Goal: Find specific page/section: Find specific page/section

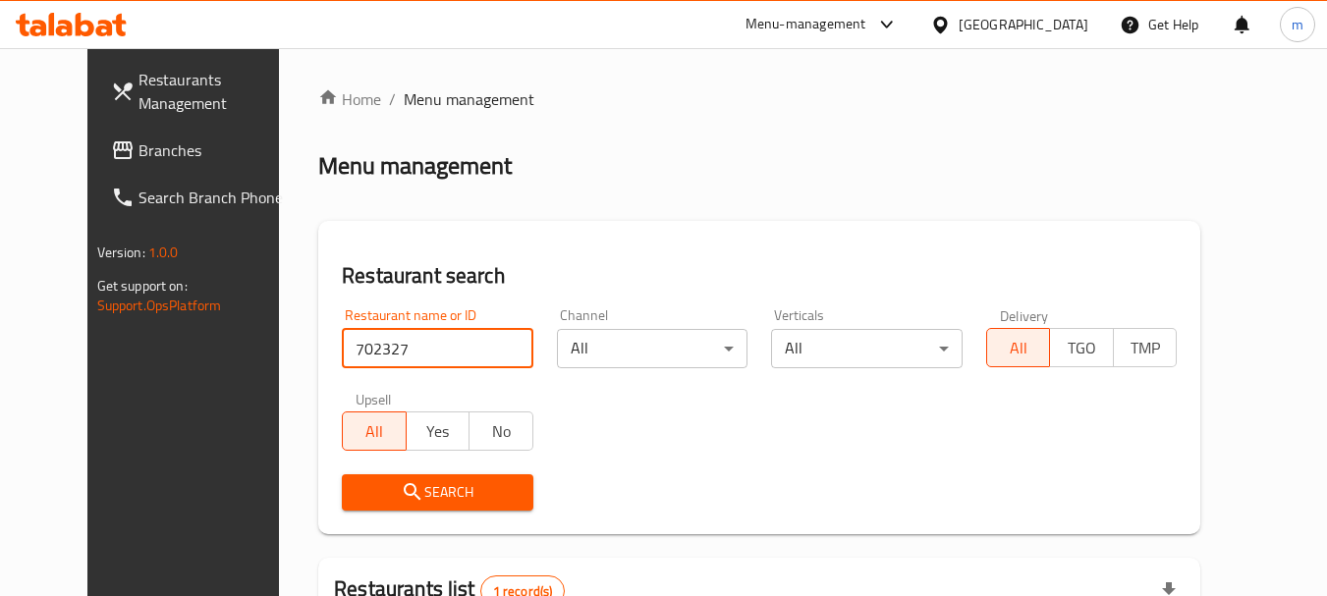
scroll to position [255, 0]
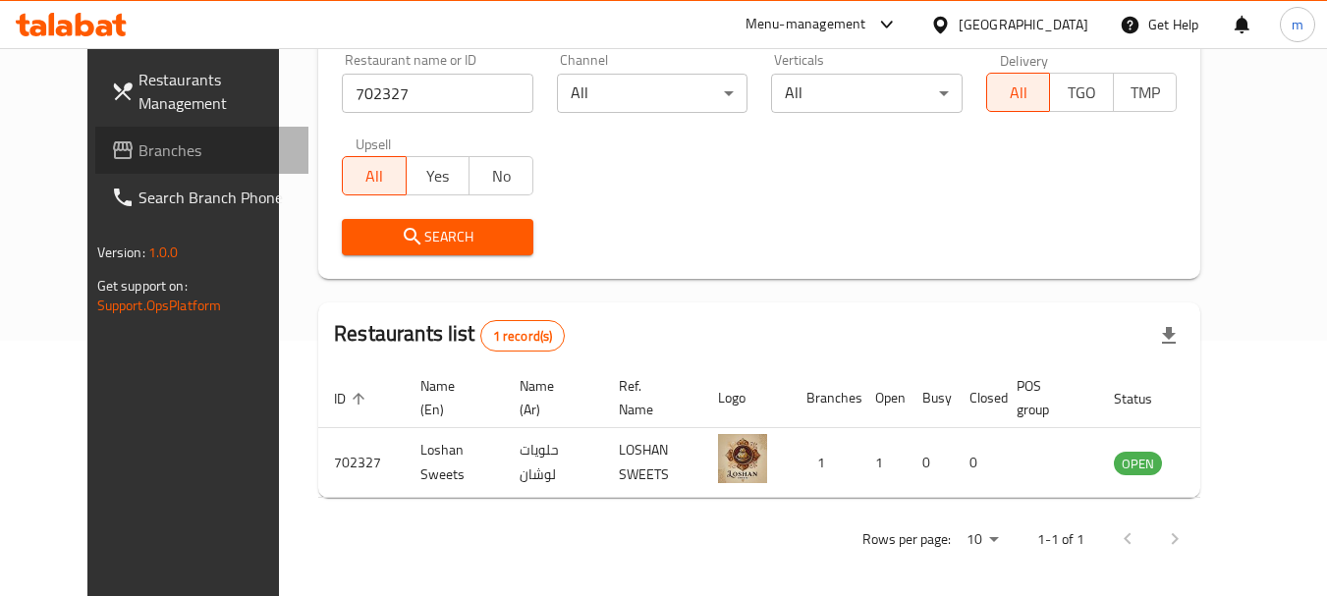
click at [138, 146] on span "Branches" at bounding box center [215, 150] width 155 height 24
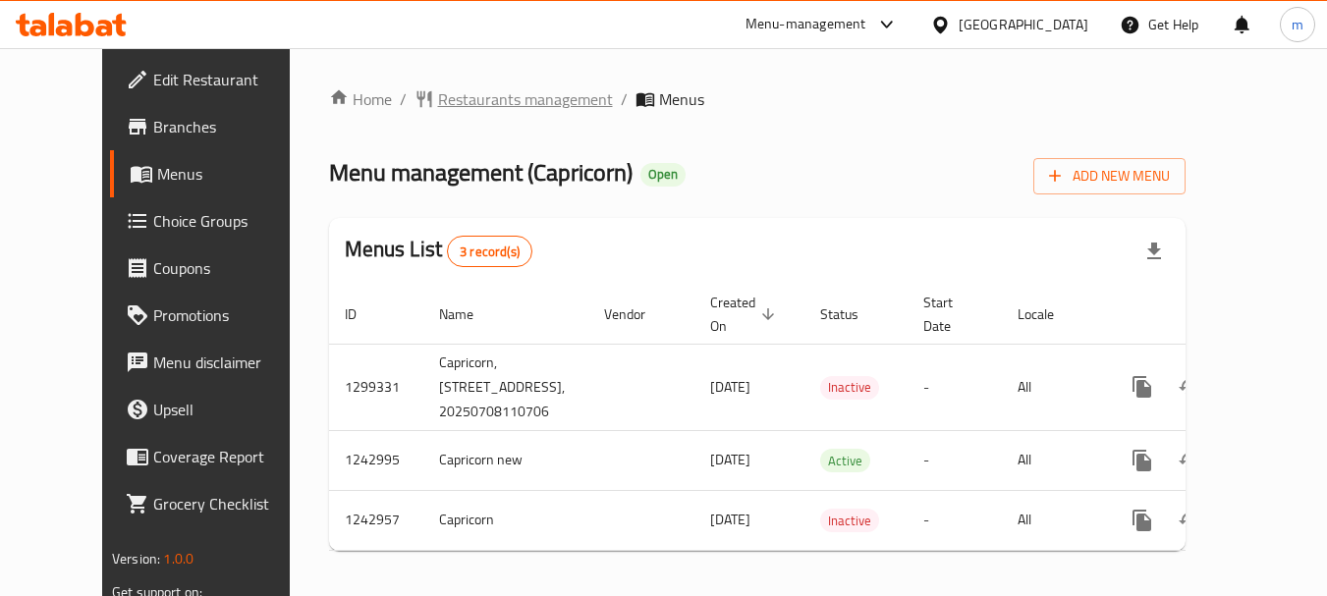
click at [465, 88] on span "Restaurants management" at bounding box center [525, 99] width 175 height 24
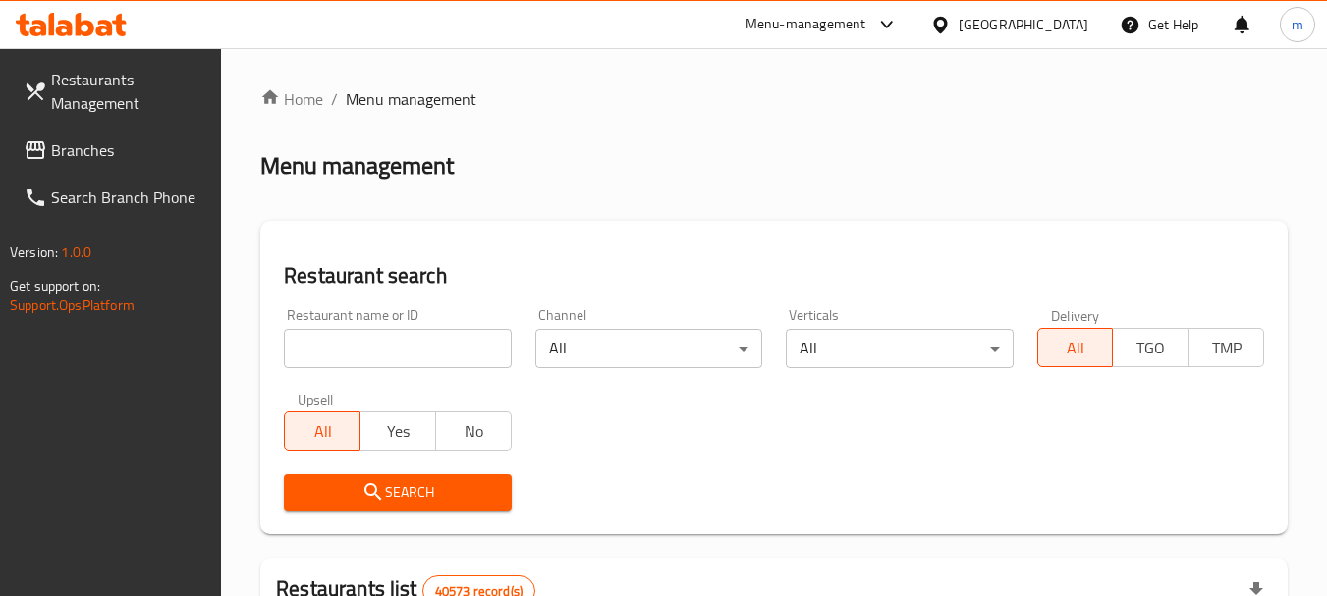
click at [336, 346] on div at bounding box center [663, 298] width 1327 height 596
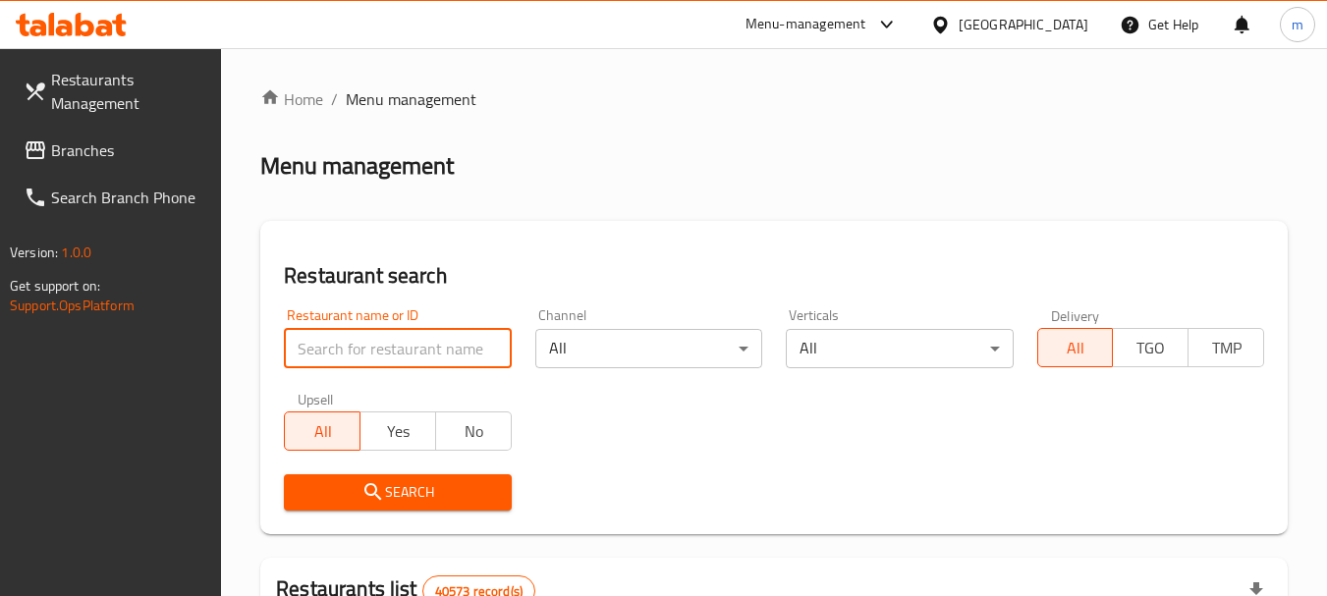
click at [336, 346] on input "search" at bounding box center [397, 348] width 227 height 39
paste input "681298"
type input "681298"
click button "Search" at bounding box center [397, 492] width 227 height 36
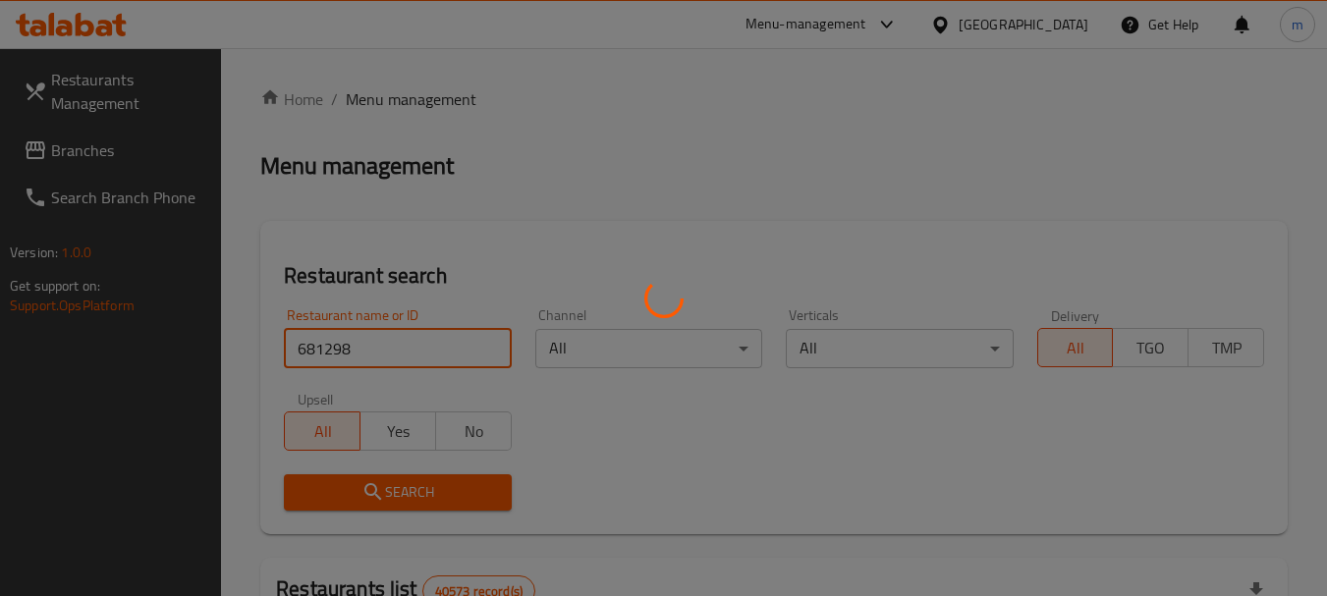
click button "Search" at bounding box center [397, 492] width 227 height 36
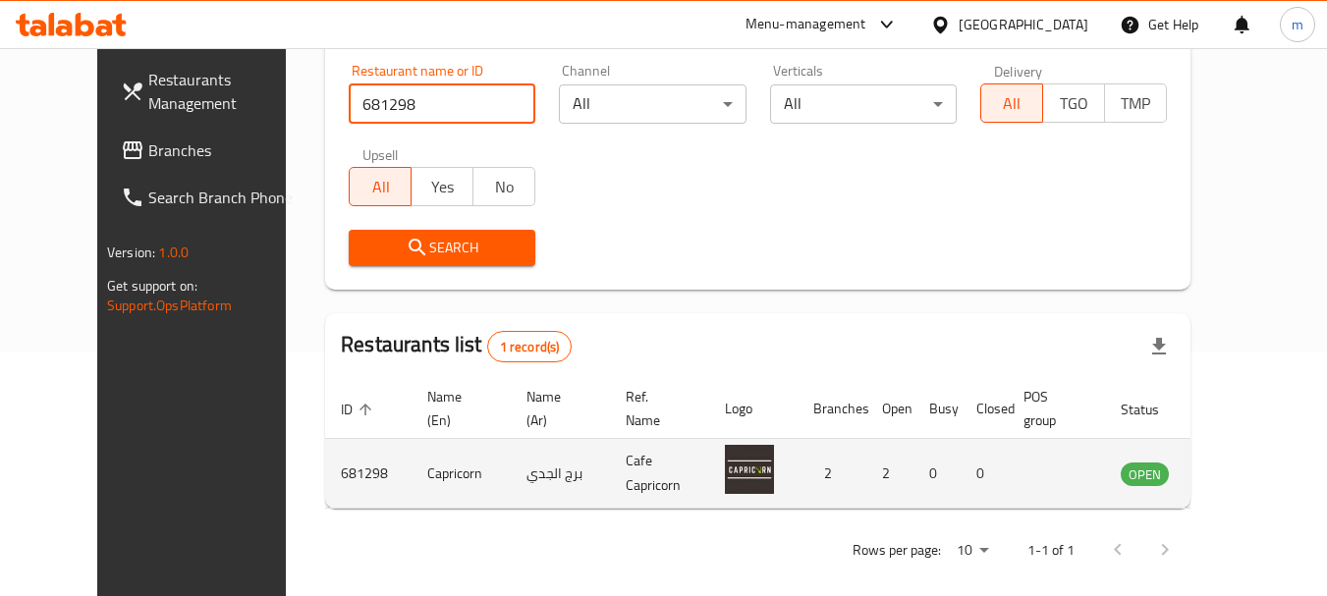
scroll to position [263, 0]
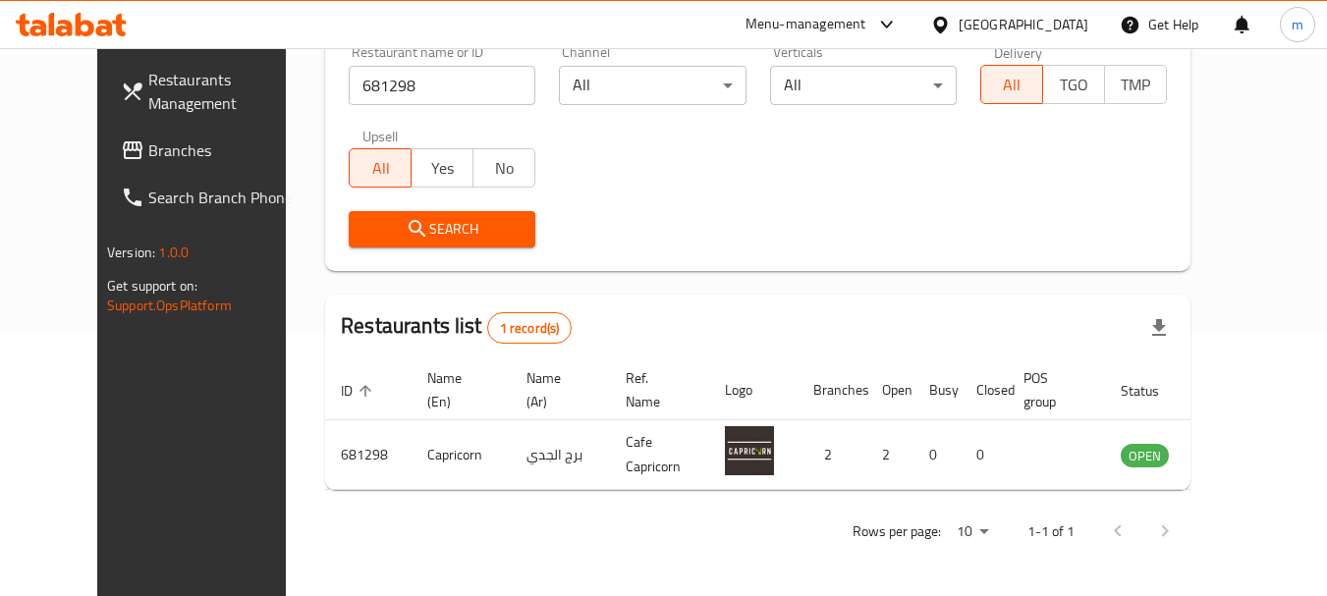
click at [1064, 17] on div "[GEOGRAPHIC_DATA]" at bounding box center [1024, 25] width 130 height 22
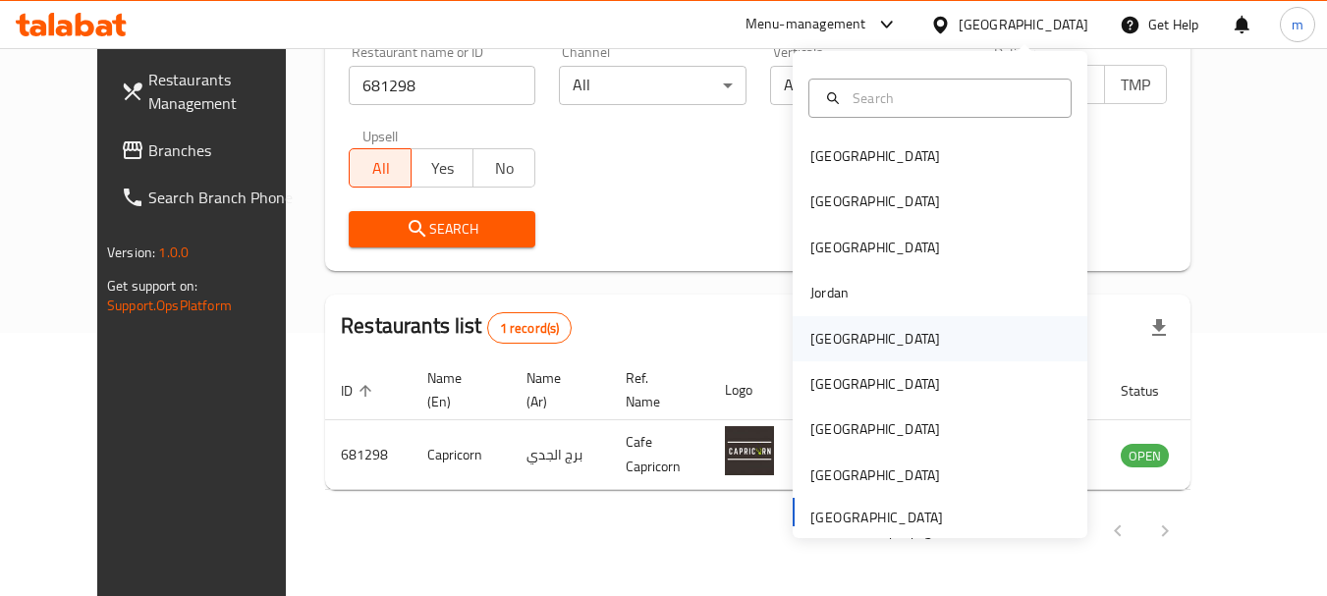
click at [827, 331] on div "Kuwait" at bounding box center [875, 339] width 130 height 22
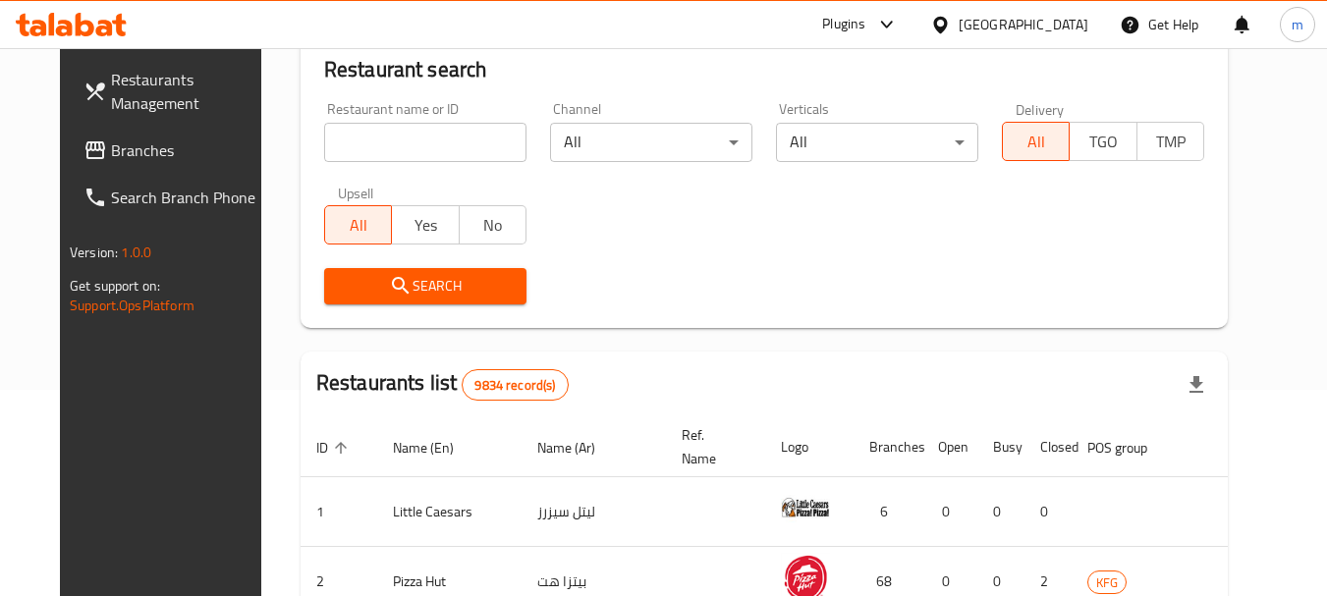
scroll to position [263, 0]
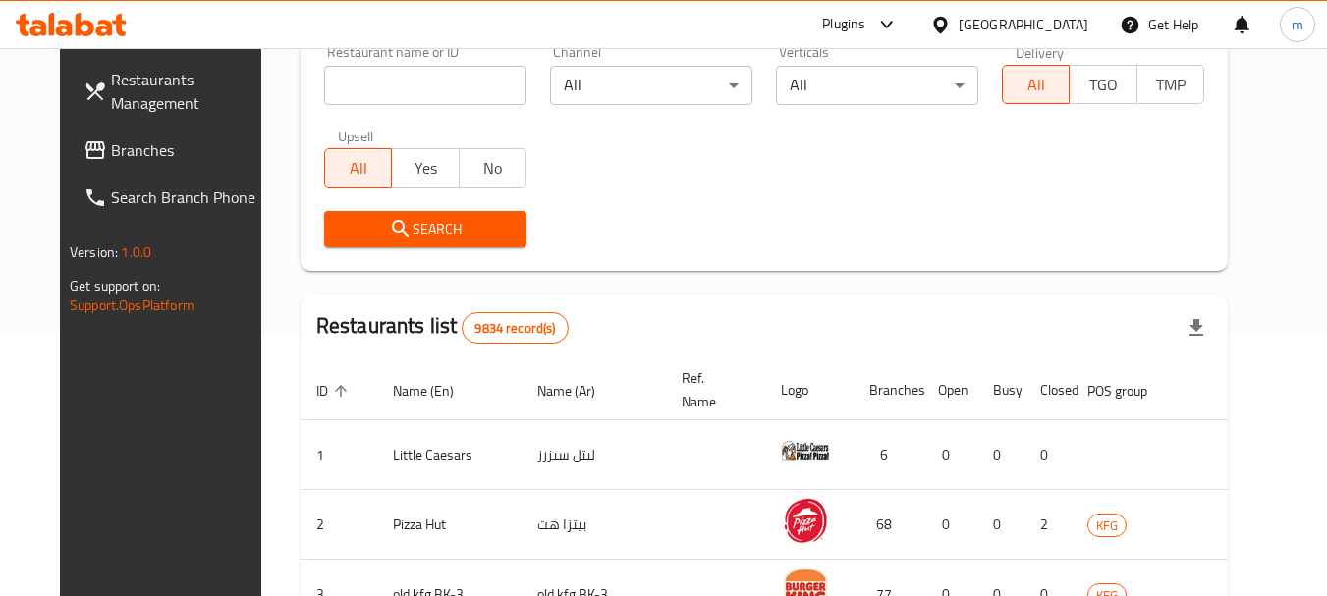
click at [111, 151] on span "Branches" at bounding box center [188, 150] width 155 height 24
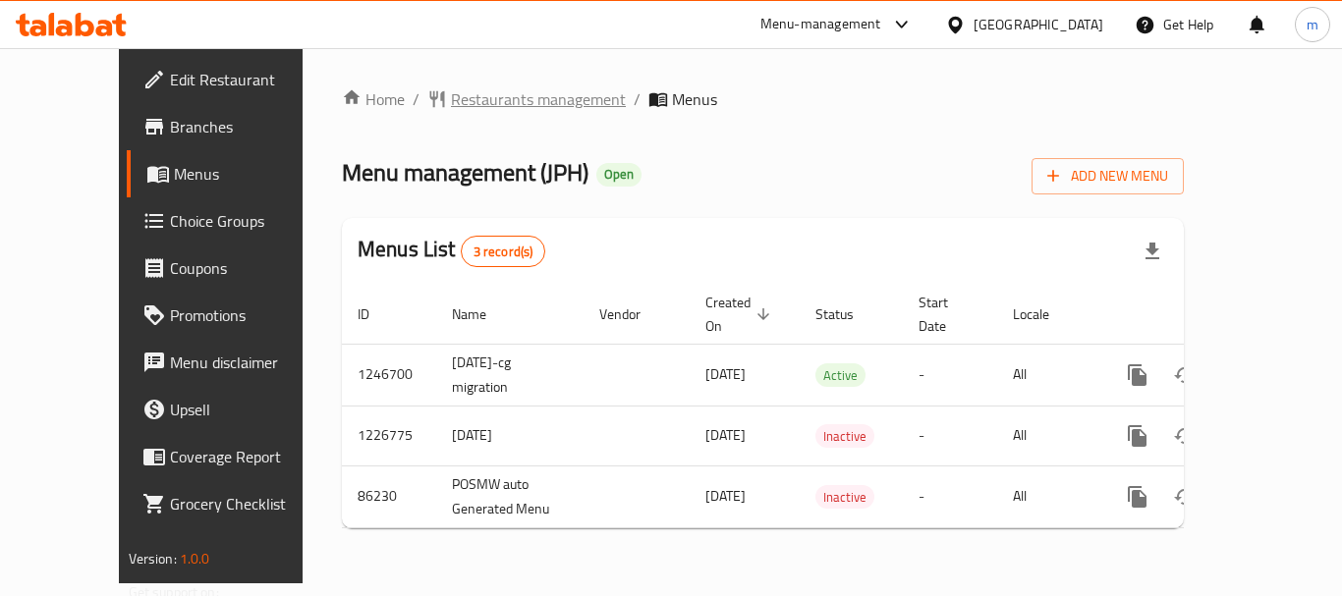
click at [451, 99] on span "Restaurants management" at bounding box center [538, 99] width 175 height 24
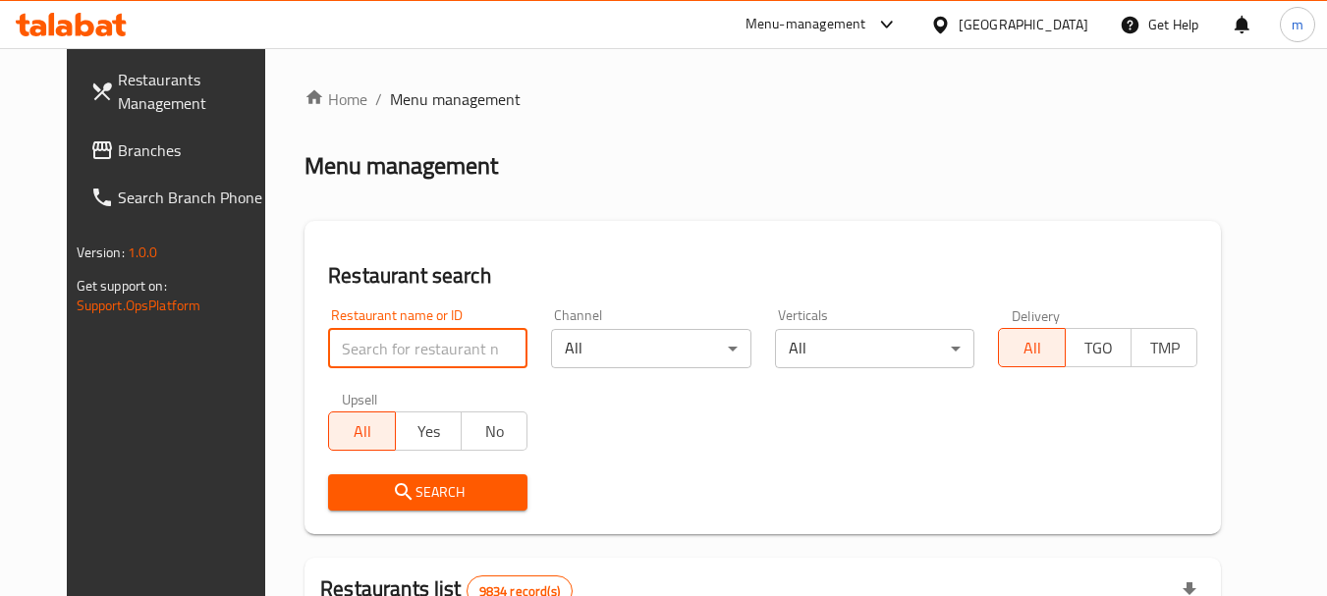
click at [361, 349] on input "search" at bounding box center [427, 348] width 199 height 39
paste input "7133"
type input "7133"
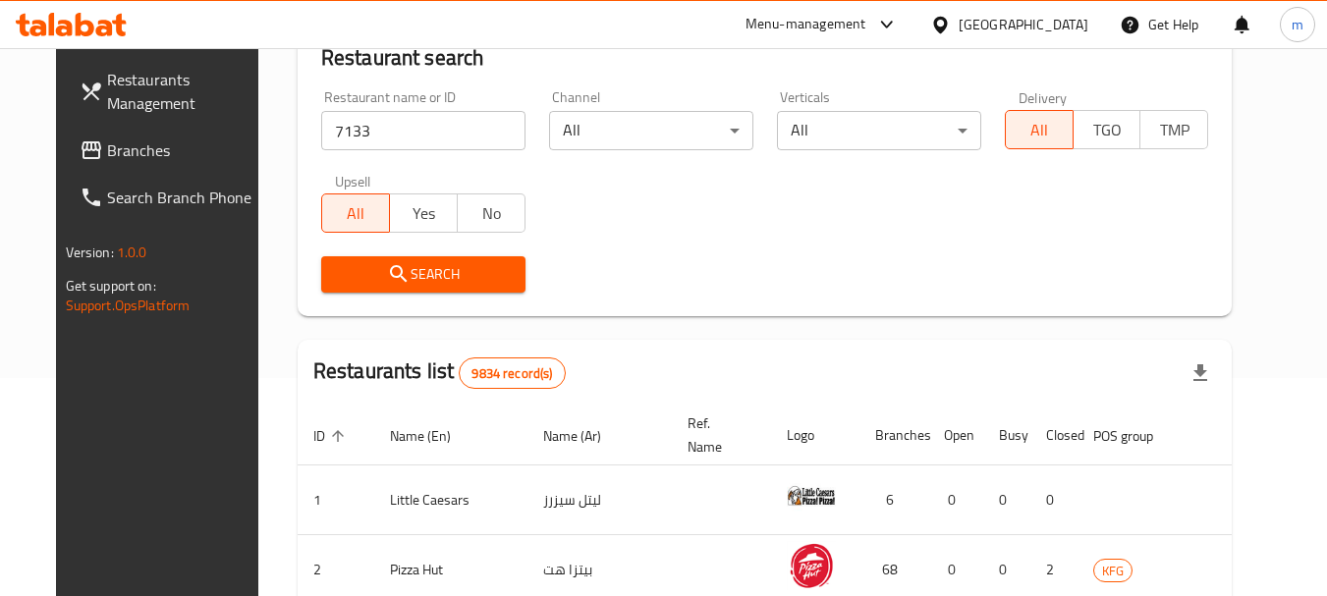
scroll to position [98, 0]
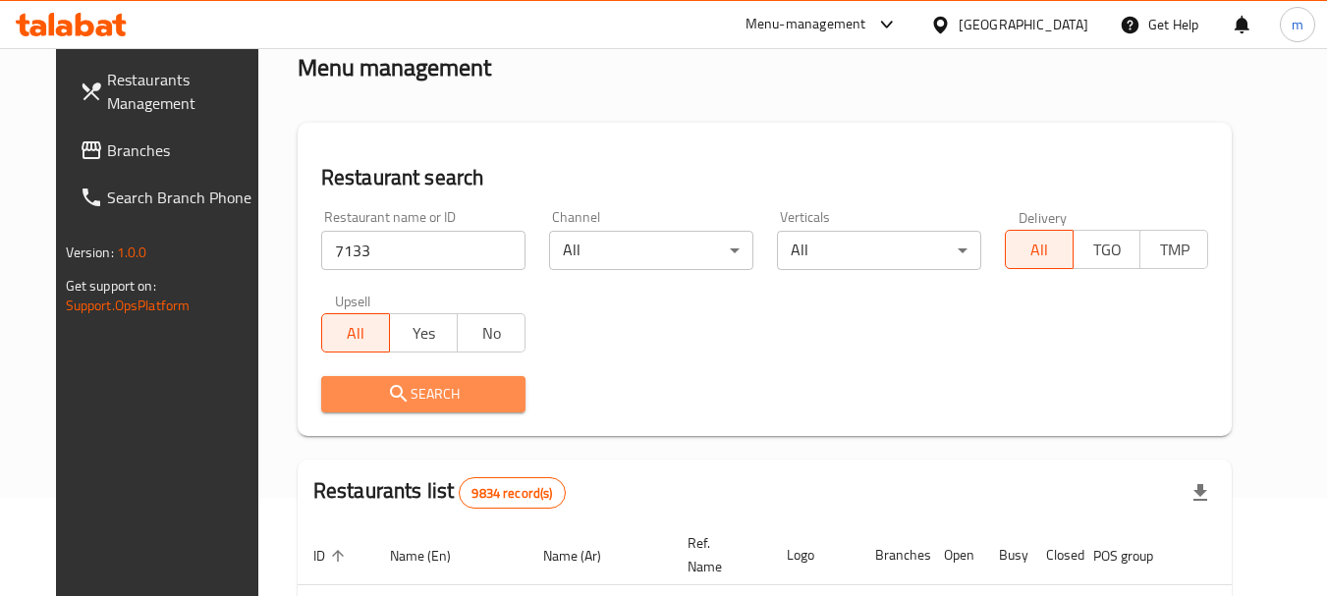
click at [406, 382] on span "Search" at bounding box center [423, 394] width 173 height 25
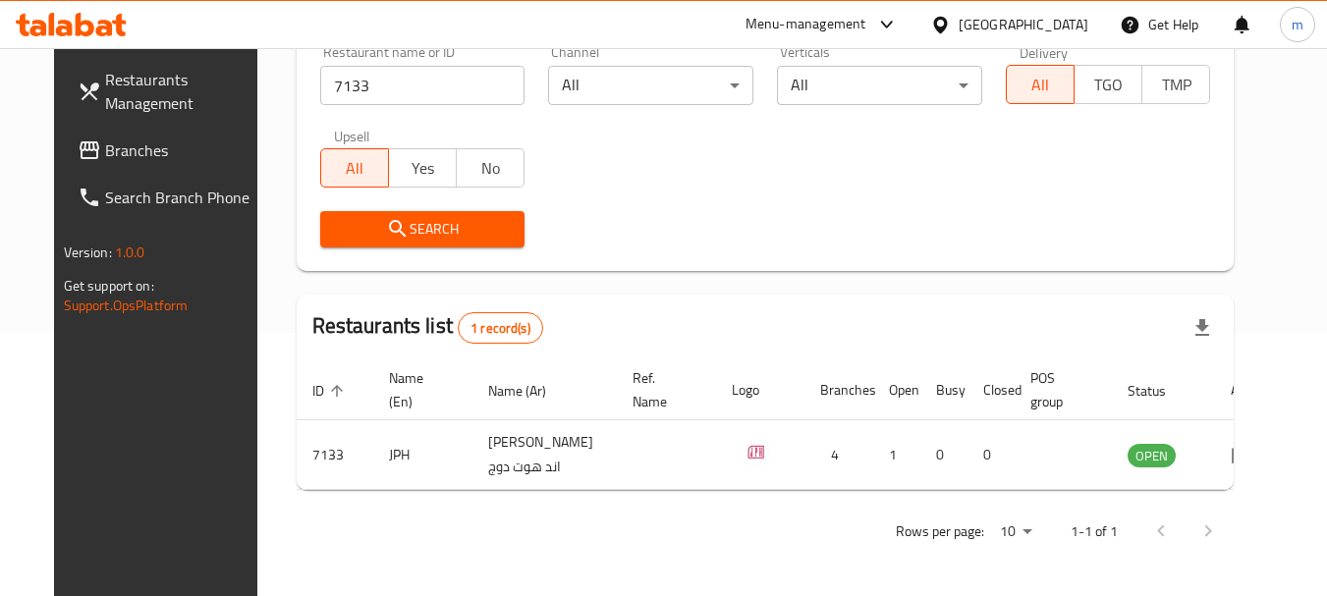
scroll to position [263, 0]
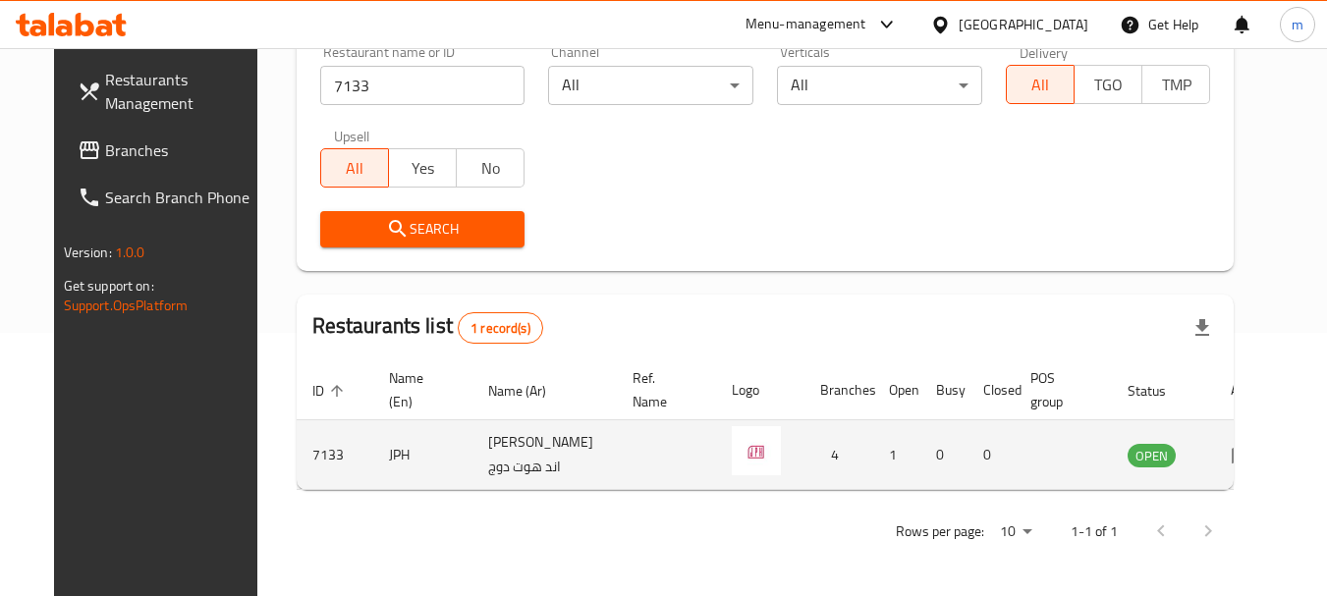
click at [373, 445] on td "JPH" at bounding box center [422, 455] width 99 height 70
click at [1248, 458] on icon "enhanced table" at bounding box center [1243, 455] width 24 height 24
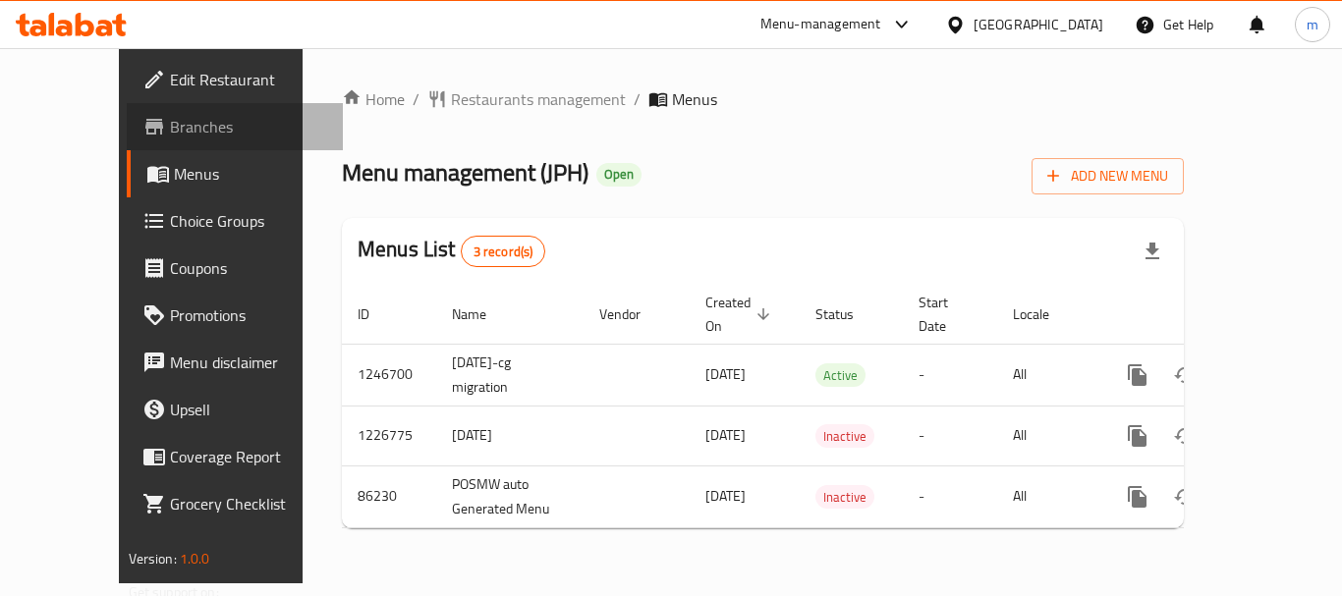
click at [145, 129] on icon at bounding box center [154, 127] width 18 height 16
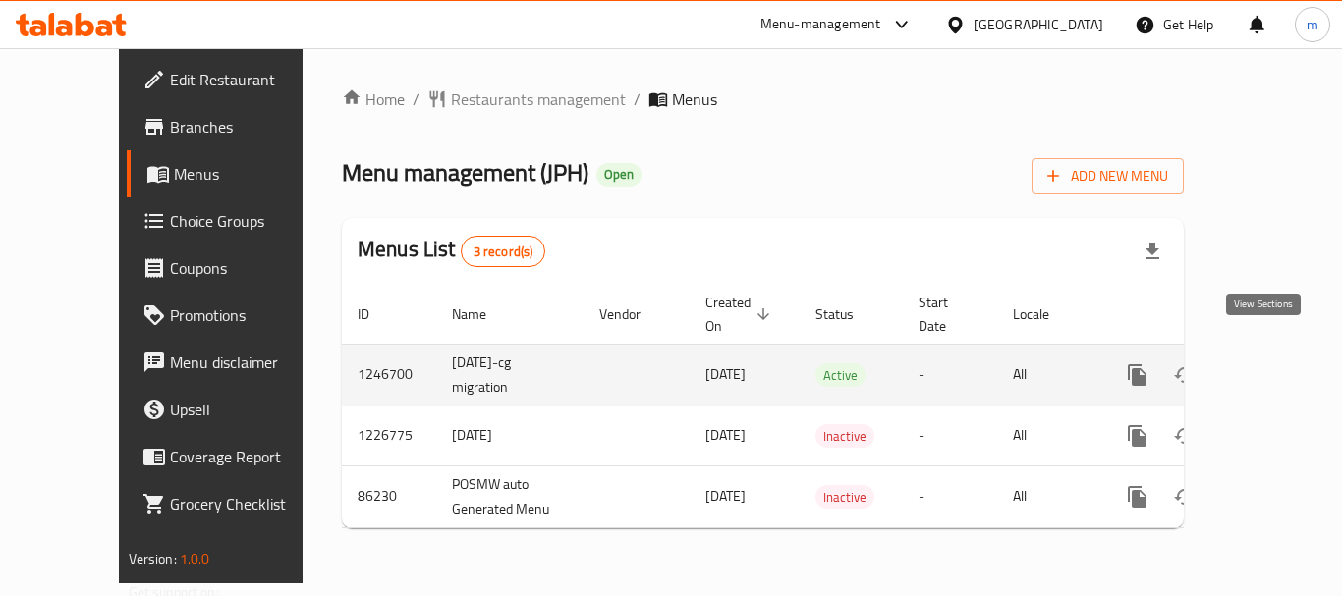
click at [1267, 363] on icon "enhanced table" at bounding box center [1279, 375] width 24 height 24
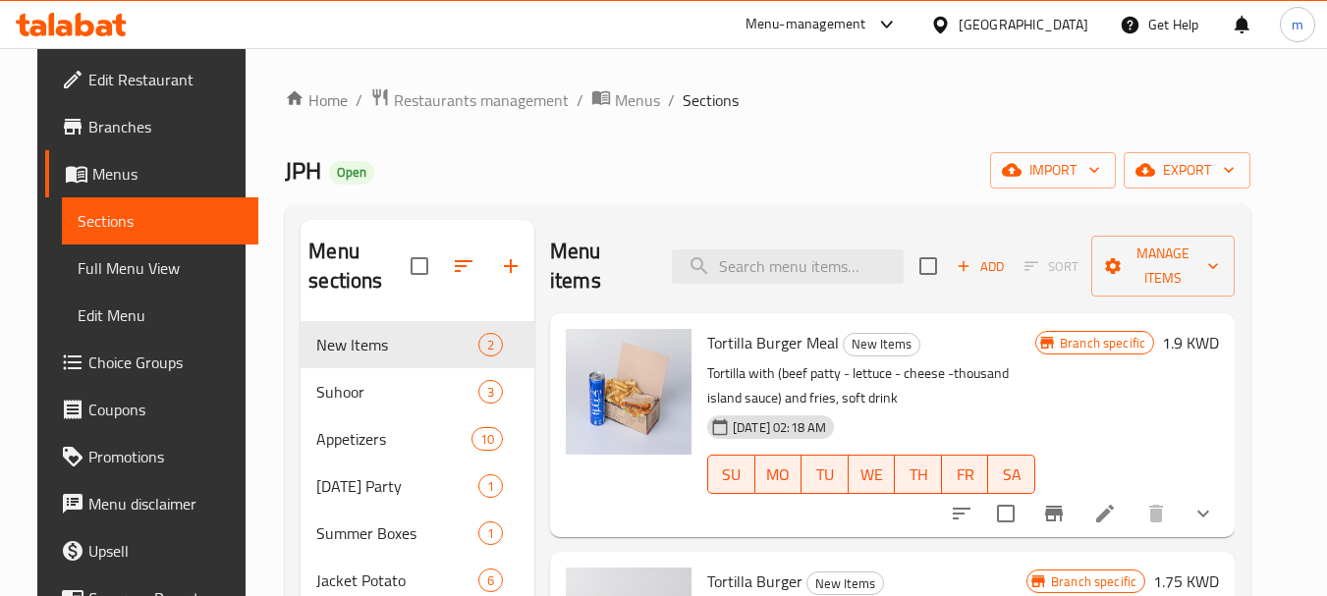
click at [112, 260] on span "Full Menu View" at bounding box center [161, 268] width 166 height 24
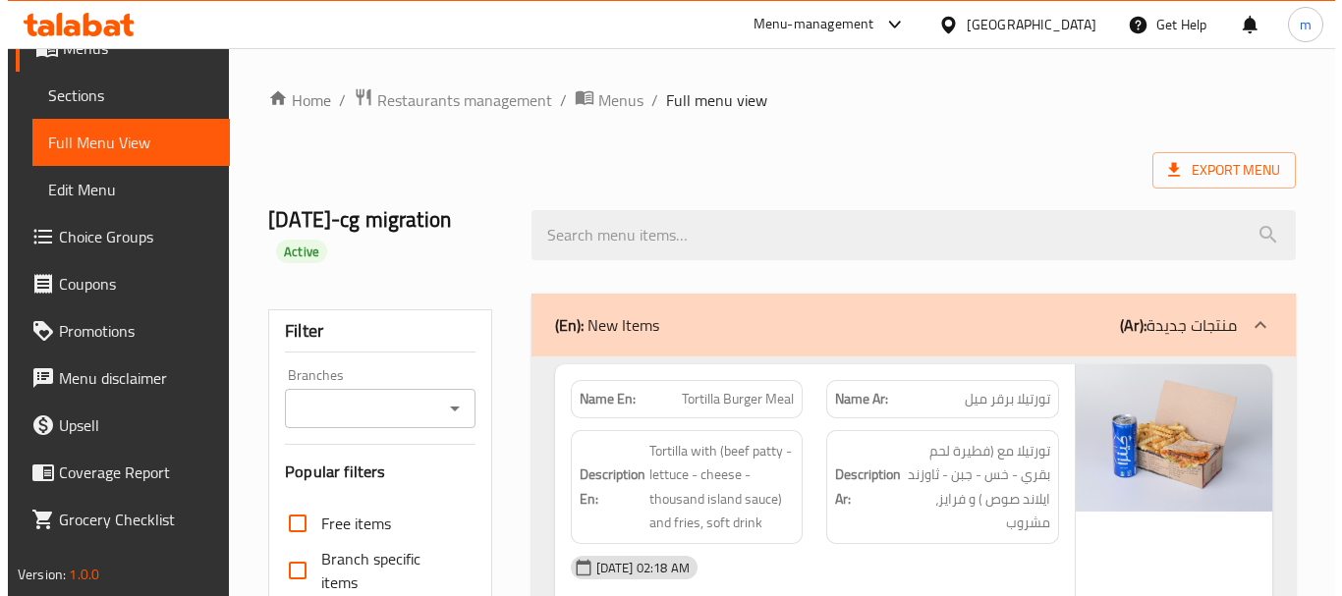
scroll to position [133, 0]
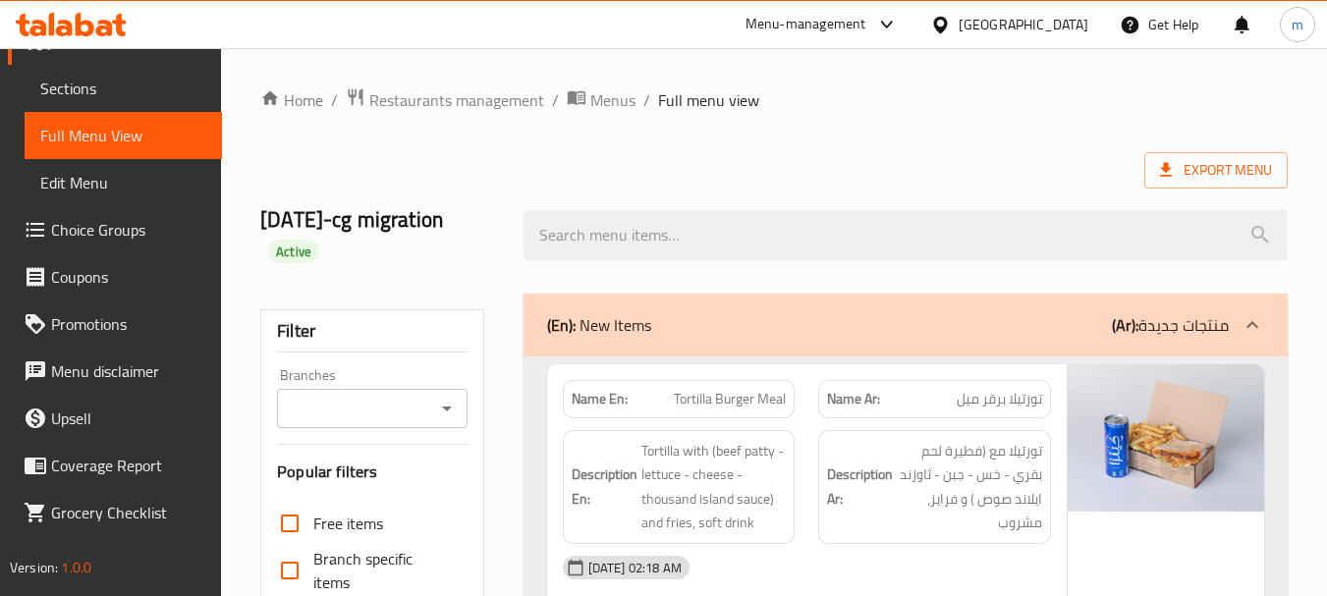
click at [142, 222] on span "Choice Groups" at bounding box center [128, 230] width 155 height 24
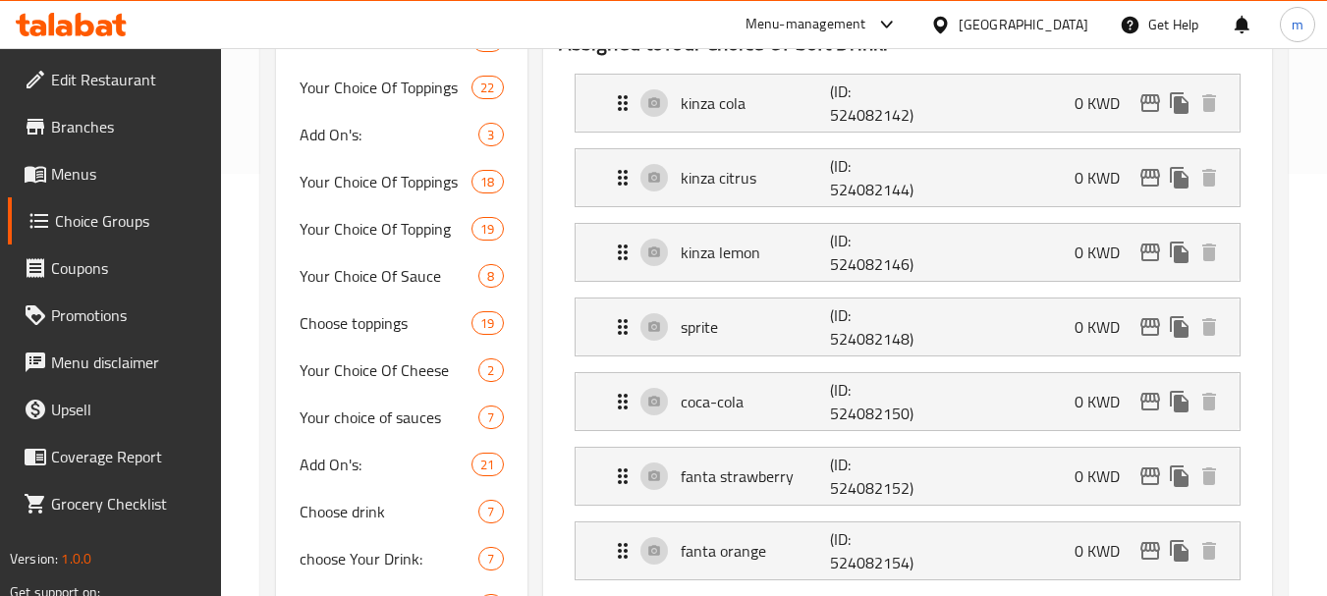
scroll to position [405, 0]
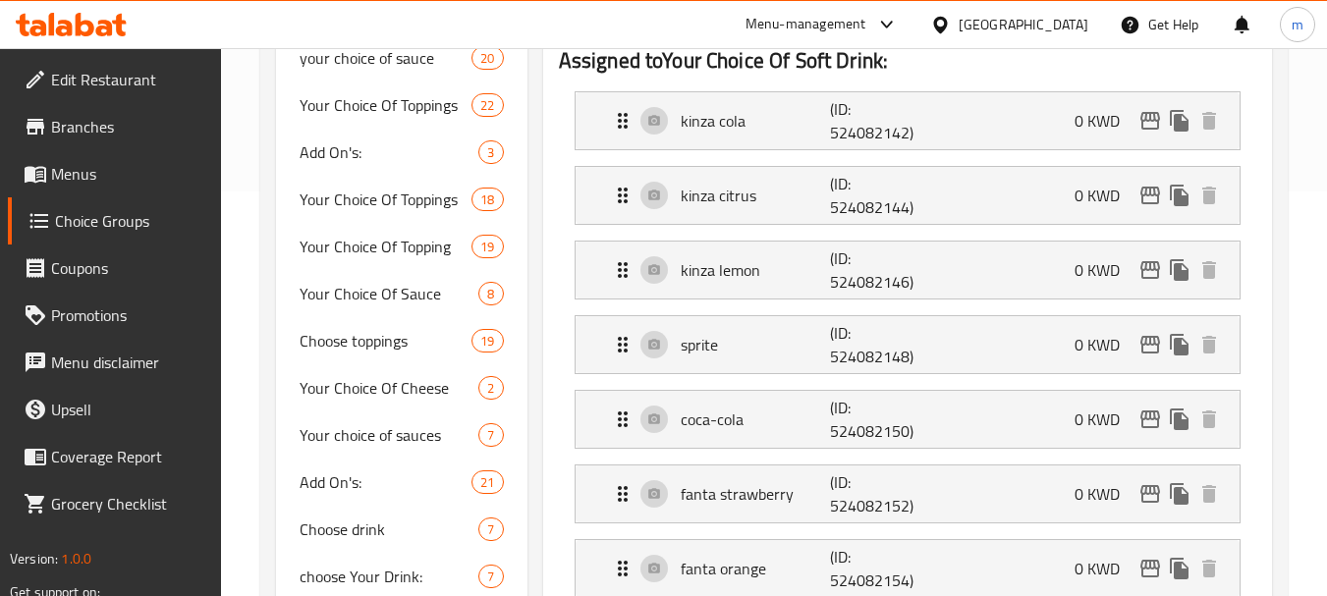
click at [1070, 26] on div "[GEOGRAPHIC_DATA]" at bounding box center [1024, 25] width 130 height 22
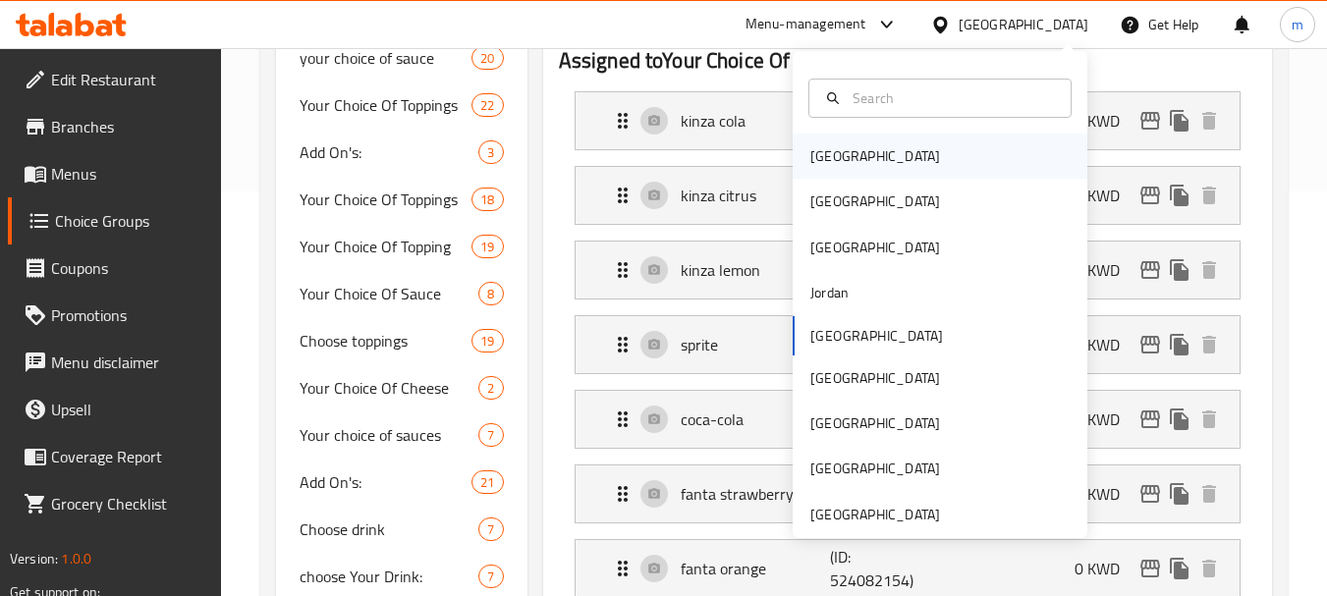
click at [831, 145] on div "[GEOGRAPHIC_DATA]" at bounding box center [875, 156] width 130 height 22
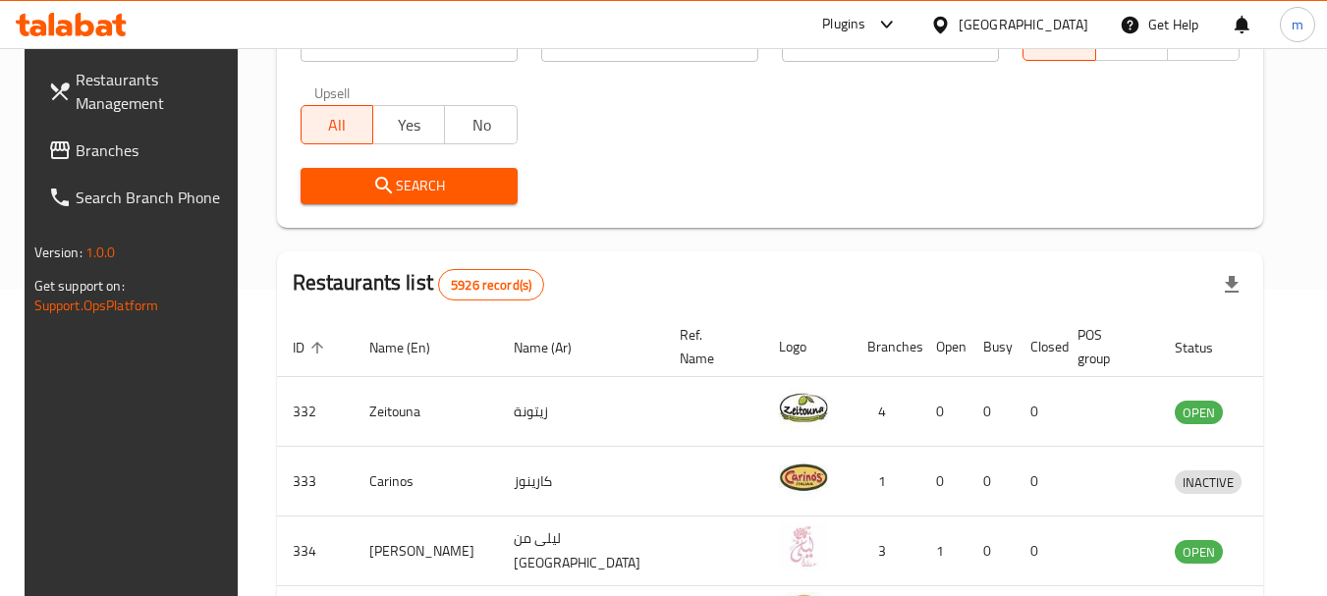
scroll to position [110, 0]
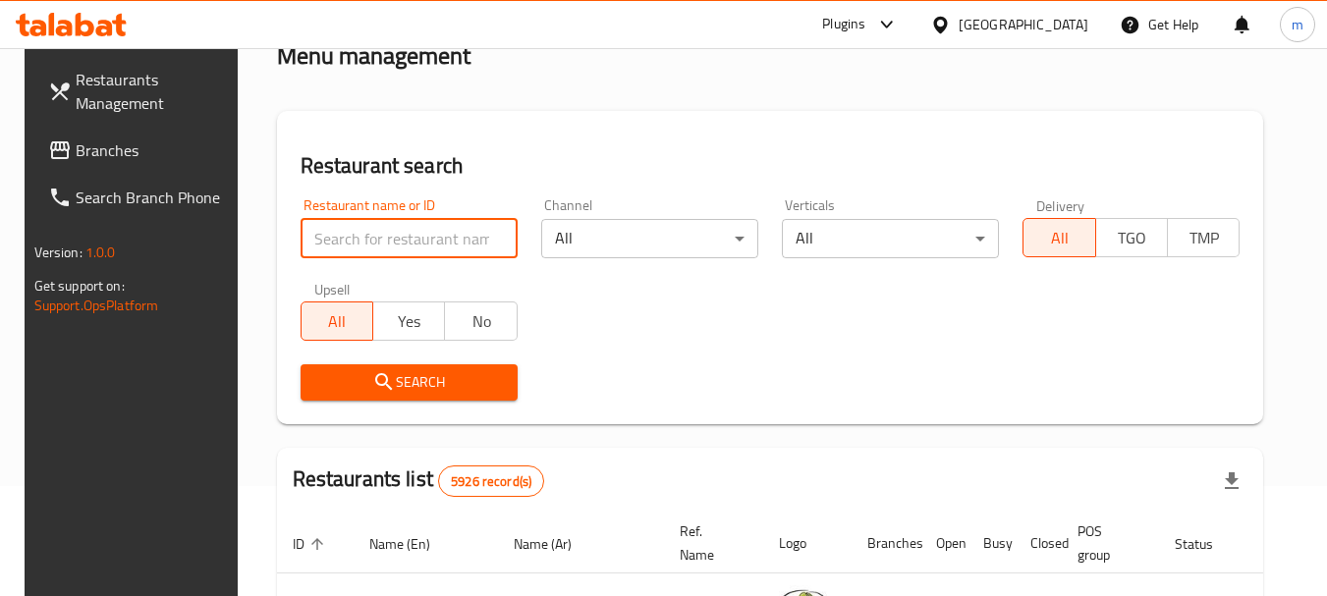
click at [375, 247] on input "search" at bounding box center [409, 238] width 217 height 39
paste input "746382"
type input "746382"
click button "Search" at bounding box center [409, 382] width 217 height 36
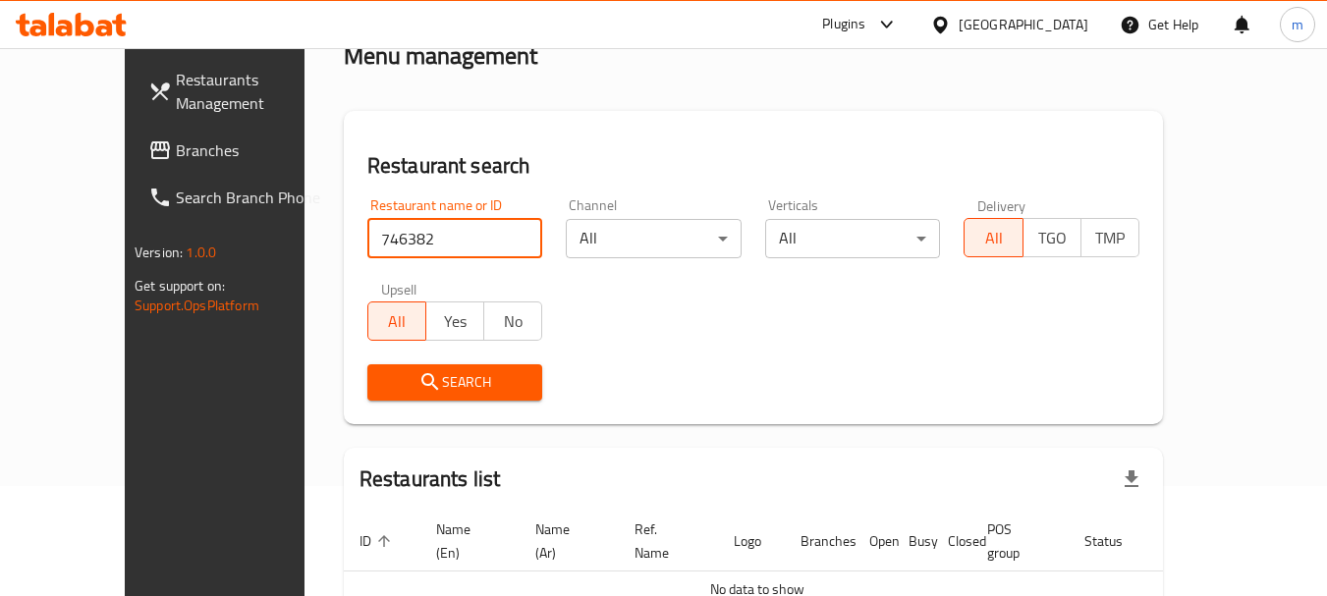
scroll to position [206, 0]
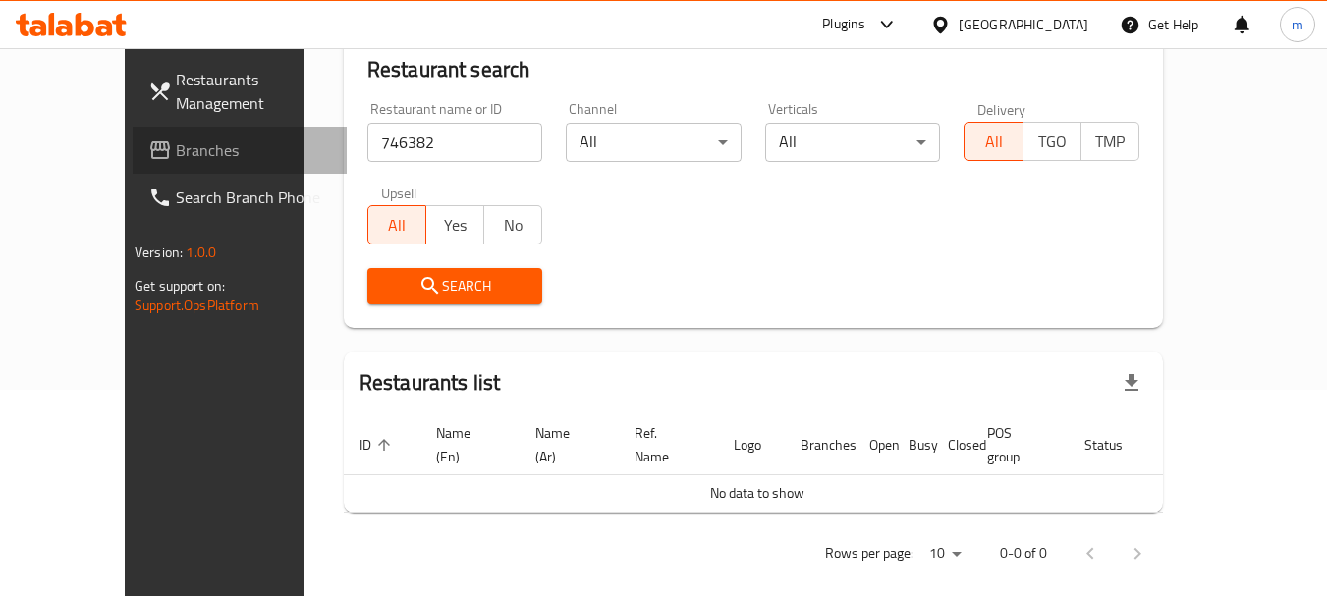
click at [176, 151] on span "Branches" at bounding box center [253, 150] width 155 height 24
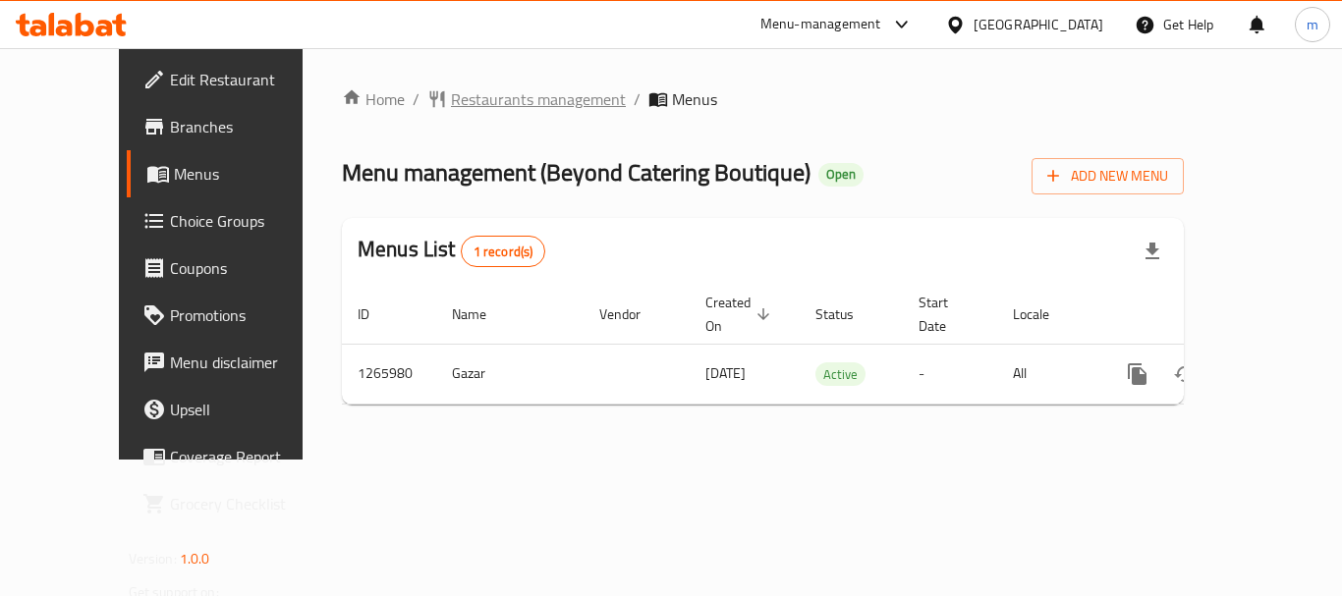
click at [504, 106] on span "Restaurants management" at bounding box center [538, 99] width 175 height 24
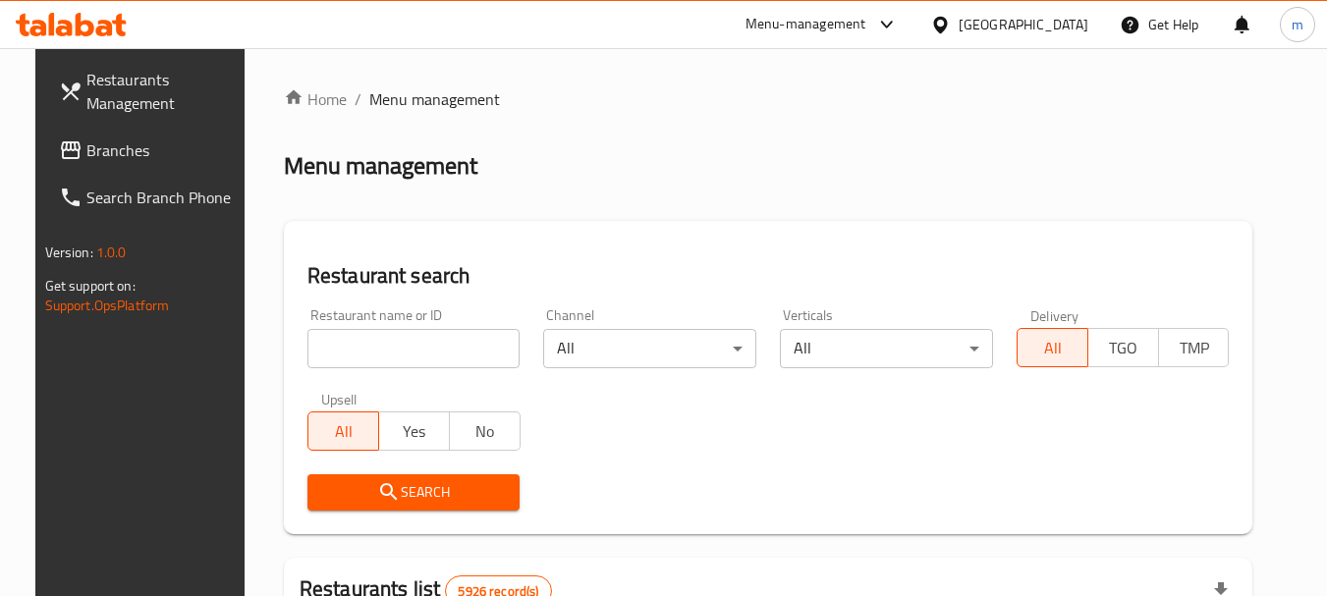
click at [356, 350] on input "search" at bounding box center [413, 348] width 213 height 39
paste input "687081"
type input "687081"
click button "Search" at bounding box center [413, 492] width 213 height 36
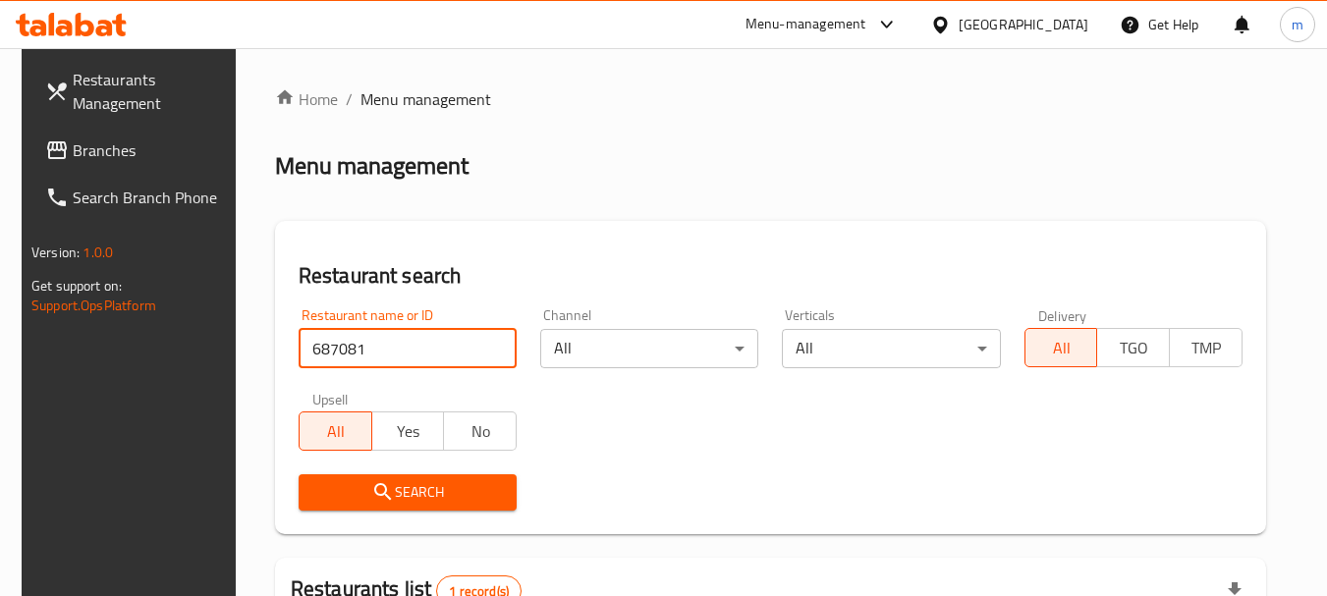
scroll to position [280, 0]
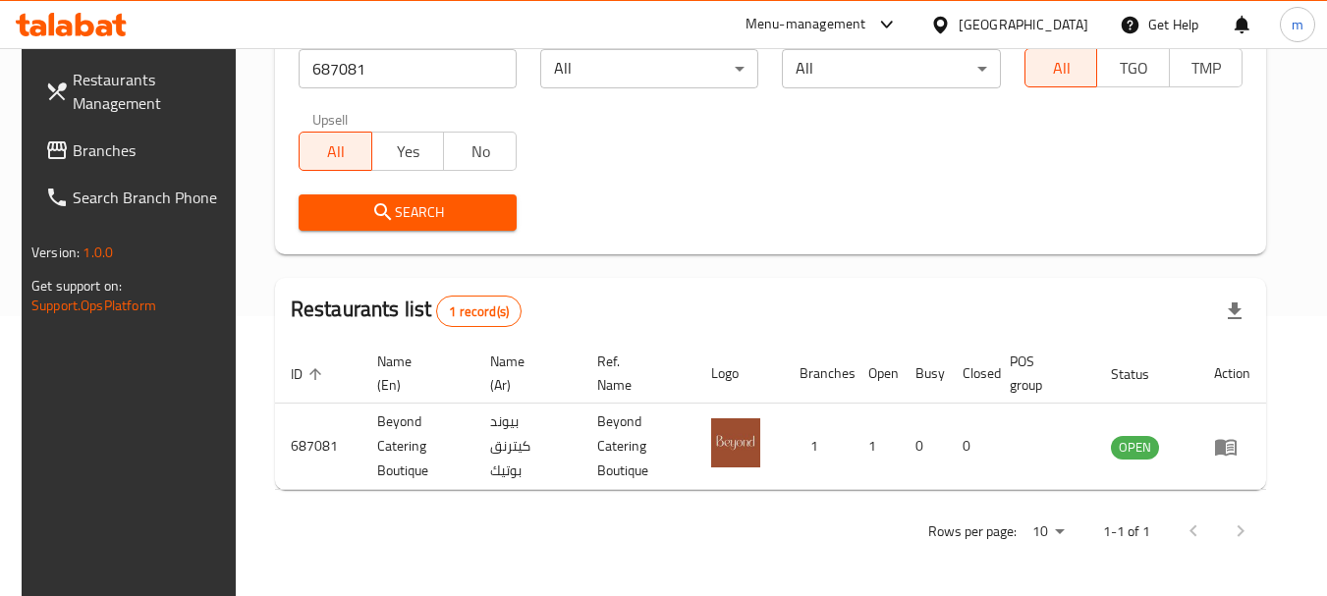
click at [959, 26] on div at bounding box center [944, 25] width 28 height 22
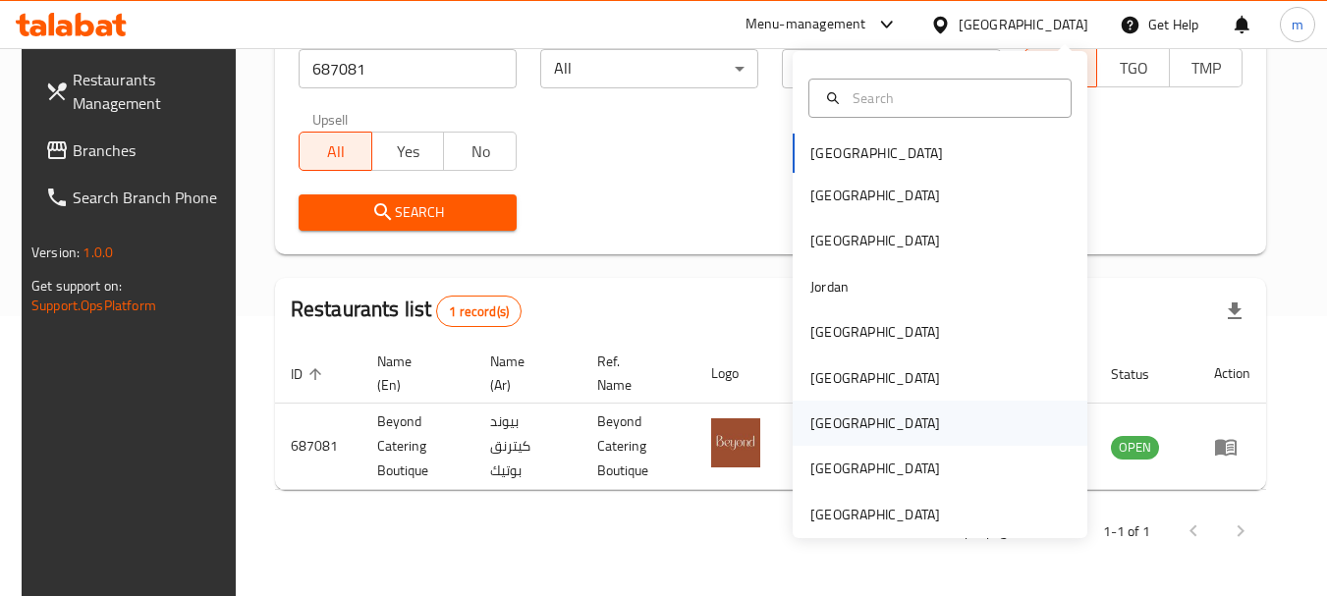
click at [841, 417] on div "[GEOGRAPHIC_DATA]" at bounding box center [875, 423] width 161 height 45
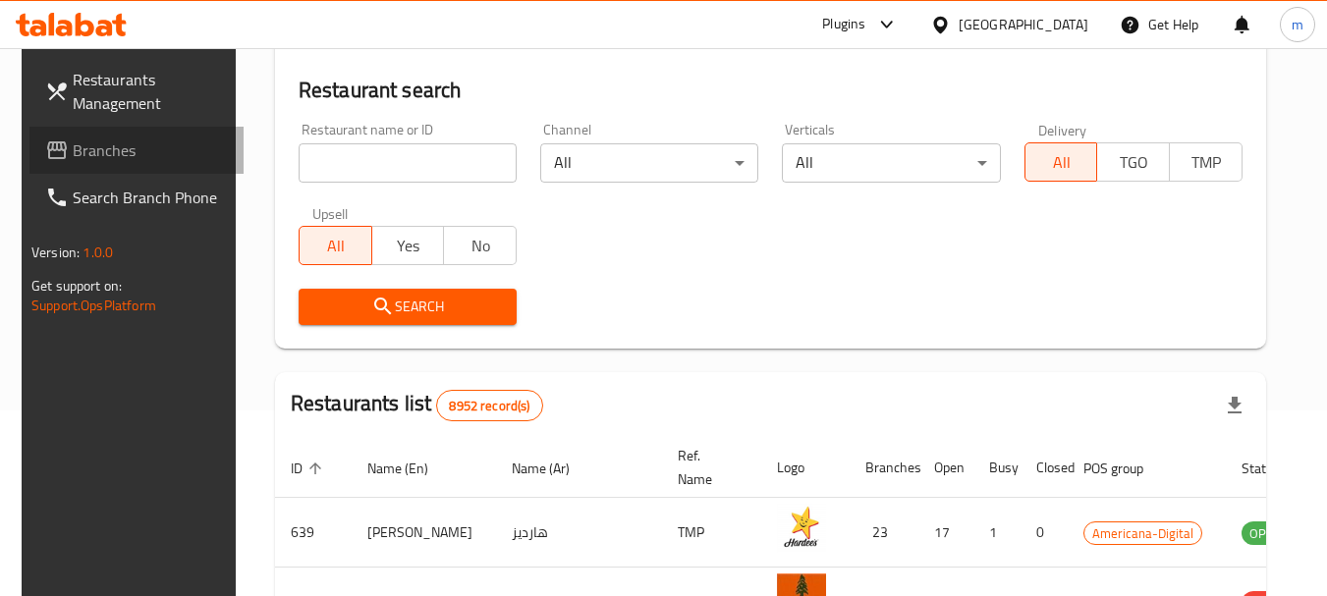
scroll to position [182, 0]
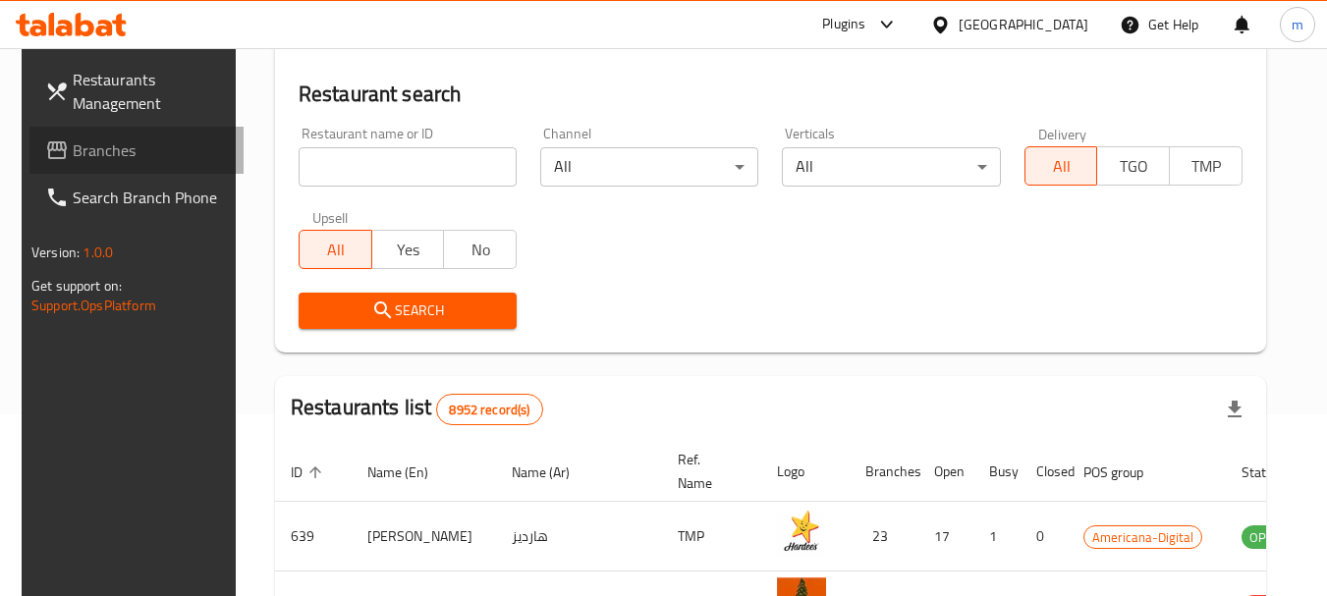
click at [107, 134] on link "Branches" at bounding box center [136, 150] width 214 height 47
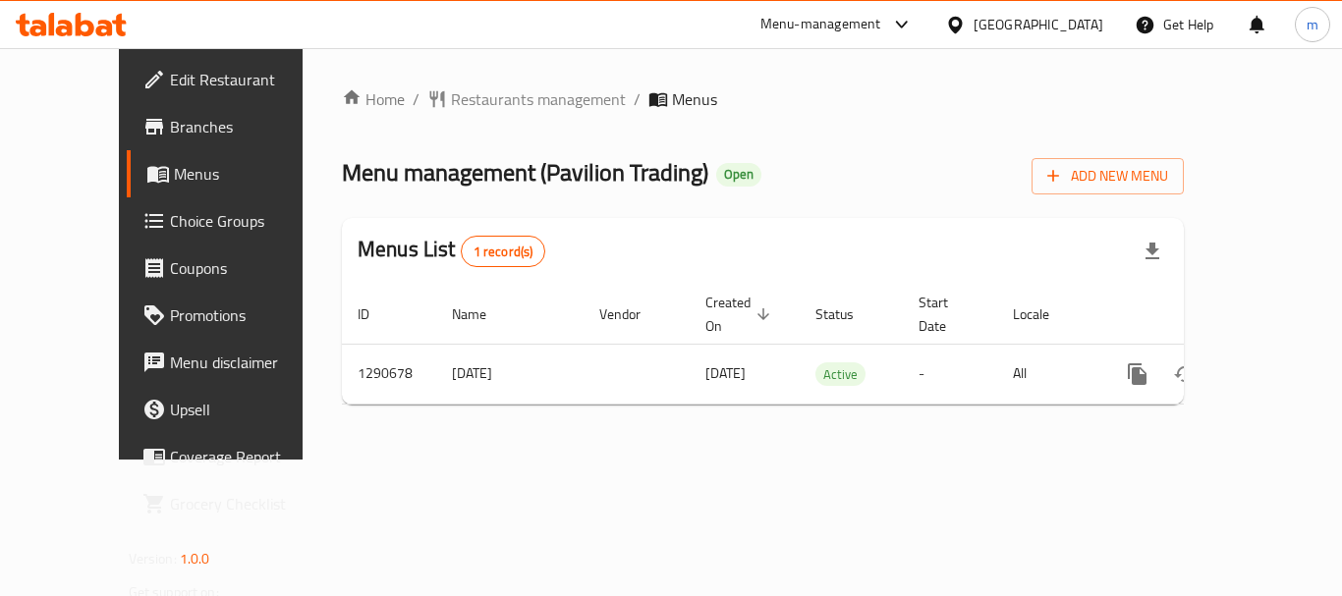
click at [451, 101] on span "Restaurants management" at bounding box center [538, 99] width 175 height 24
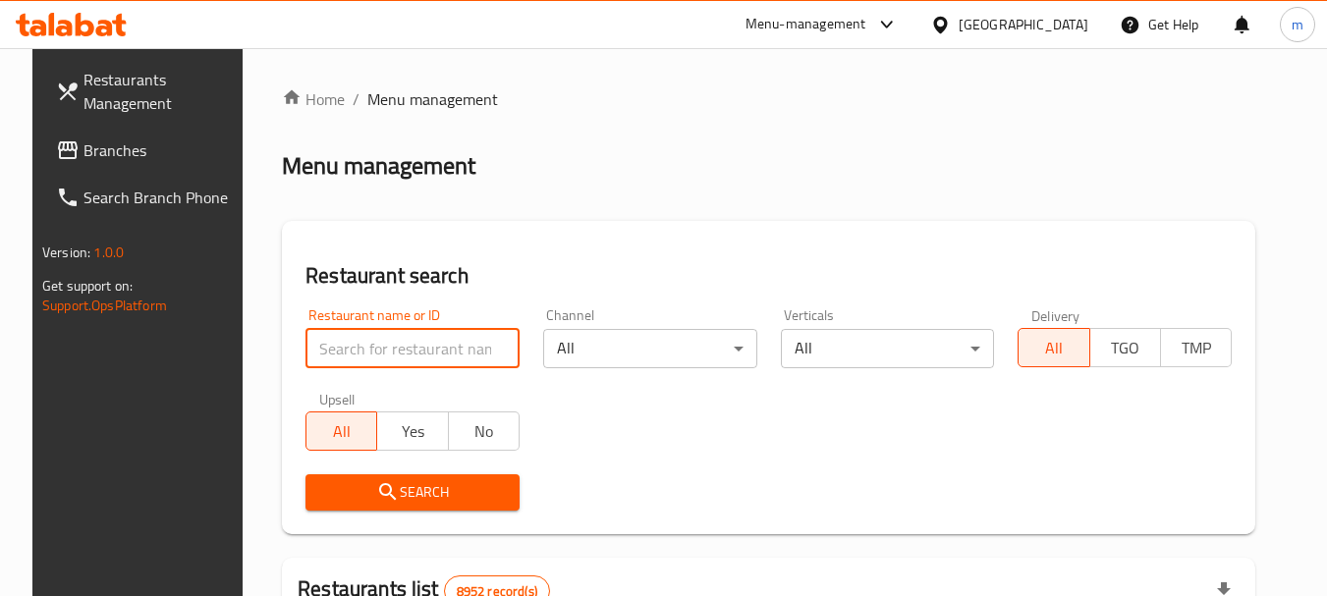
click at [412, 338] on input "search" at bounding box center [412, 348] width 214 height 39
paste input "764945"
type input "764945"
click button "Search" at bounding box center [412, 492] width 214 height 36
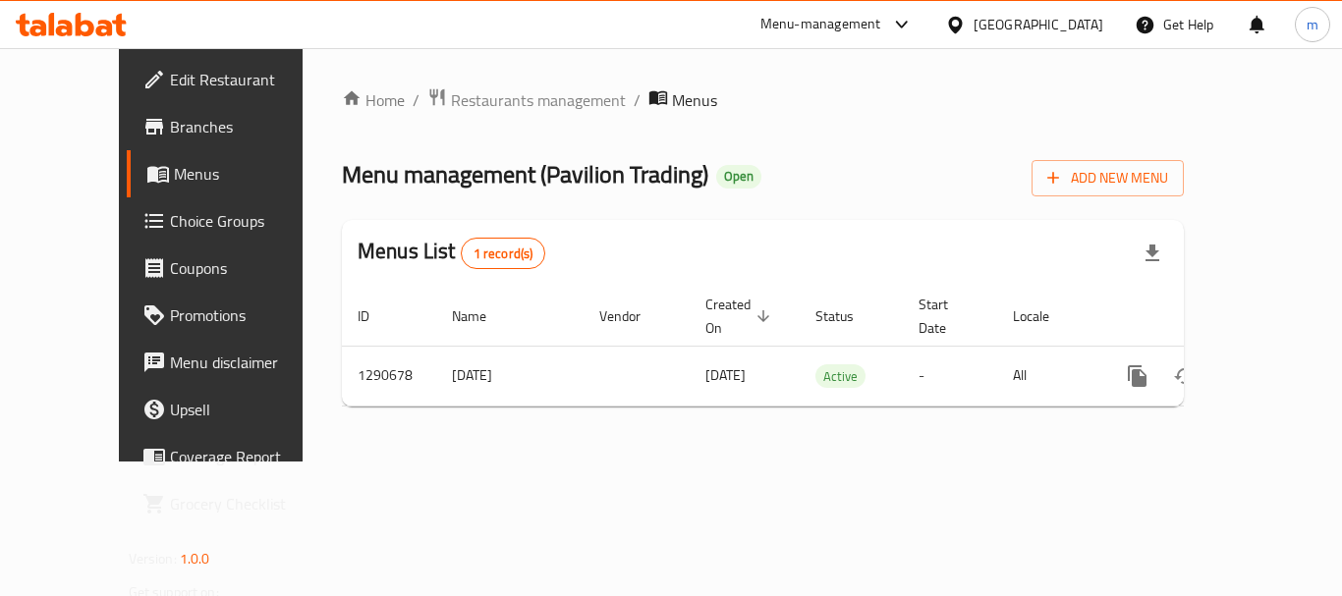
click at [482, 115] on div "Home / Restaurants management / Menus Menu management ( Pavilion Trading ) Open…" at bounding box center [763, 254] width 842 height 335
click at [481, 96] on span "Restaurants management" at bounding box center [538, 100] width 175 height 24
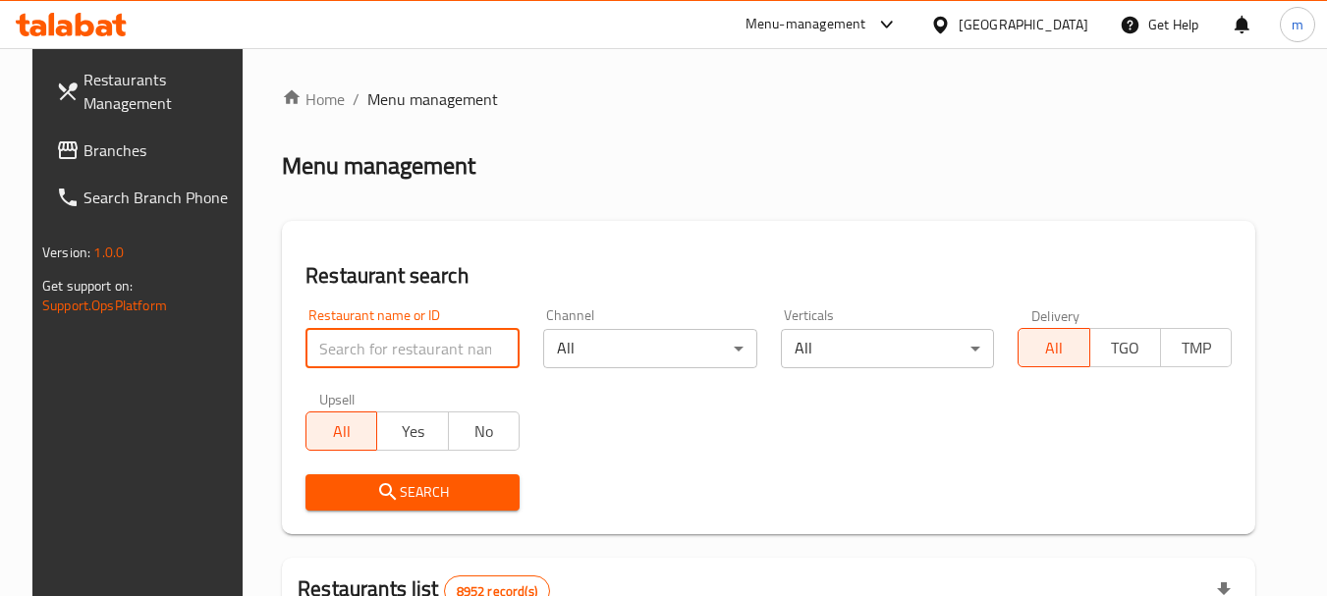
click at [405, 335] on input "search" at bounding box center [412, 348] width 214 height 39
paste input "698193"
type input "698193"
click button "Search" at bounding box center [412, 492] width 214 height 36
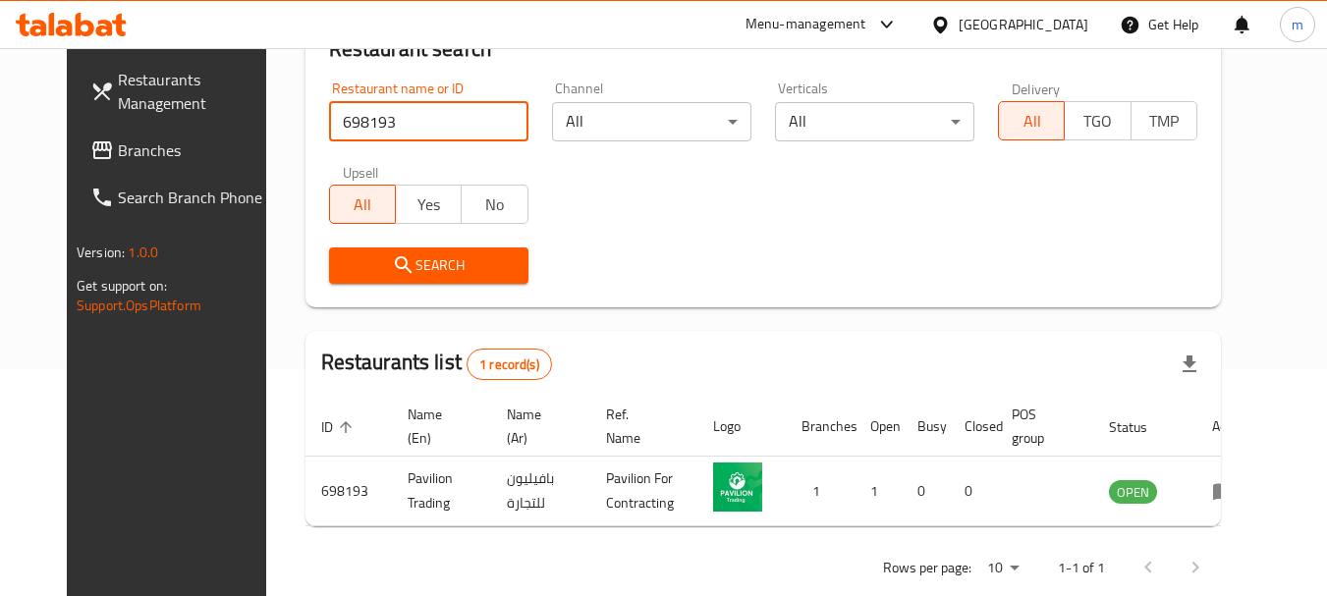
scroll to position [263, 0]
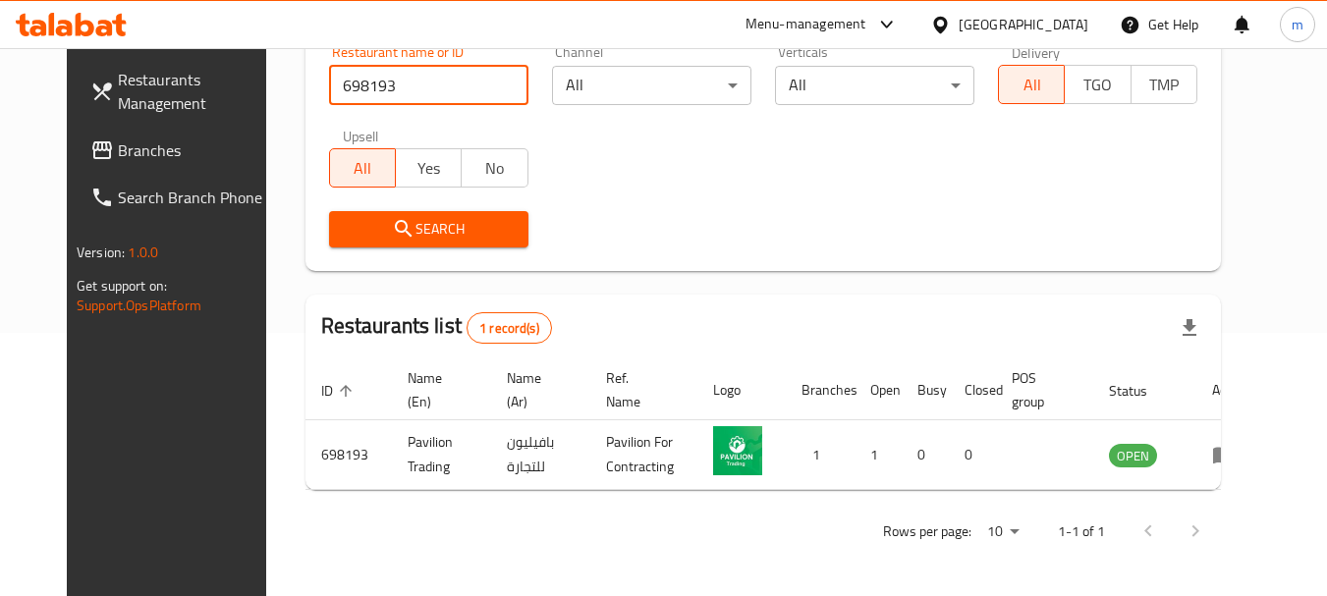
click at [118, 153] on span "Branches" at bounding box center [195, 150] width 155 height 24
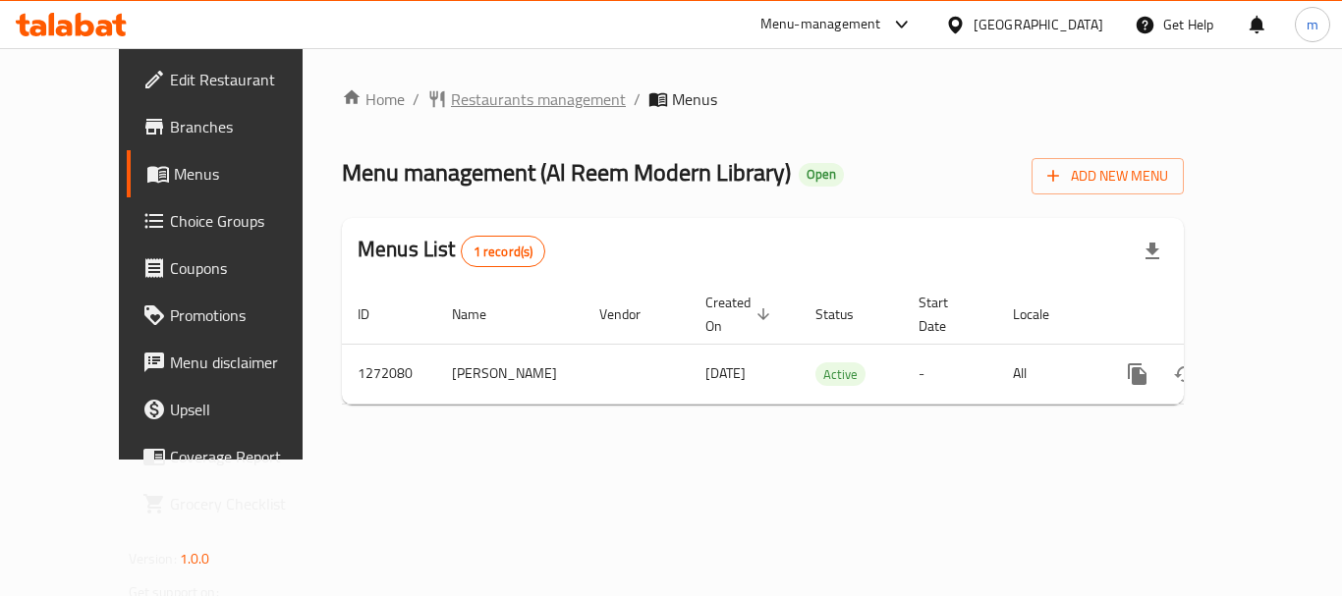
click at [451, 90] on span "Restaurants management" at bounding box center [538, 99] width 175 height 24
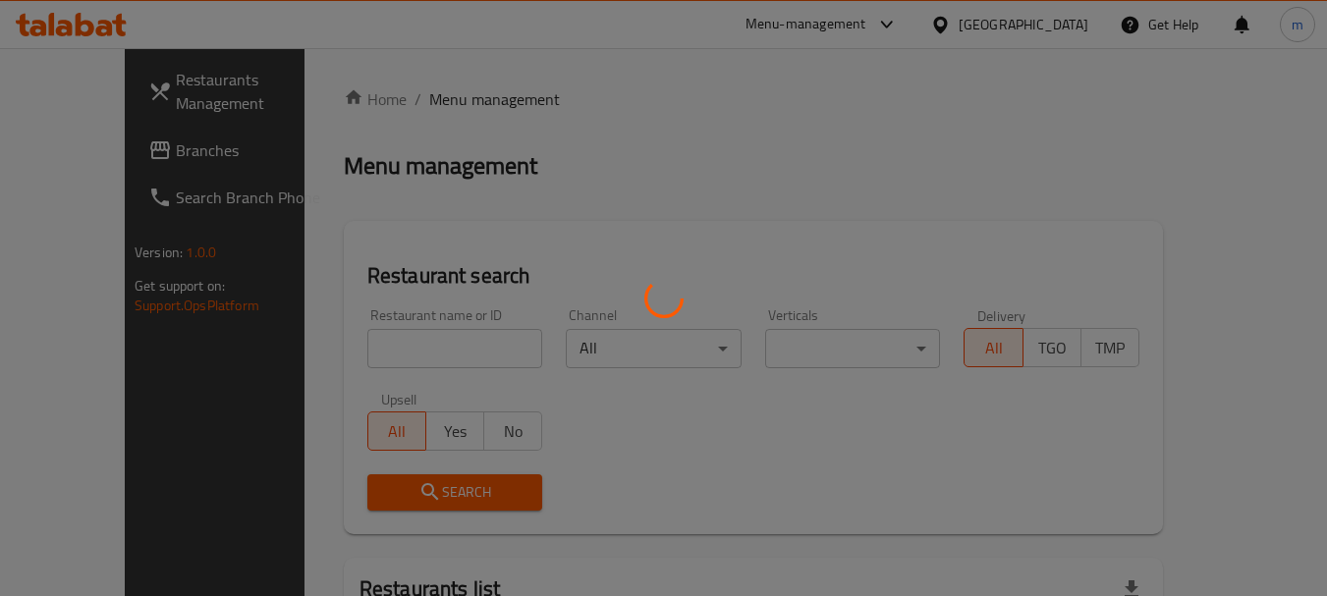
click at [351, 339] on div at bounding box center [663, 298] width 1327 height 596
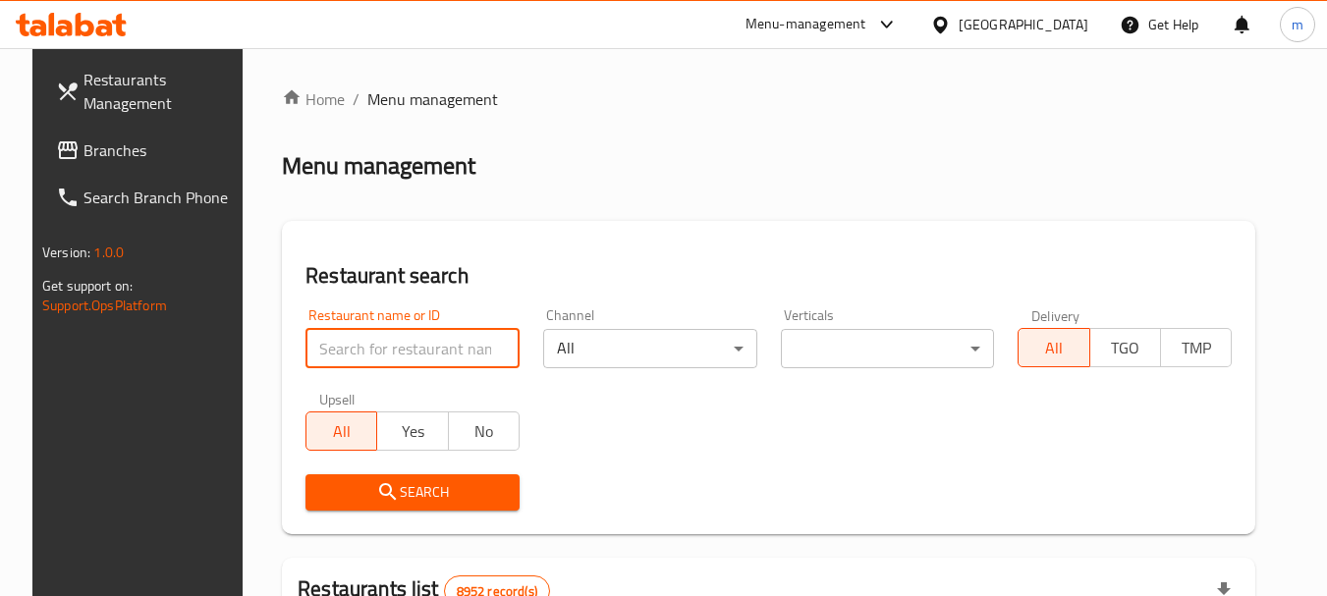
click at [382, 358] on input "search" at bounding box center [412, 348] width 214 height 39
paste input "689694"
type input "689694"
click button "Search" at bounding box center [412, 492] width 214 height 36
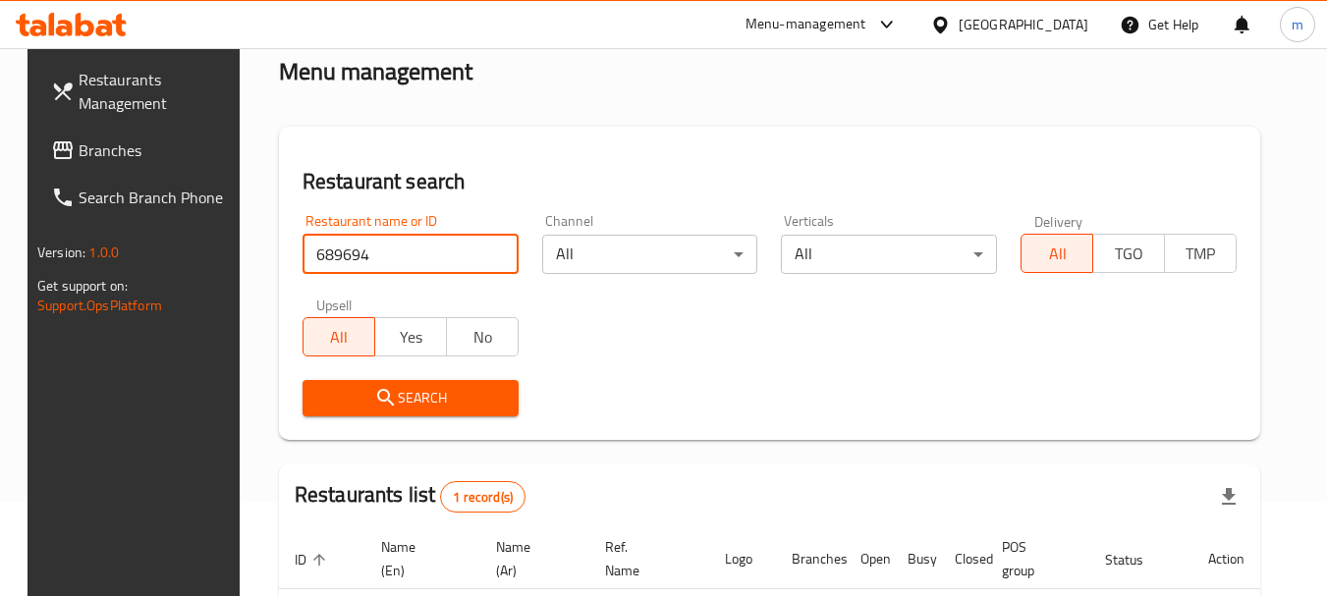
scroll to position [196, 0]
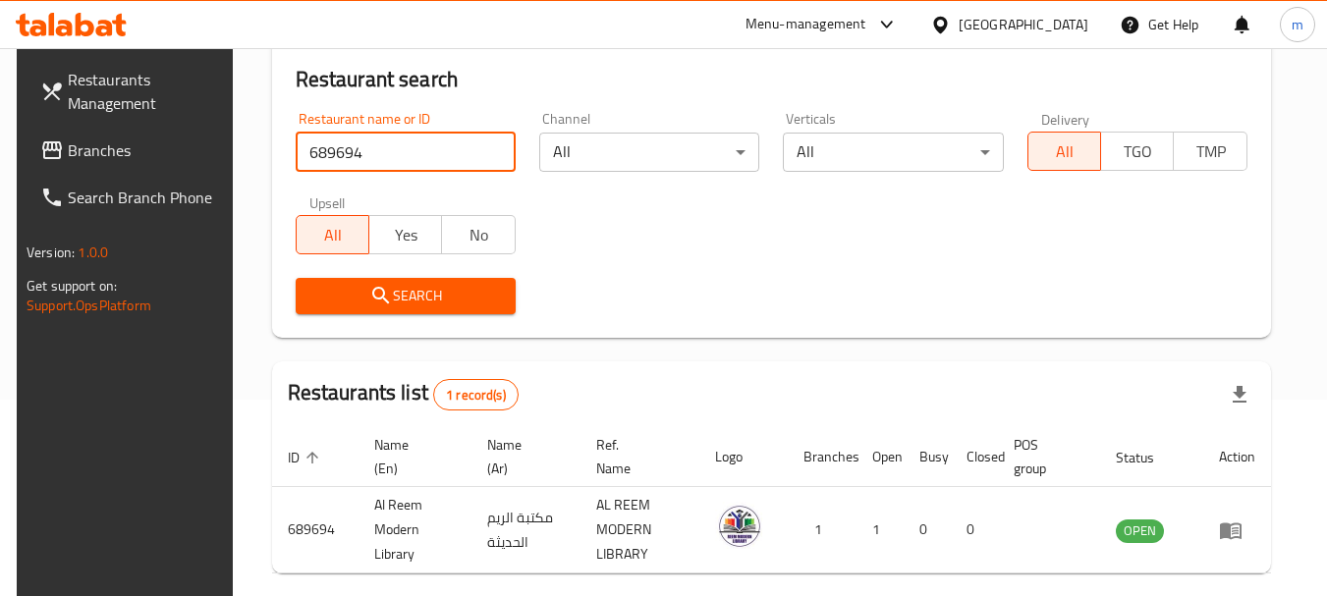
click at [1053, 11] on div "[GEOGRAPHIC_DATA]" at bounding box center [1009, 24] width 190 height 47
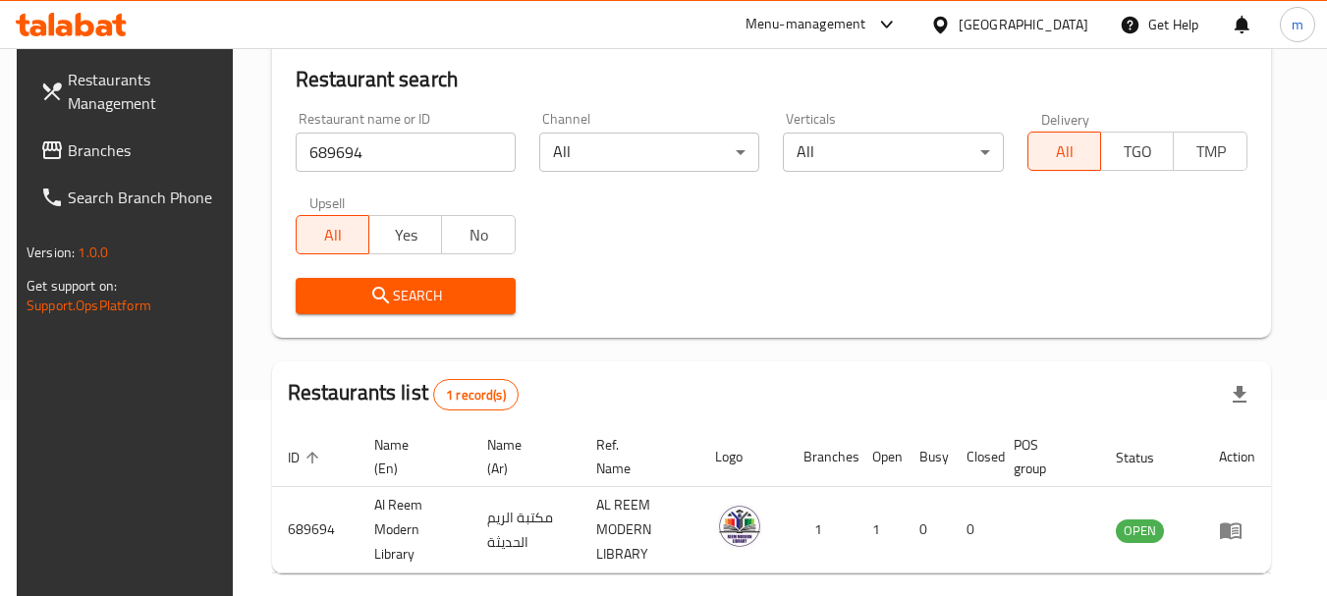
click at [1063, 16] on div "[GEOGRAPHIC_DATA]" at bounding box center [1024, 25] width 130 height 22
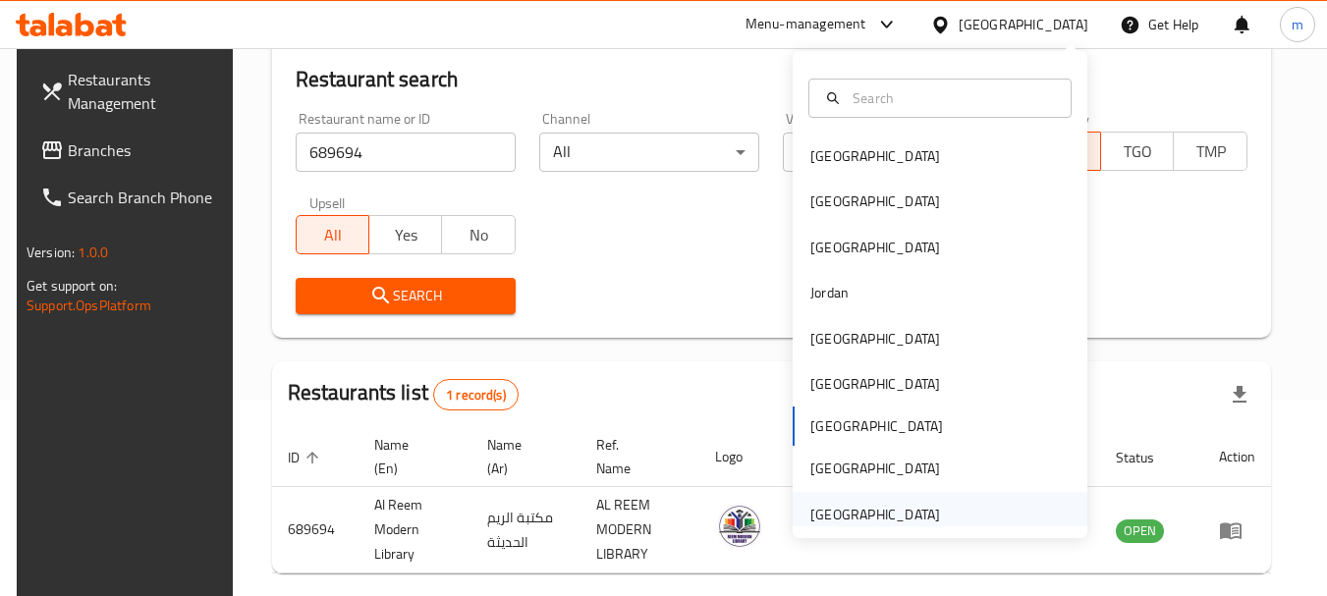
click at [875, 511] on div "United Arab Emirates" at bounding box center [875, 515] width 130 height 22
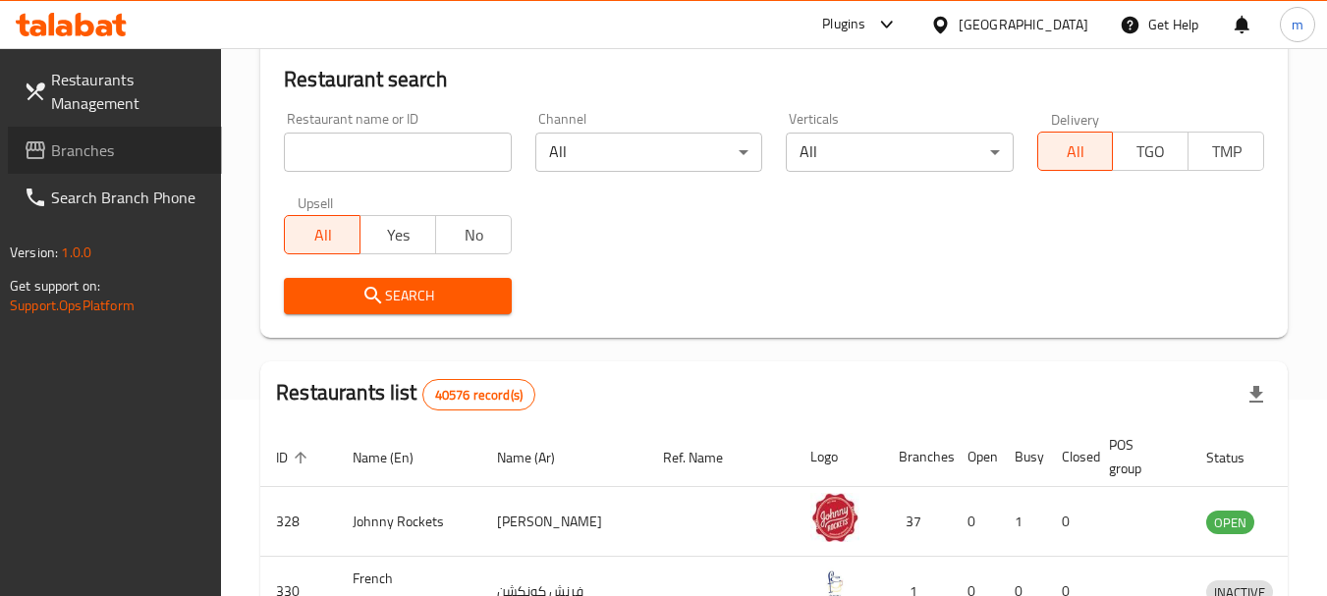
click at [175, 155] on span "Branches" at bounding box center [128, 150] width 155 height 24
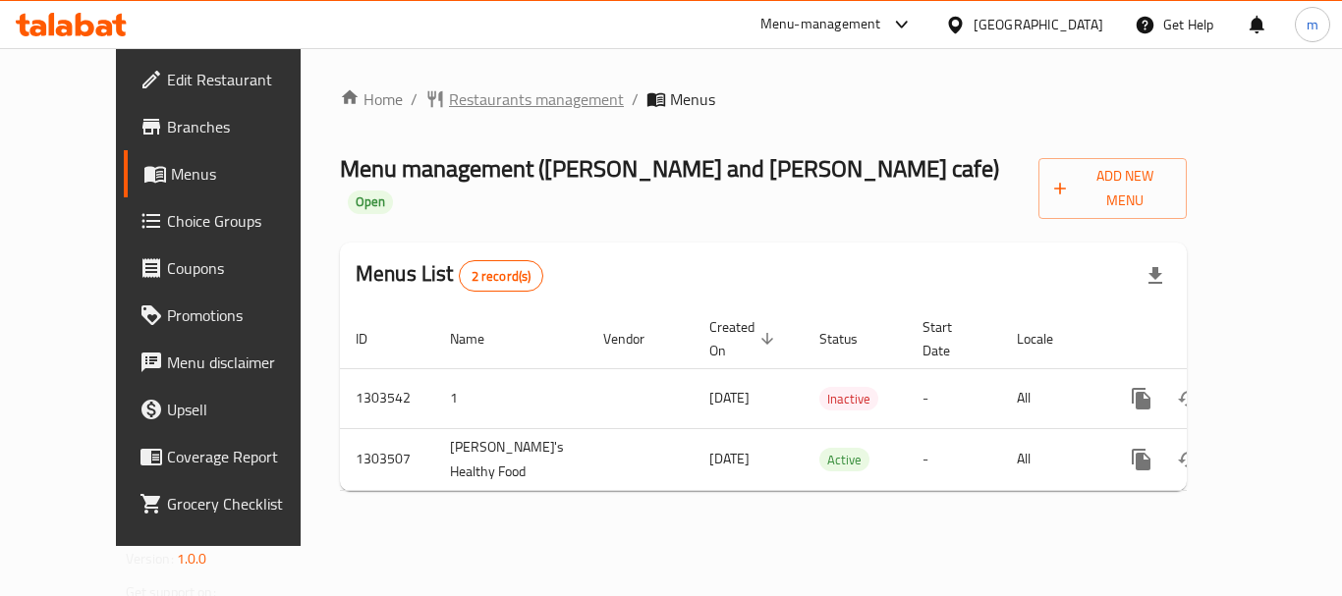
click at [491, 99] on span "Restaurants management" at bounding box center [536, 99] width 175 height 24
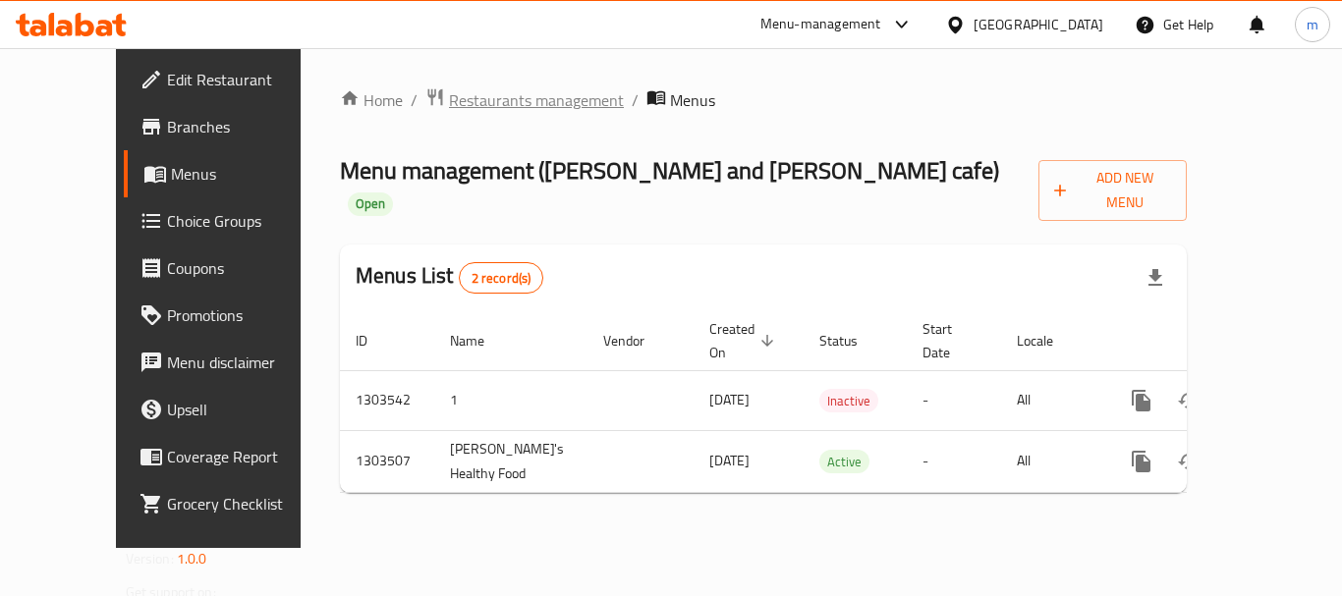
click at [449, 93] on span "Restaurants management" at bounding box center [536, 100] width 175 height 24
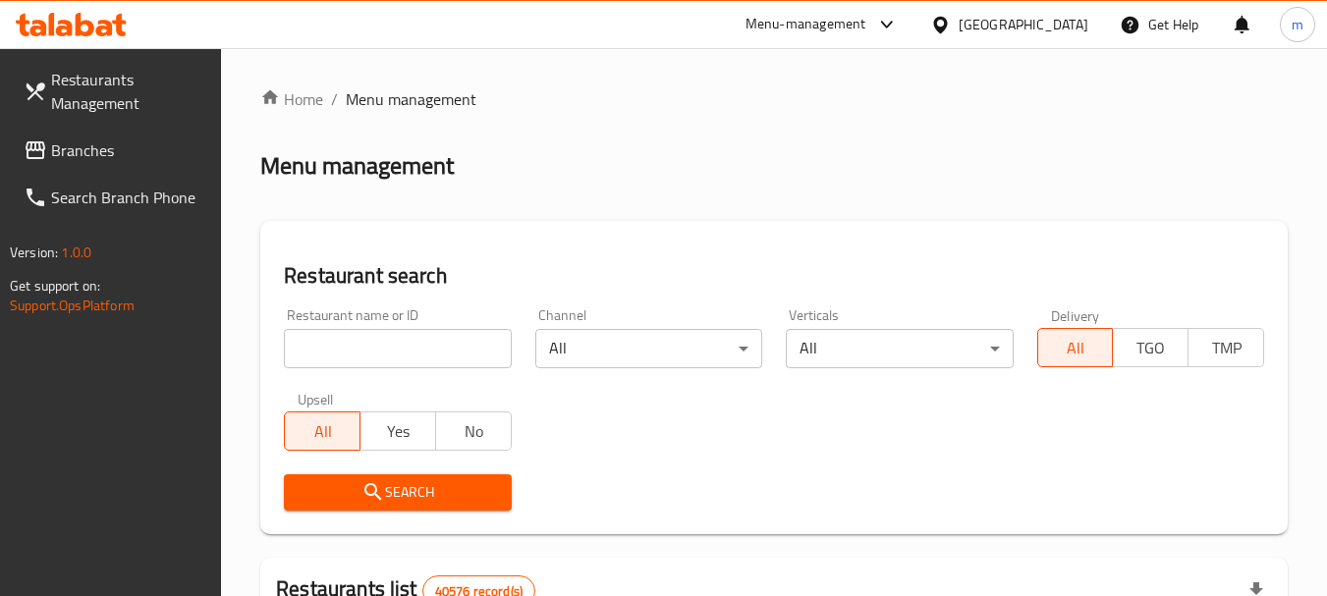
click at [408, 343] on input "search" at bounding box center [397, 348] width 227 height 39
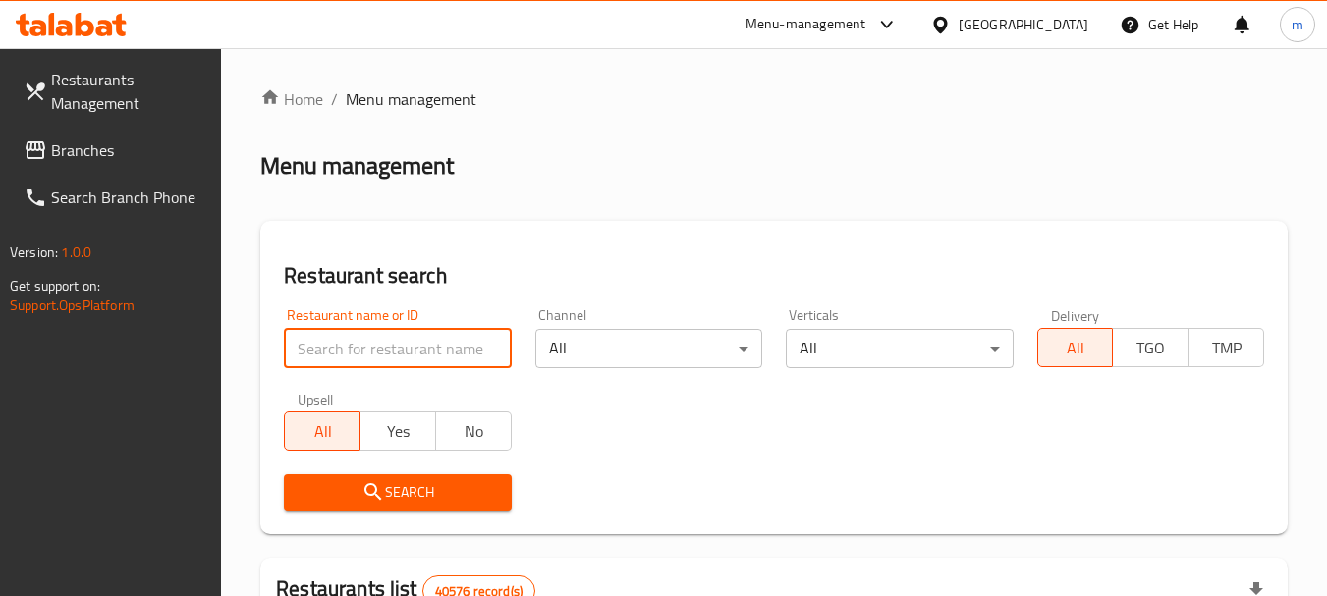
paste input "702421"
type input "702421"
click button "Search" at bounding box center [397, 492] width 227 height 36
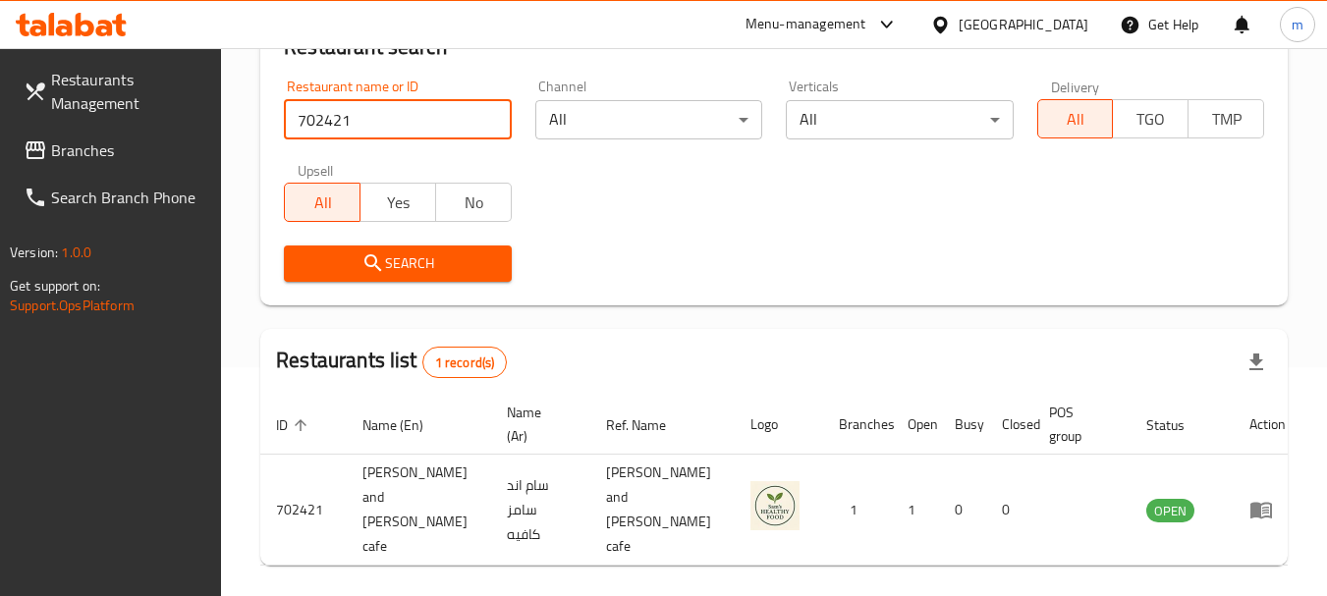
scroll to position [263, 0]
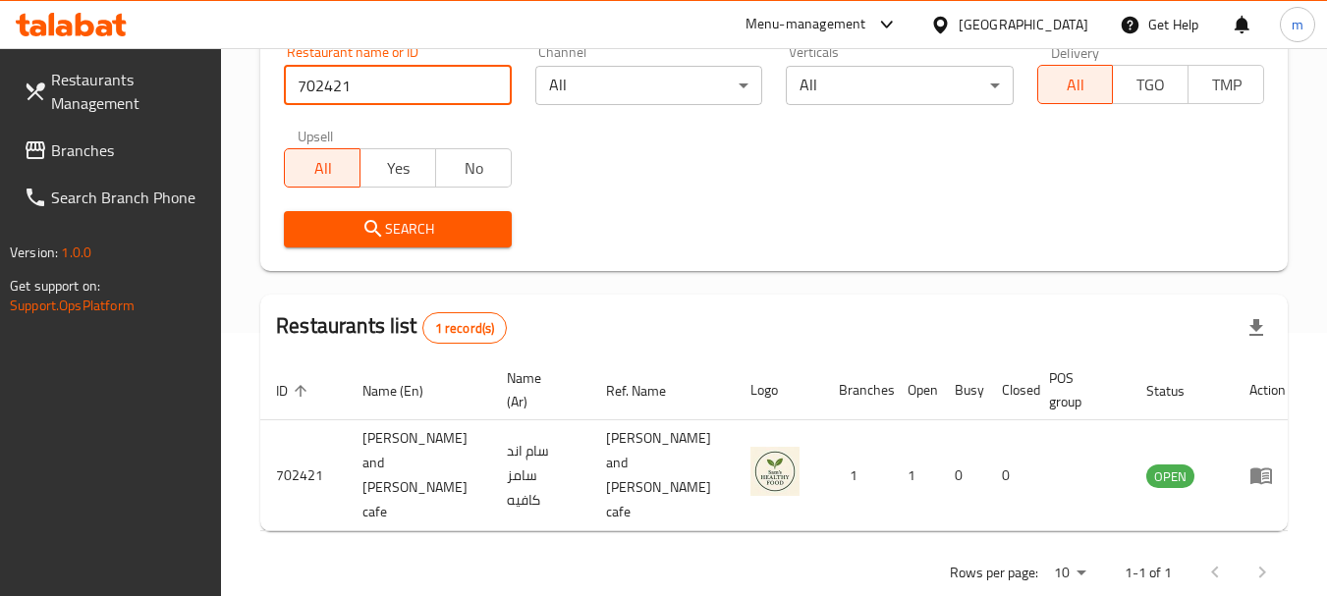
click at [1049, 22] on div "[GEOGRAPHIC_DATA]" at bounding box center [1024, 25] width 130 height 22
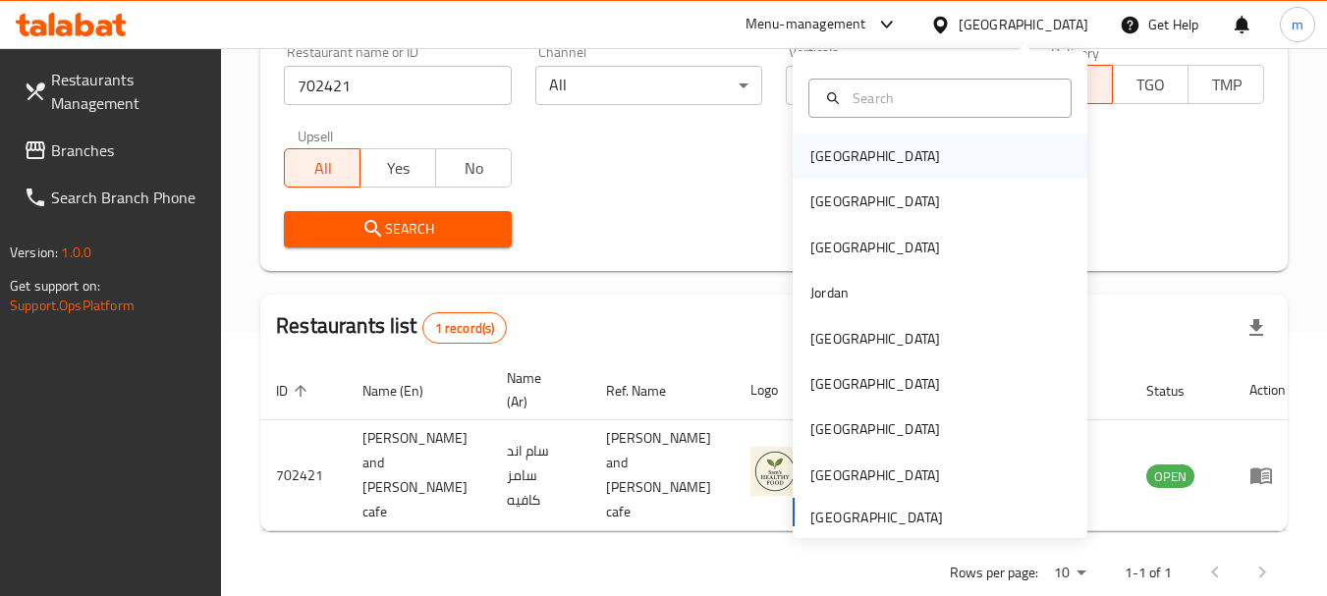
click at [850, 156] on div "[GEOGRAPHIC_DATA]" at bounding box center [875, 156] width 161 height 45
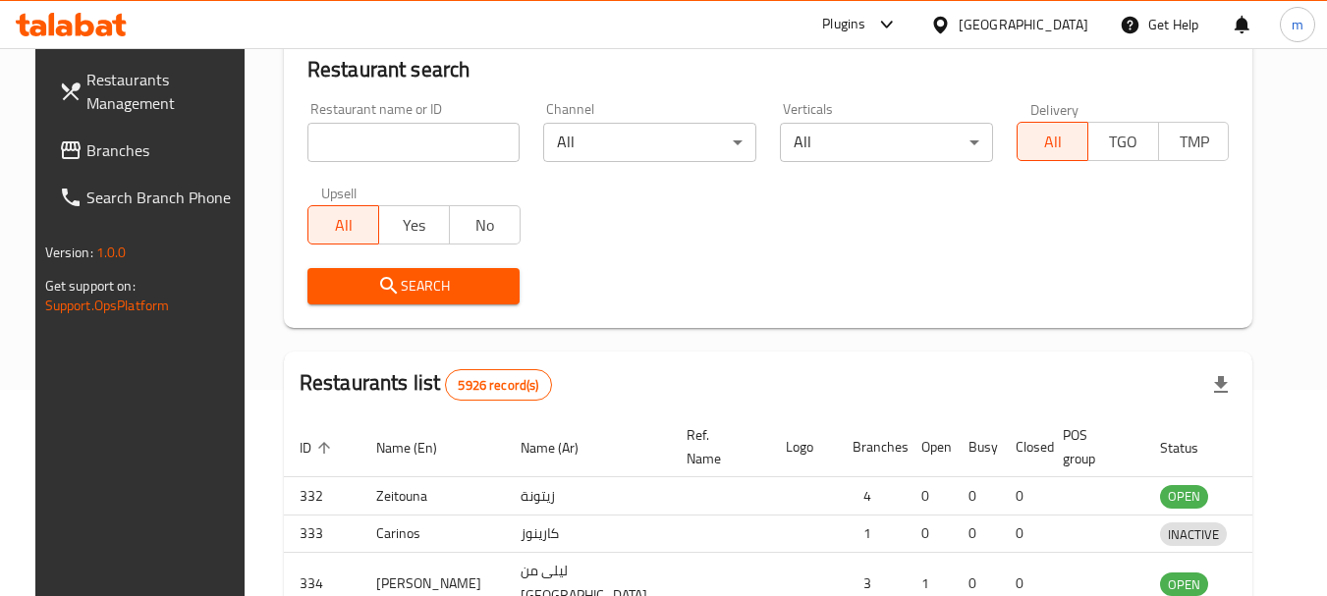
scroll to position [263, 0]
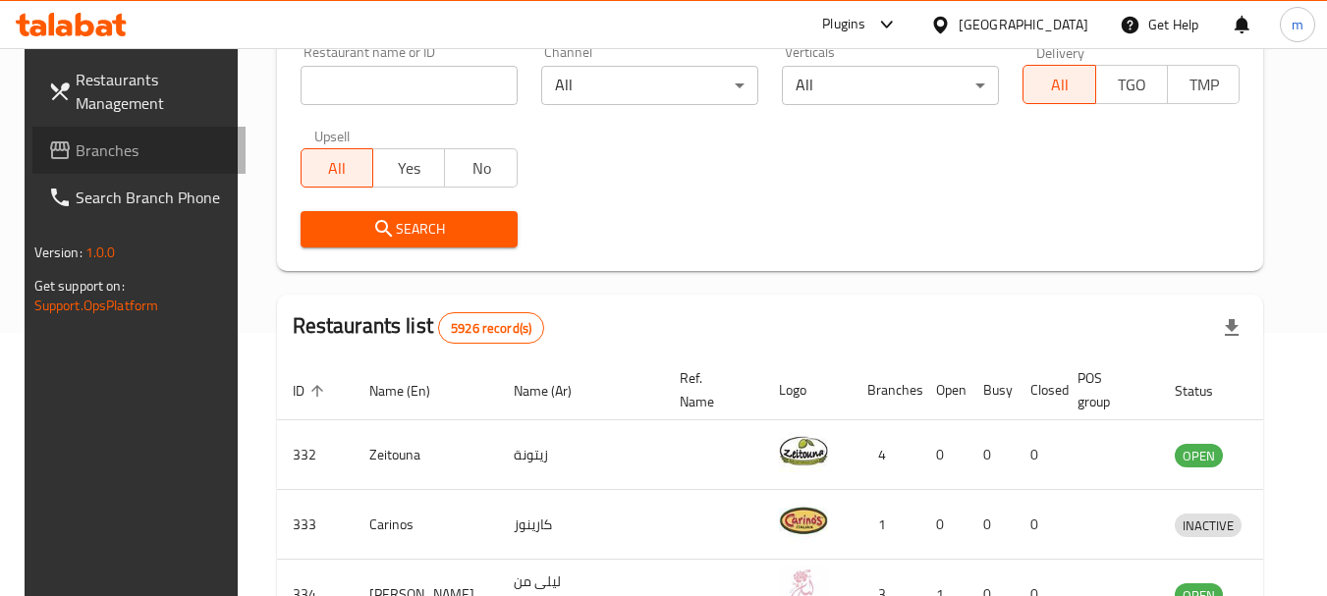
click at [122, 142] on span "Branches" at bounding box center [153, 150] width 155 height 24
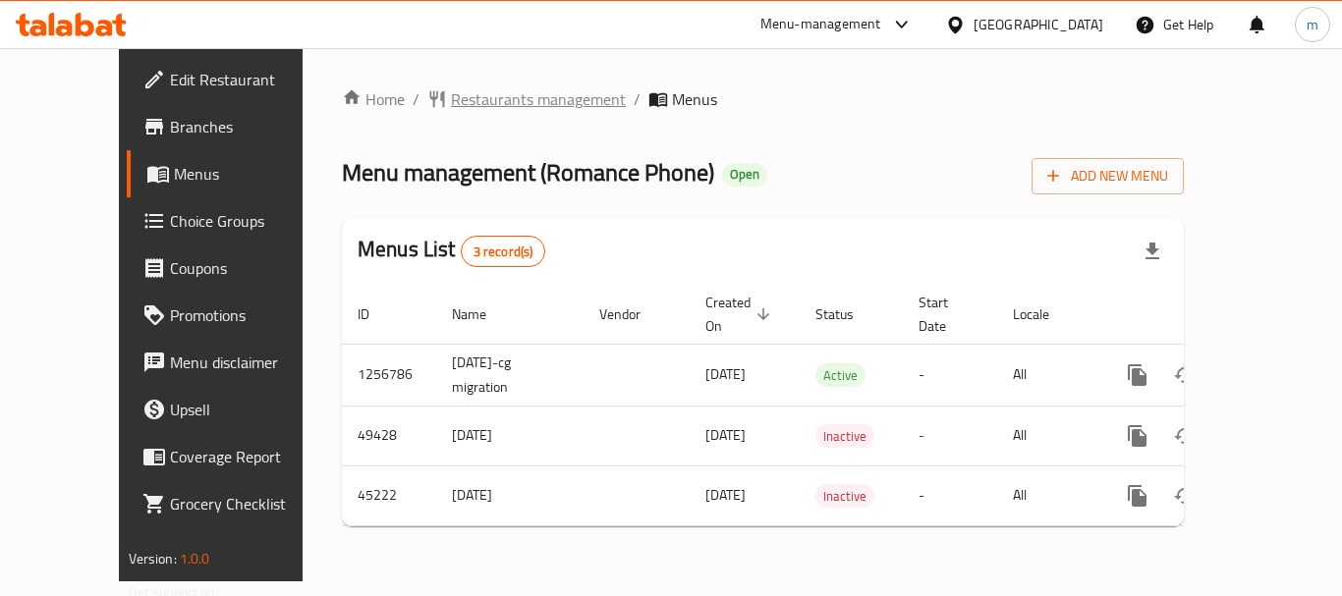
click at [451, 90] on span "Restaurants management" at bounding box center [538, 99] width 175 height 24
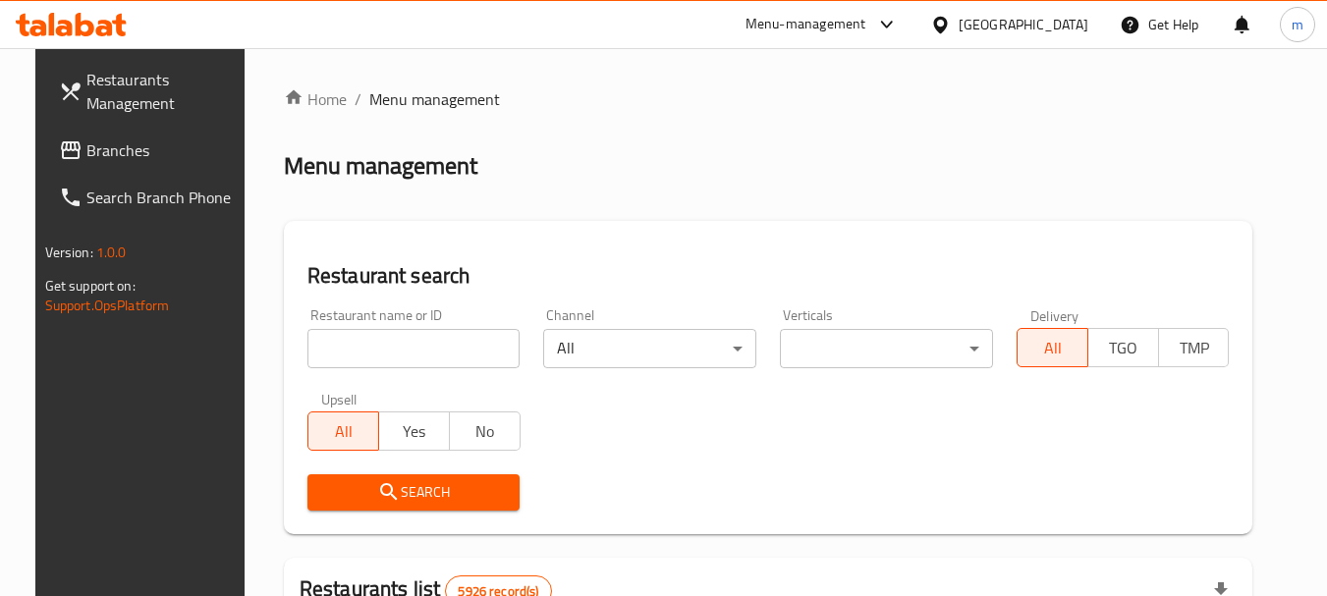
click at [374, 329] on input "search" at bounding box center [413, 348] width 213 height 39
paste input "23118"
type input "23118"
click button "Search" at bounding box center [413, 492] width 213 height 36
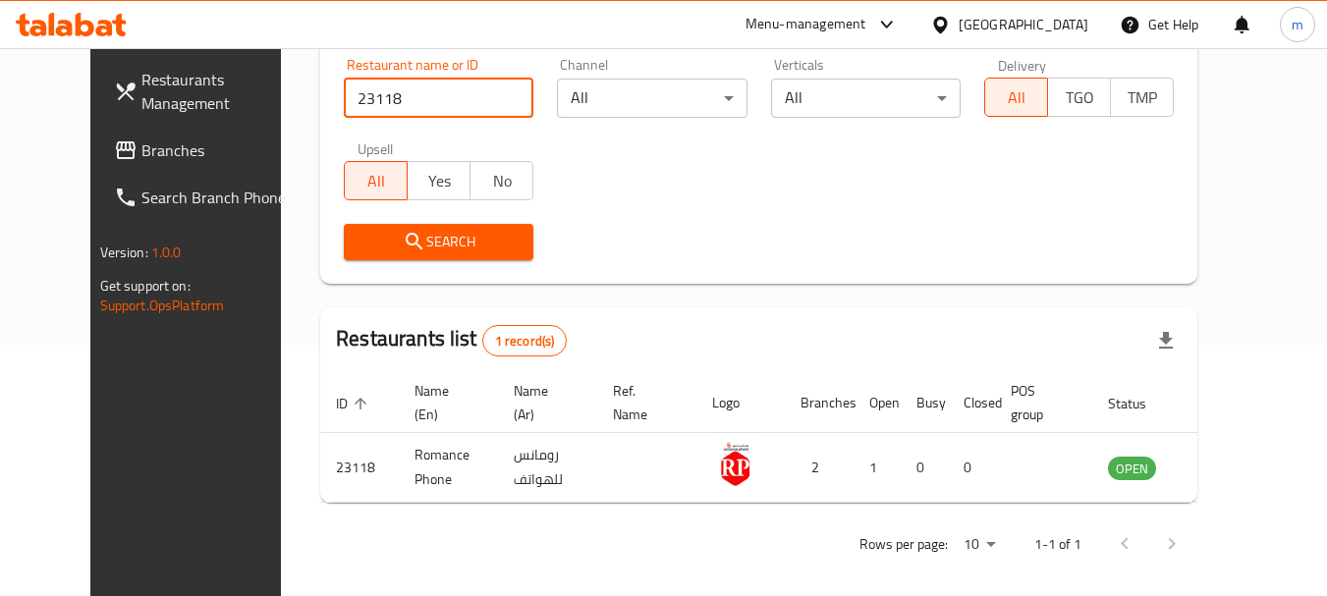
scroll to position [263, 0]
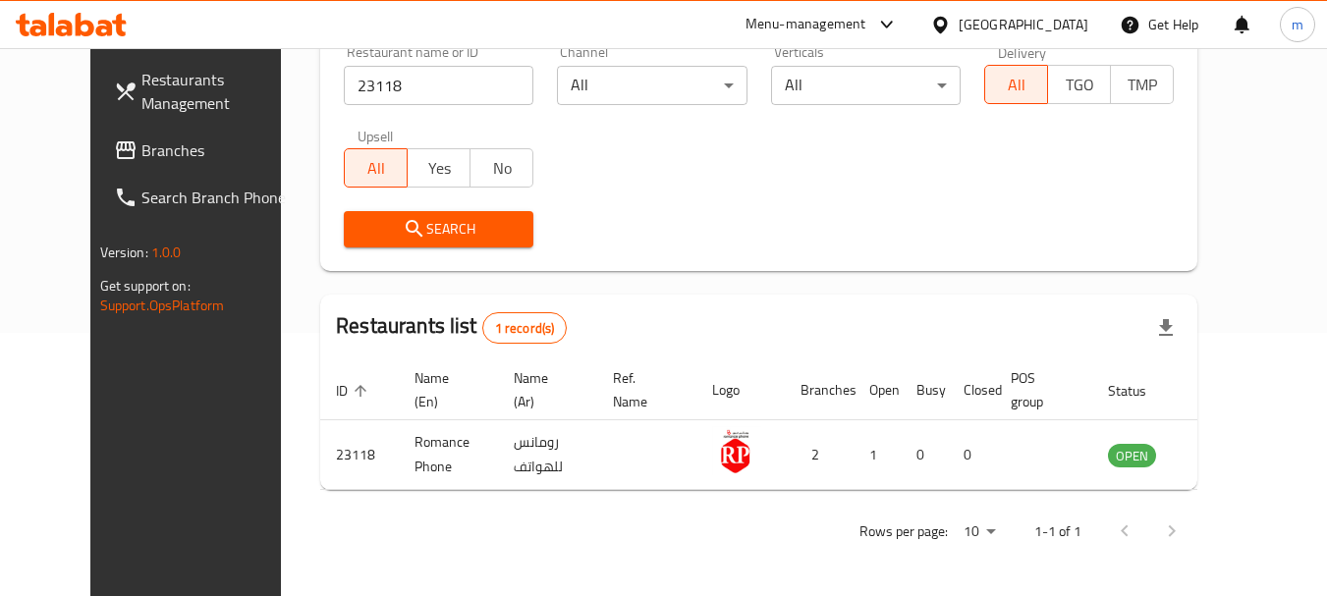
click at [959, 22] on div at bounding box center [944, 25] width 28 height 22
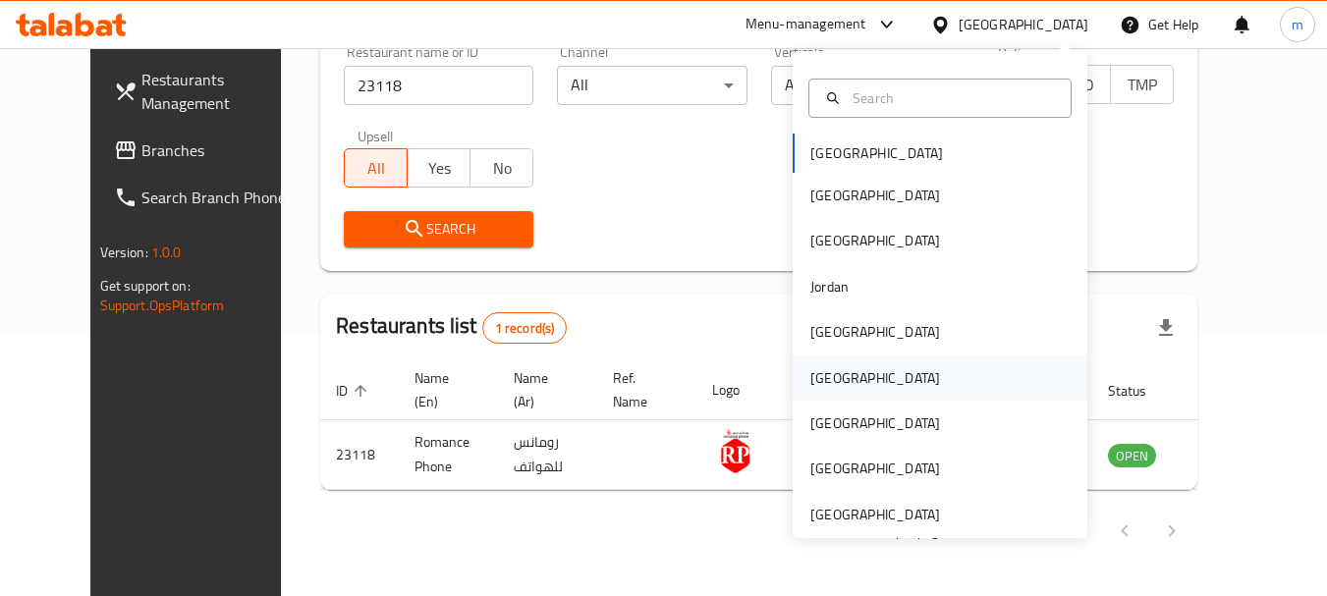
click at [841, 362] on div "[GEOGRAPHIC_DATA]" at bounding box center [875, 378] width 161 height 45
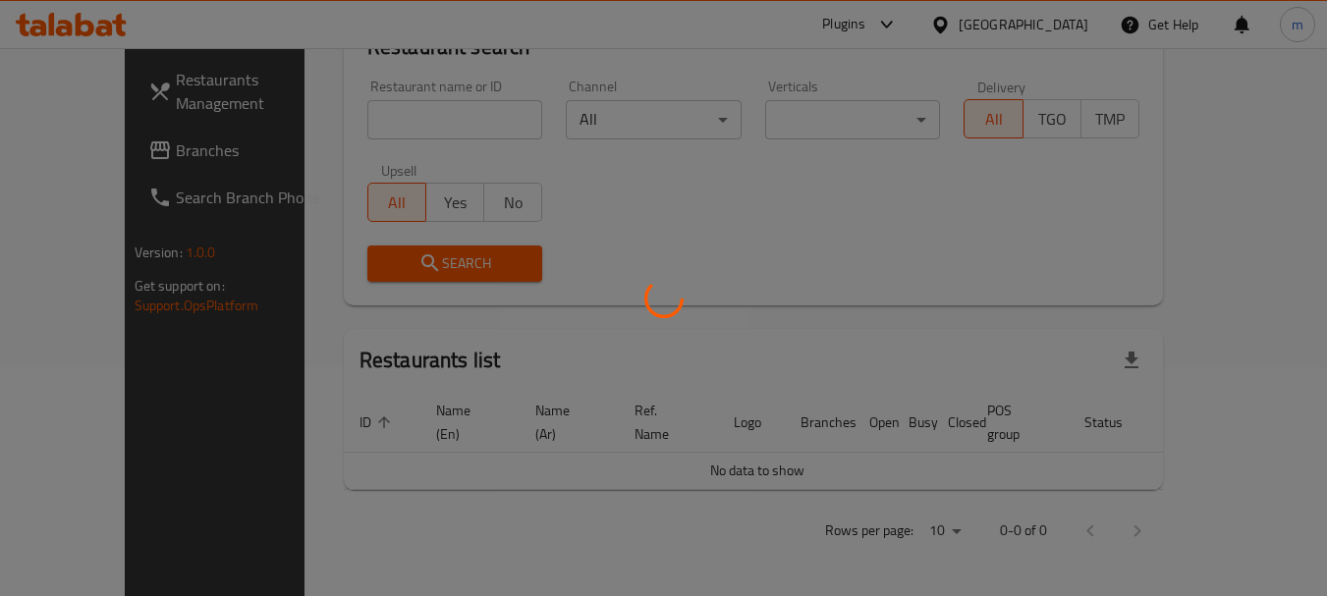
scroll to position [206, 0]
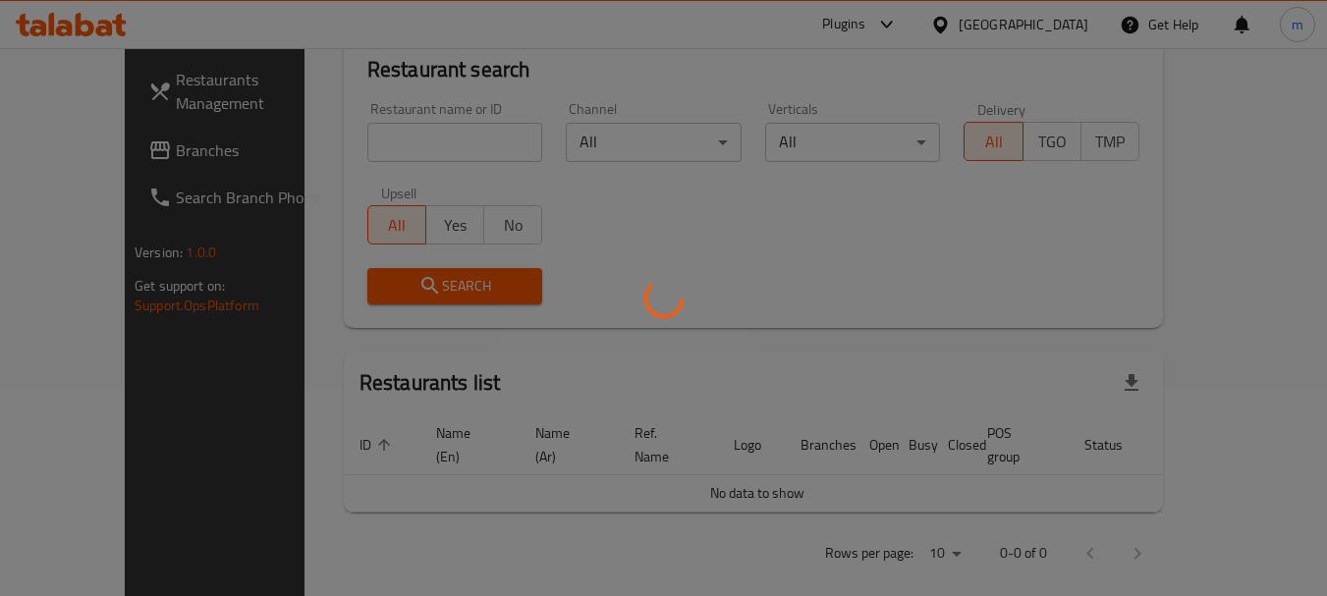
click at [128, 155] on div at bounding box center [663, 298] width 1327 height 596
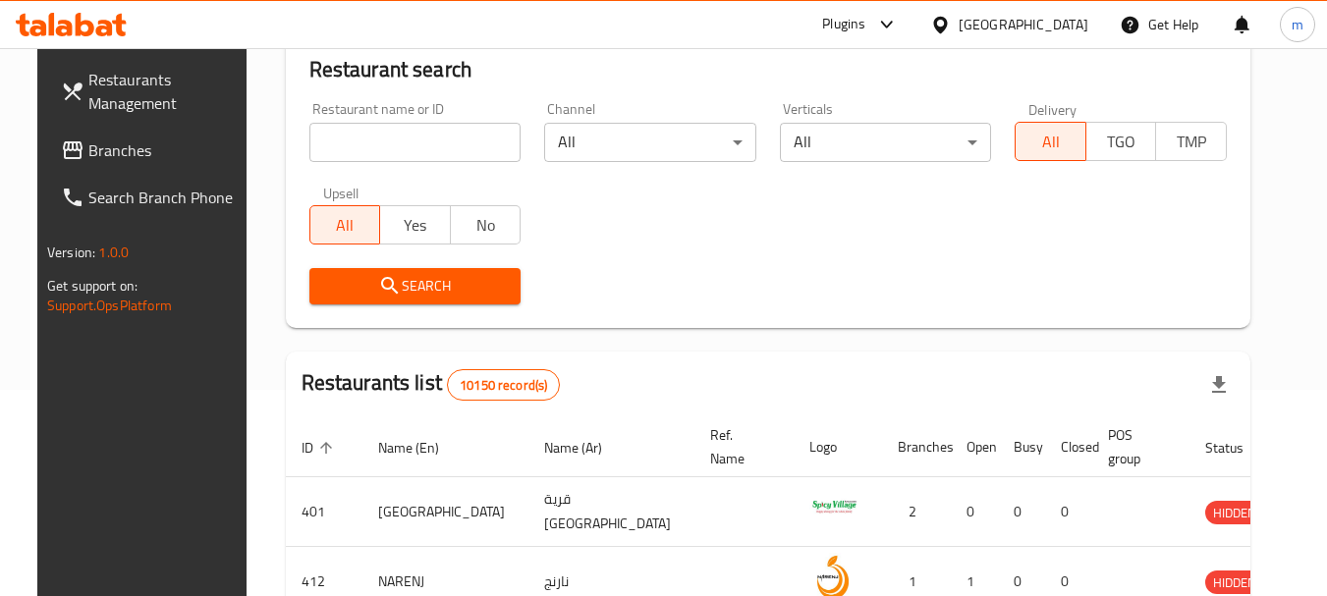
scroll to position [263, 0]
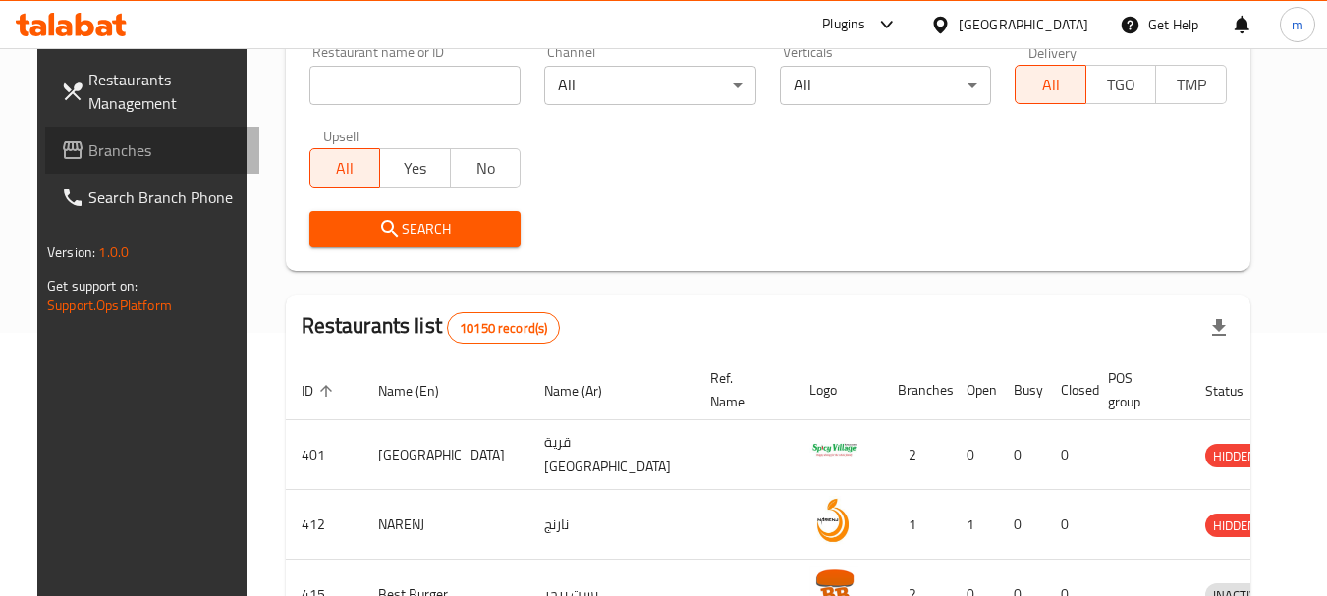
click at [61, 145] on icon at bounding box center [73, 150] width 24 height 24
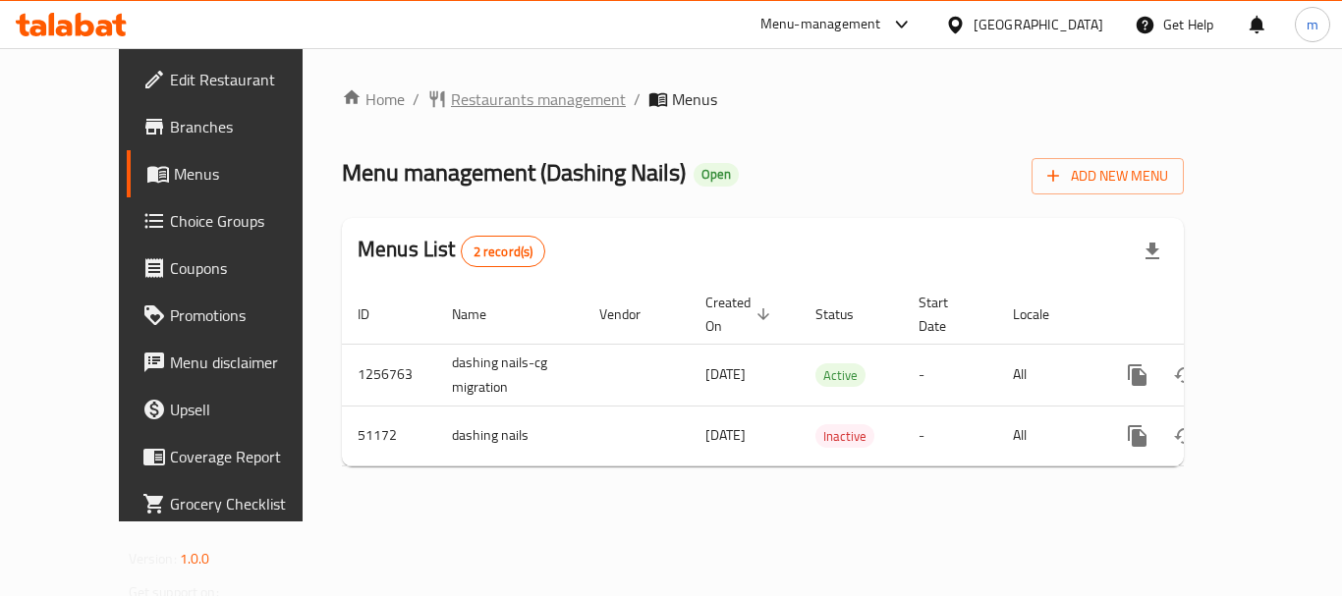
click at [486, 103] on span "Restaurants management" at bounding box center [538, 99] width 175 height 24
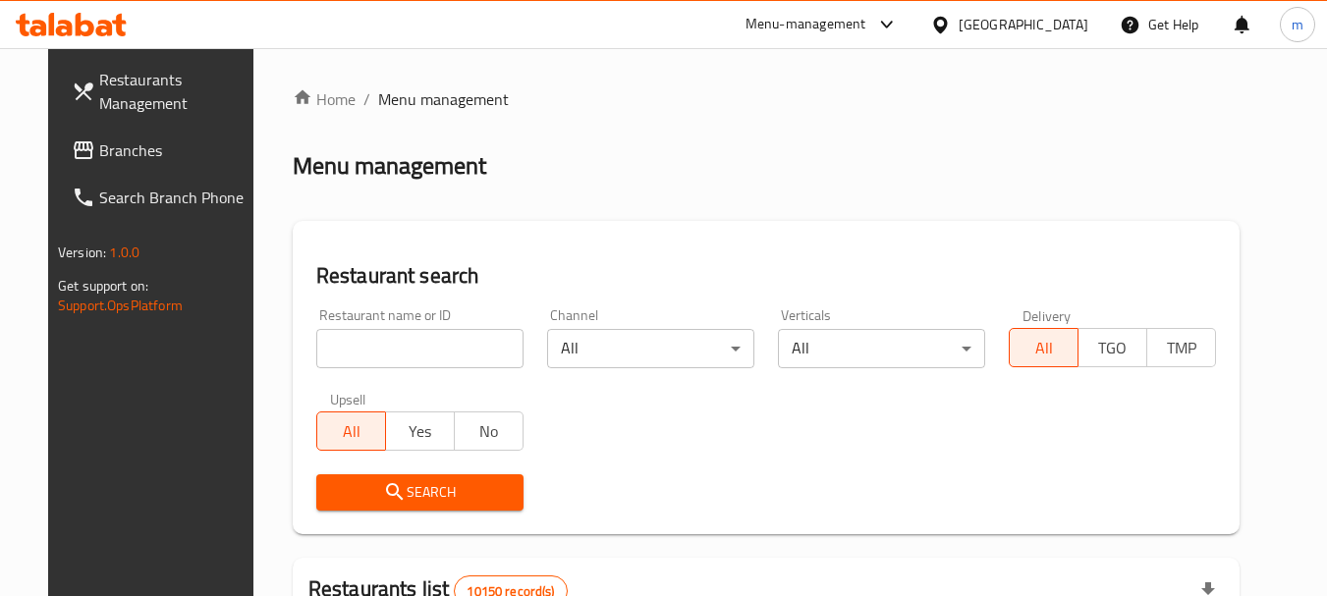
click at [394, 339] on input "search" at bounding box center [419, 348] width 207 height 39
paste input "25172"
type input "25172"
click button "Search" at bounding box center [419, 492] width 207 height 36
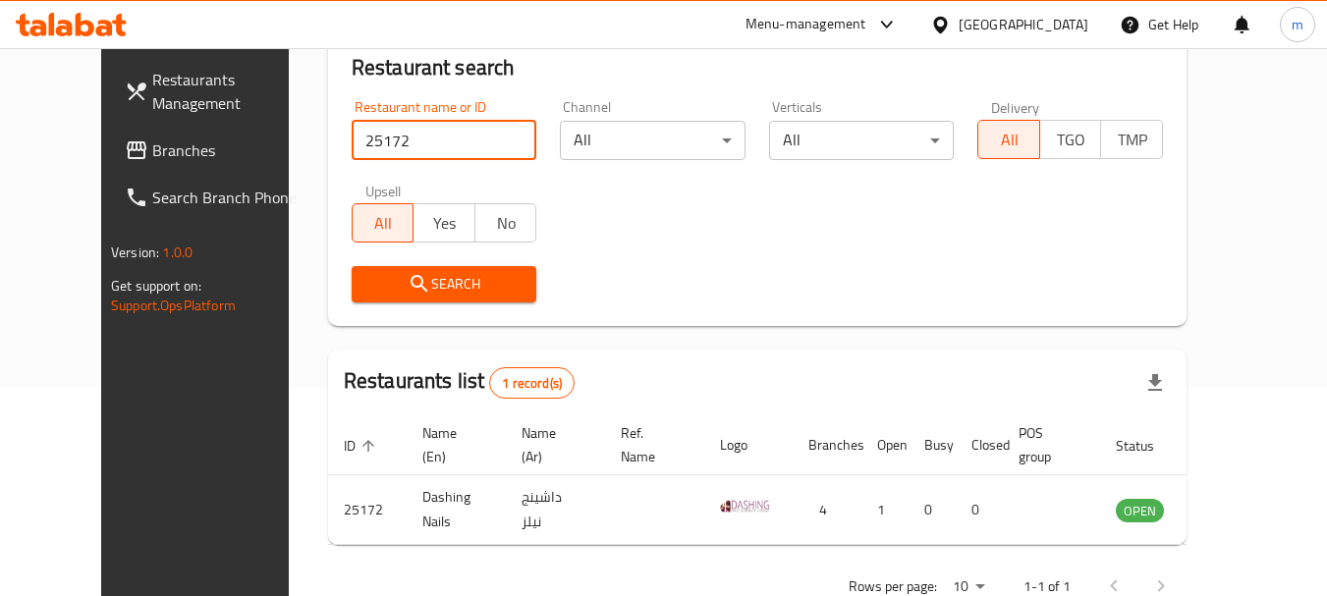
scroll to position [209, 0]
click at [495, 144] on input "25172" at bounding box center [445, 139] width 186 height 39
click at [494, 143] on input "25172" at bounding box center [445, 139] width 186 height 39
click at [152, 138] on span "Branches" at bounding box center [229, 150] width 155 height 24
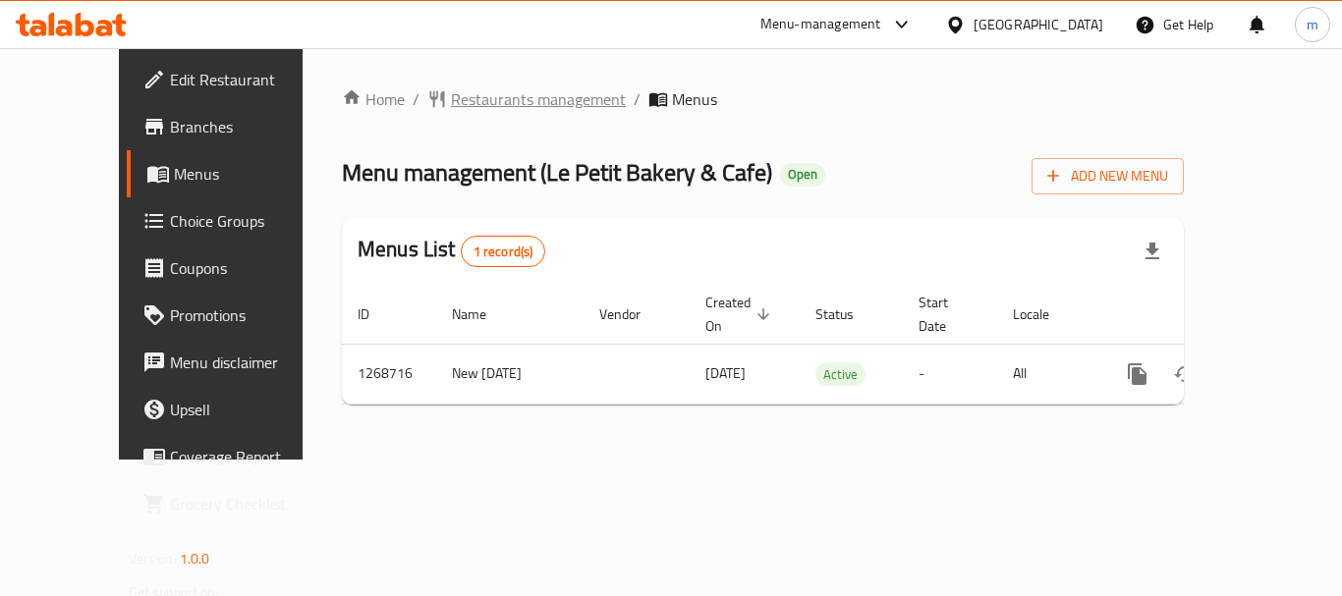
click at [456, 109] on span "Restaurants management" at bounding box center [538, 99] width 175 height 24
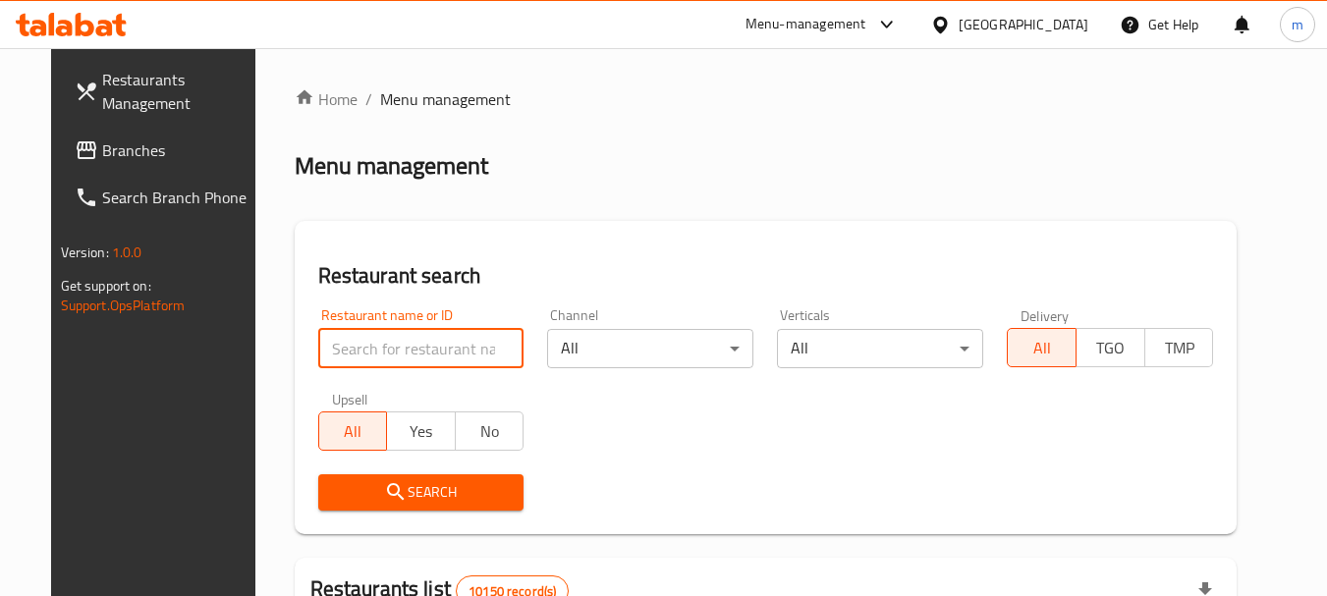
click at [415, 340] on input "search" at bounding box center [421, 348] width 206 height 39
paste input "688276"
type input "688276"
click button "Search" at bounding box center [421, 492] width 206 height 36
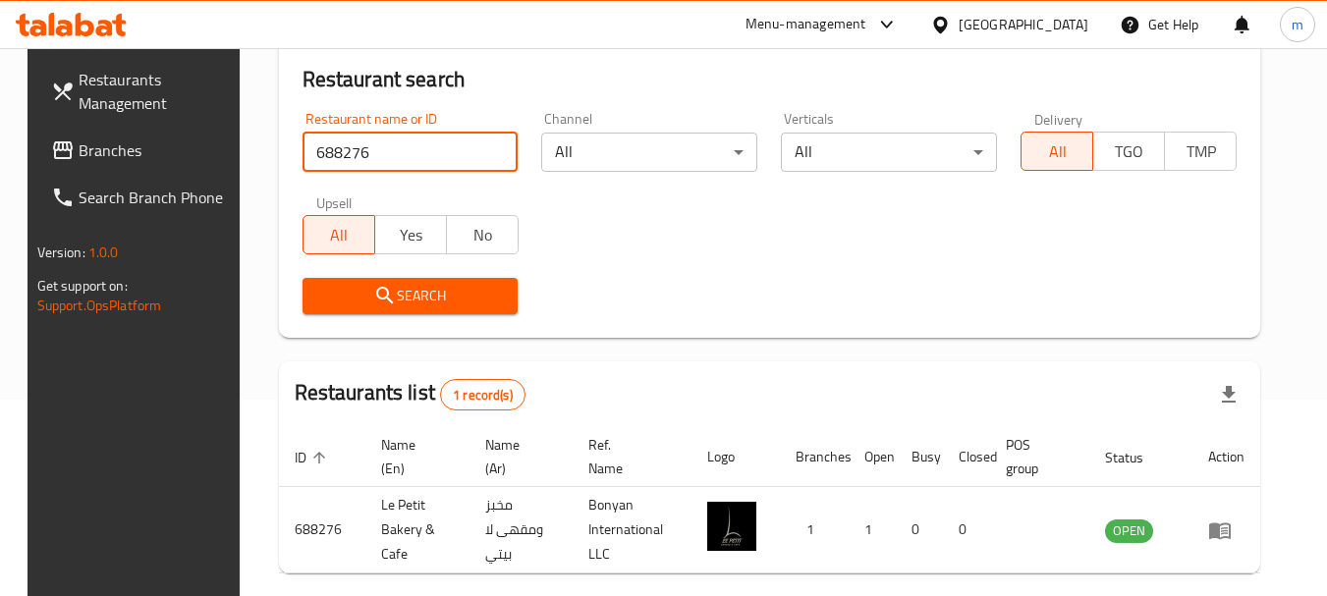
scroll to position [280, 0]
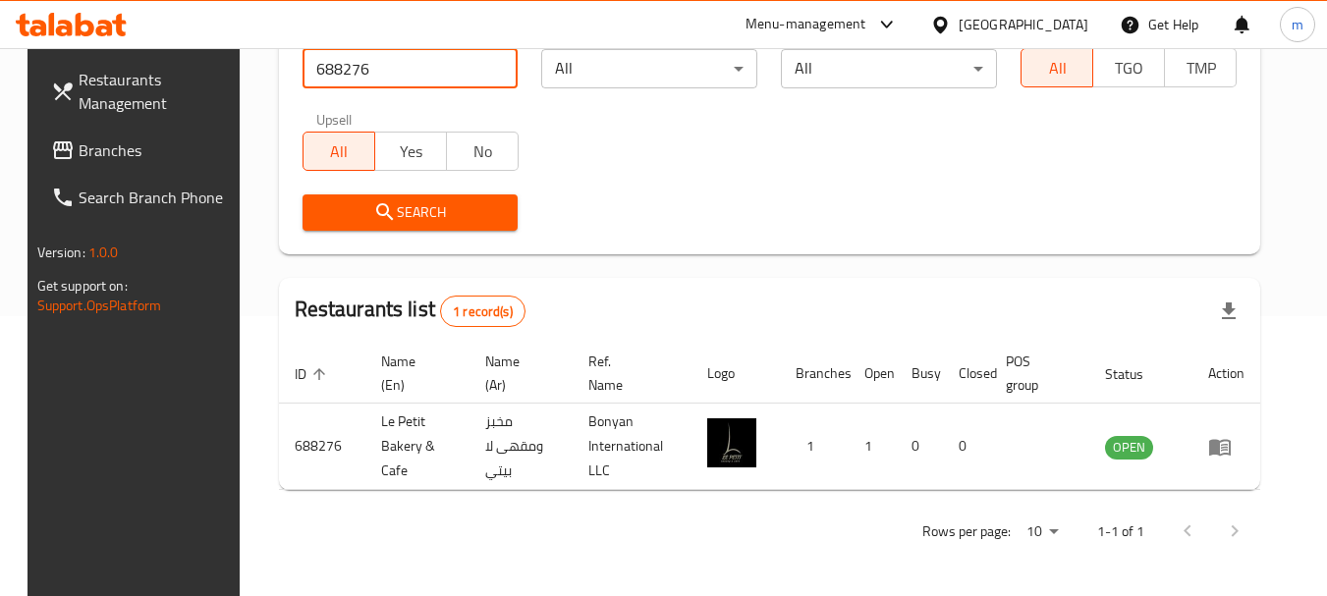
click at [1052, 33] on div "[GEOGRAPHIC_DATA]" at bounding box center [1024, 25] width 130 height 22
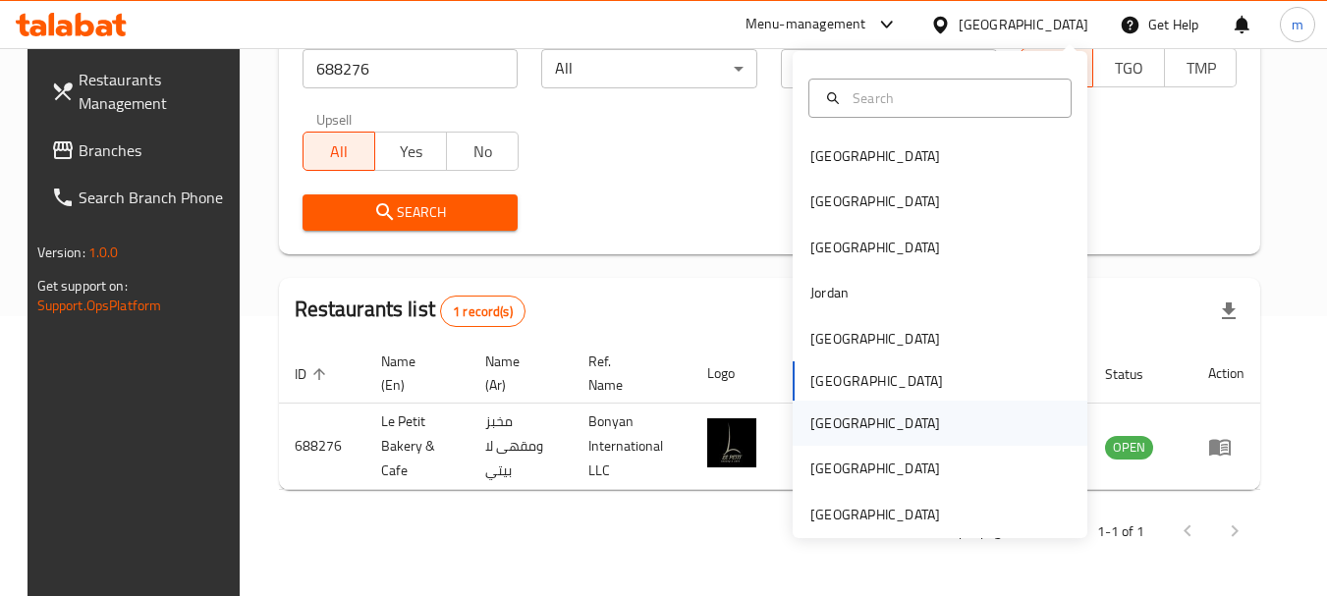
click at [810, 421] on div "[GEOGRAPHIC_DATA]" at bounding box center [875, 424] width 130 height 22
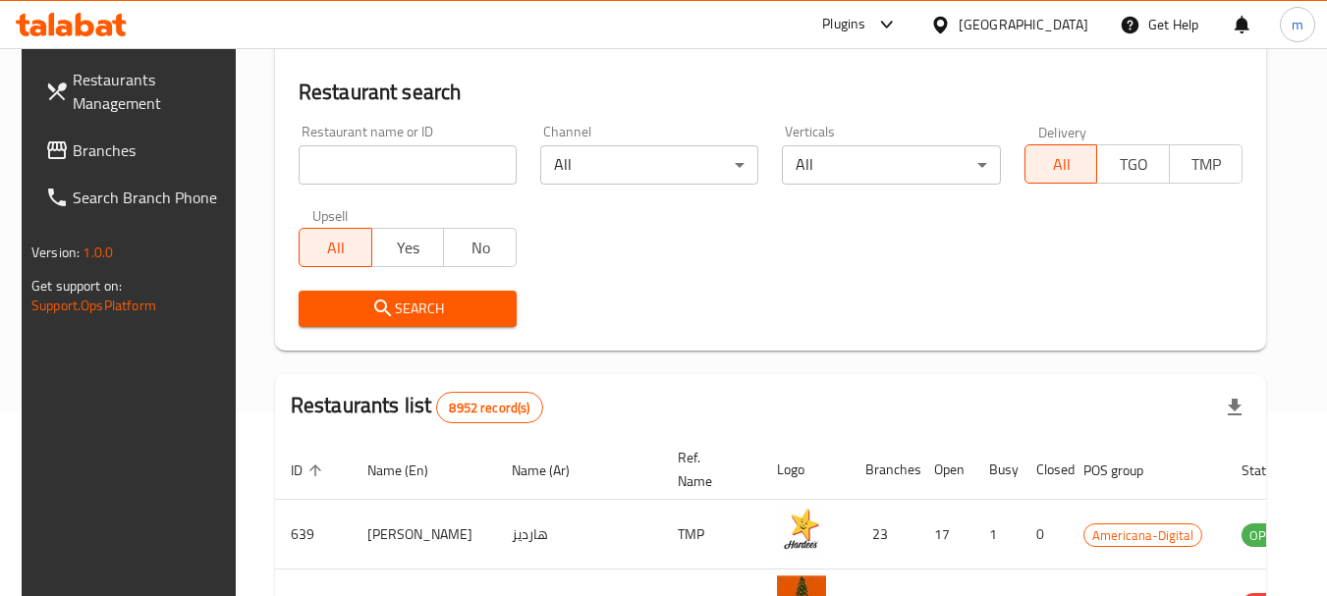
scroll to position [83, 0]
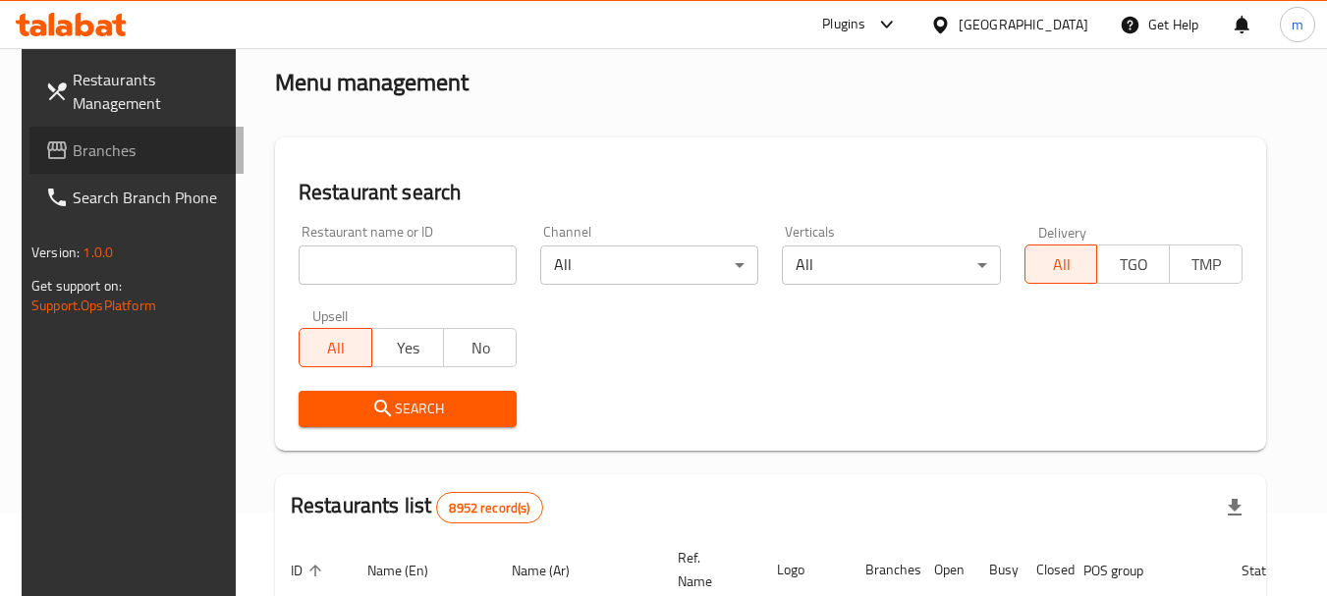
click at [83, 147] on span "Branches" at bounding box center [150, 150] width 155 height 24
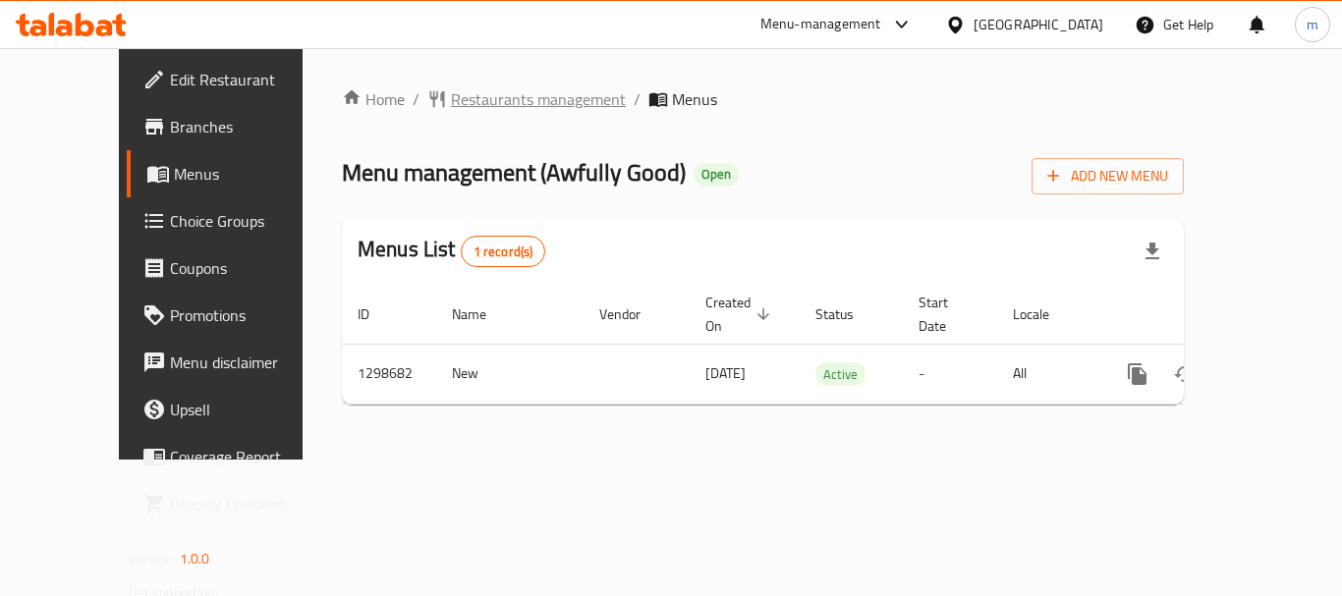
click at [451, 103] on span "Restaurants management" at bounding box center [538, 99] width 175 height 24
click at [451, 93] on span "Restaurants management" at bounding box center [538, 100] width 175 height 24
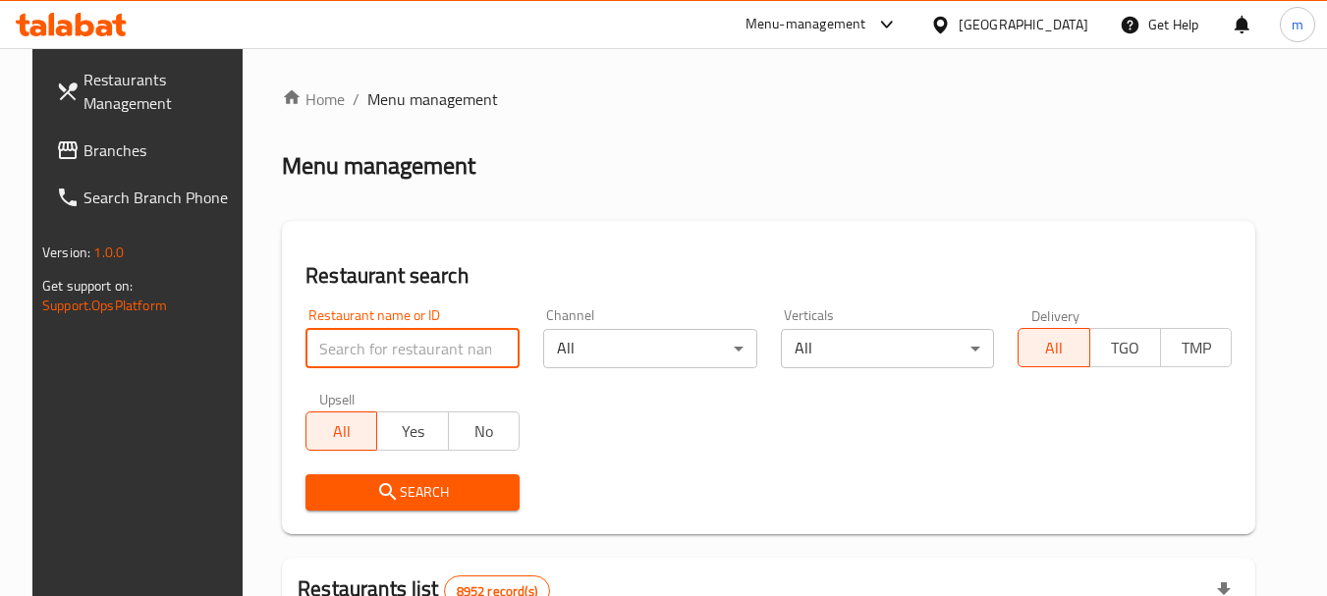
click at [305, 356] on input "search" at bounding box center [412, 348] width 214 height 39
paste input "701056"
type input "701056"
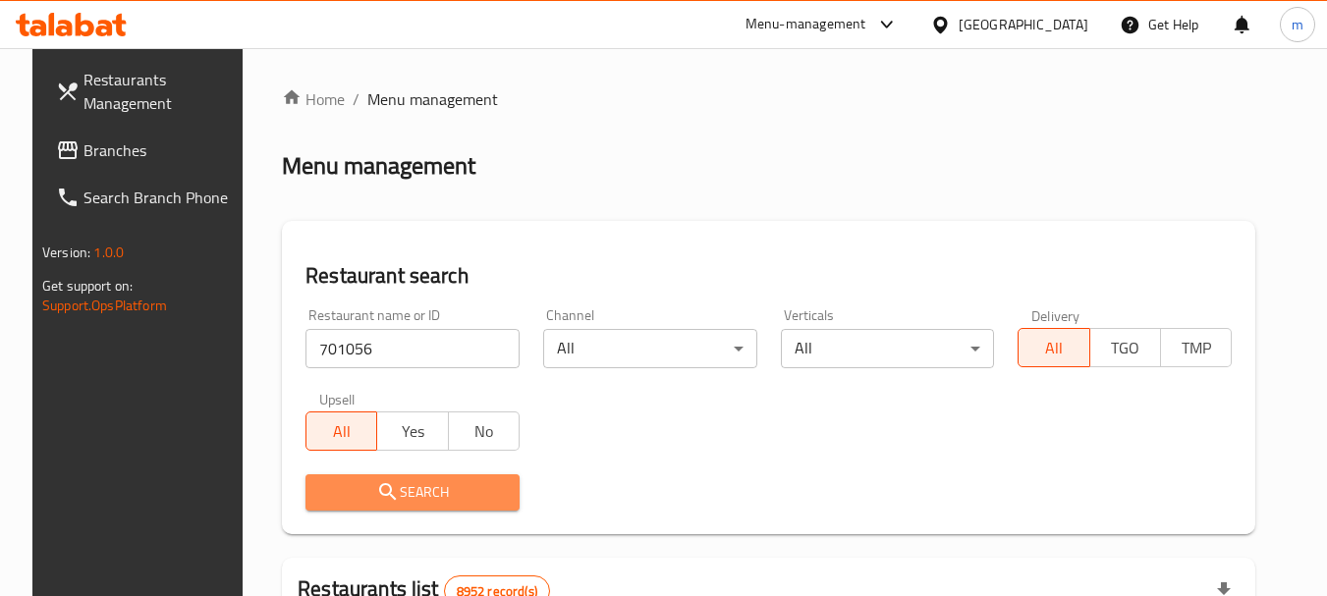
click at [323, 478] on button "Search" at bounding box center [412, 492] width 214 height 36
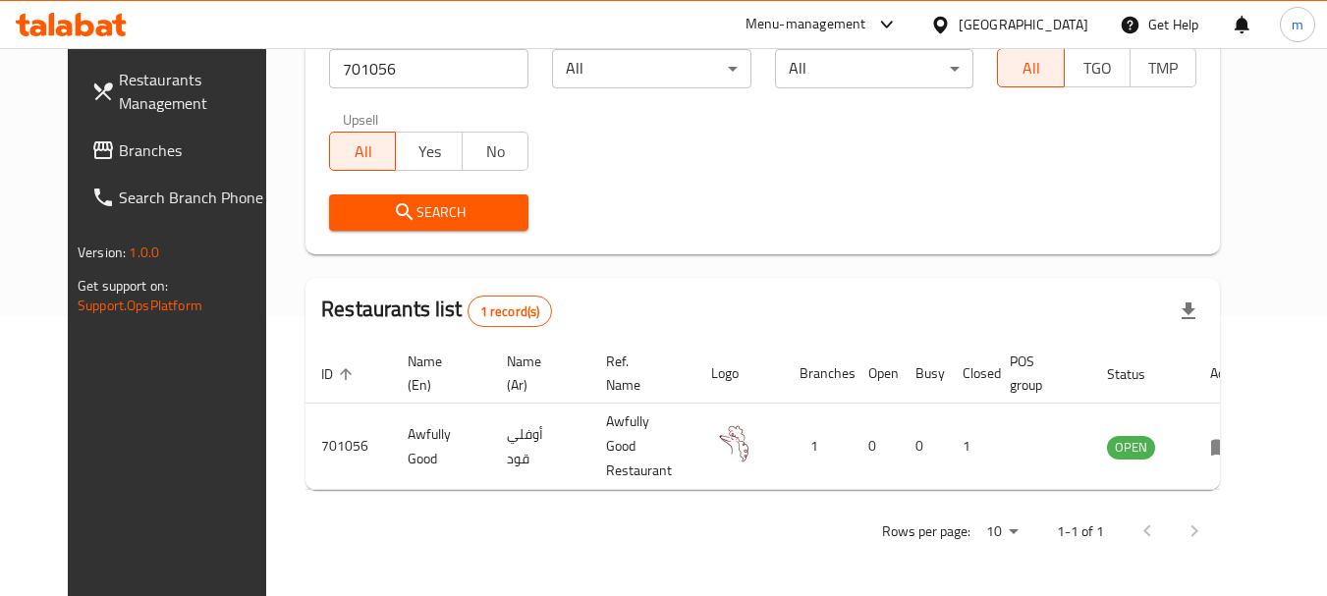
scroll to position [263, 0]
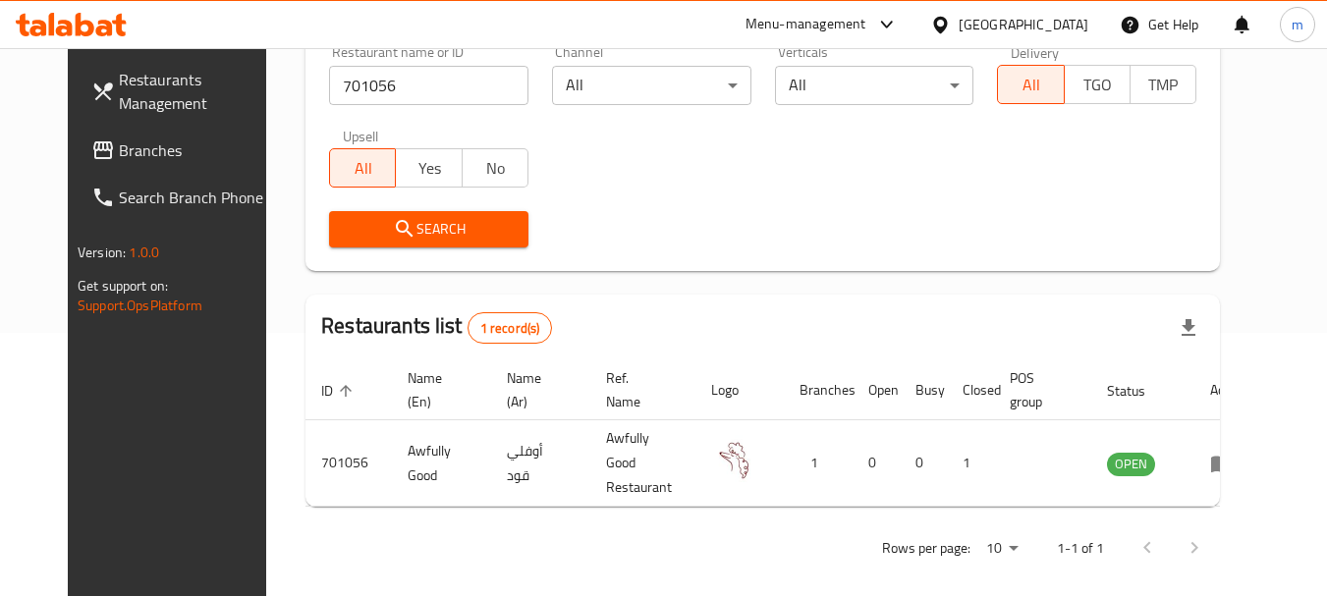
click at [411, 83] on input "701056" at bounding box center [428, 85] width 199 height 39
click at [501, 75] on input "701056" at bounding box center [428, 85] width 199 height 39
click at [494, 82] on input "701056" at bounding box center [428, 85] width 199 height 39
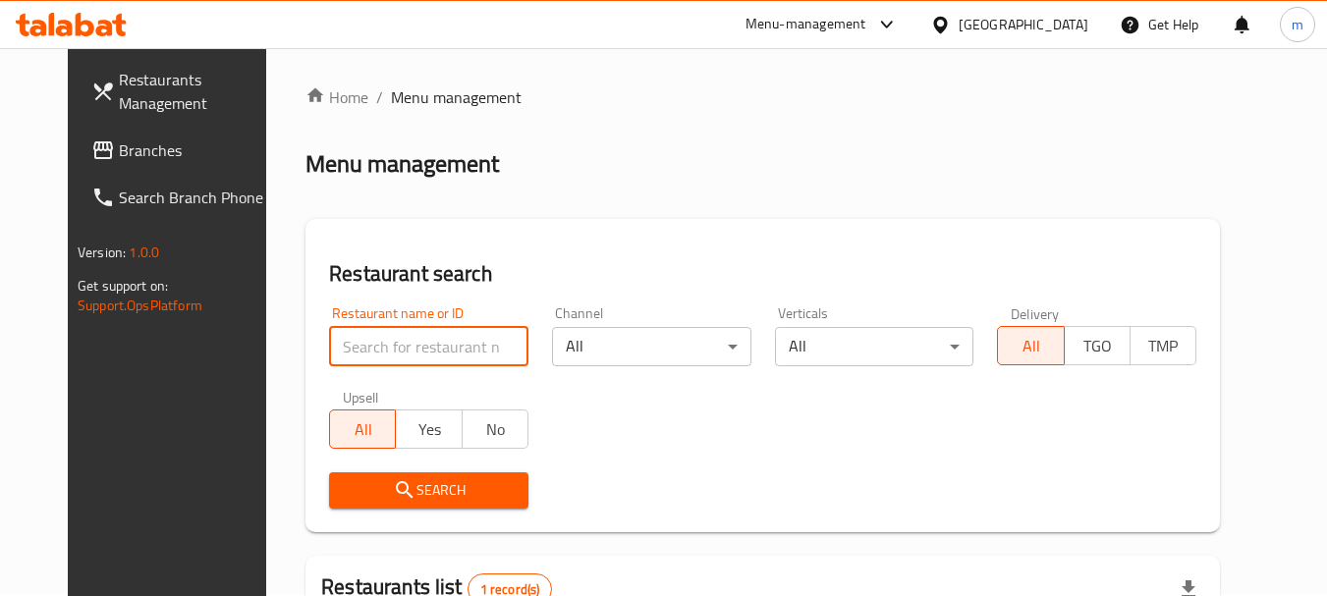
scroll to position [0, 0]
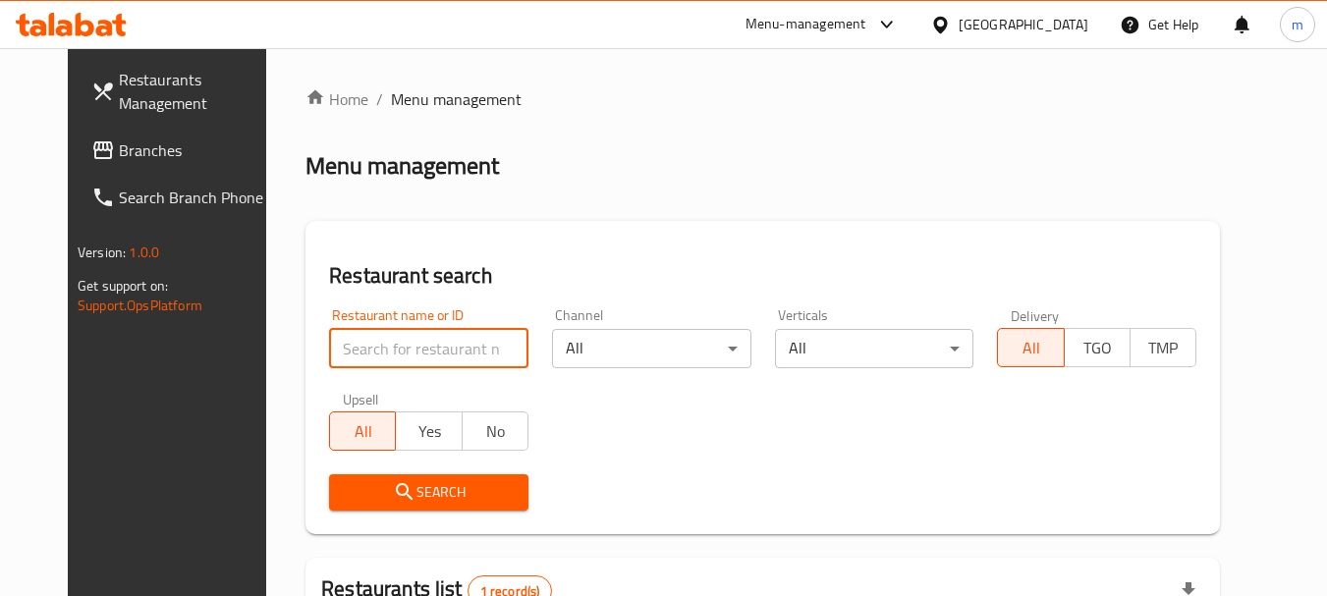
paste input "340697987"
type input "340697987"
click at [484, 344] on input "340697987" at bounding box center [428, 348] width 199 height 39
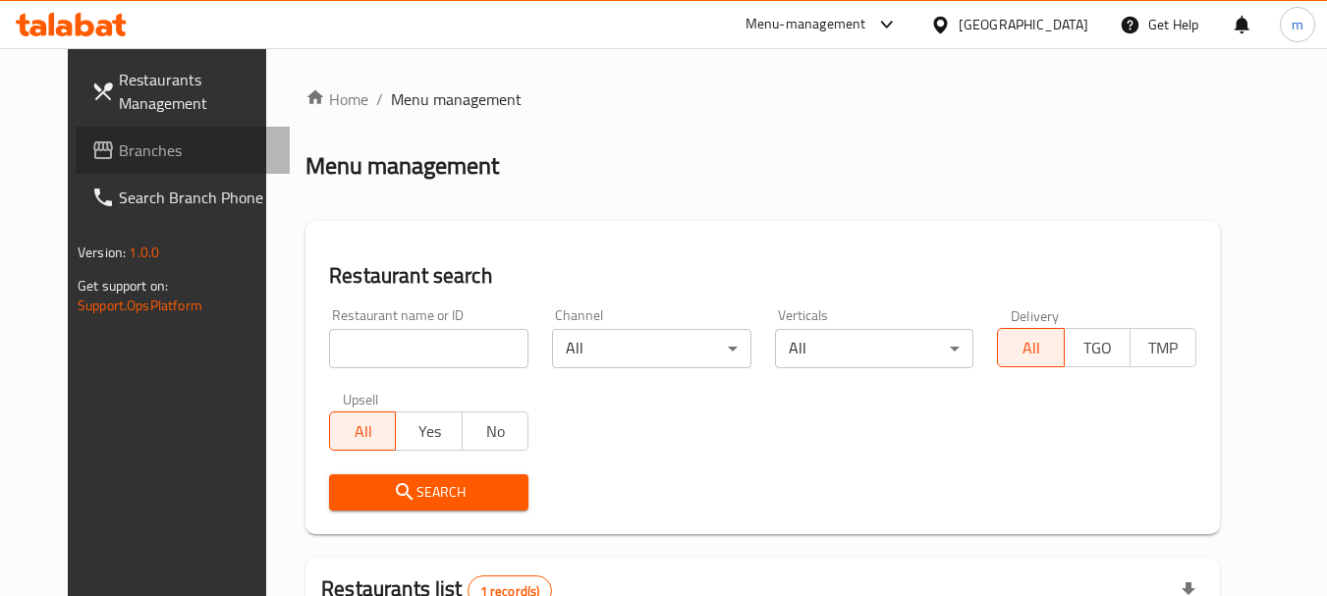
click at [119, 155] on span "Branches" at bounding box center [196, 150] width 155 height 24
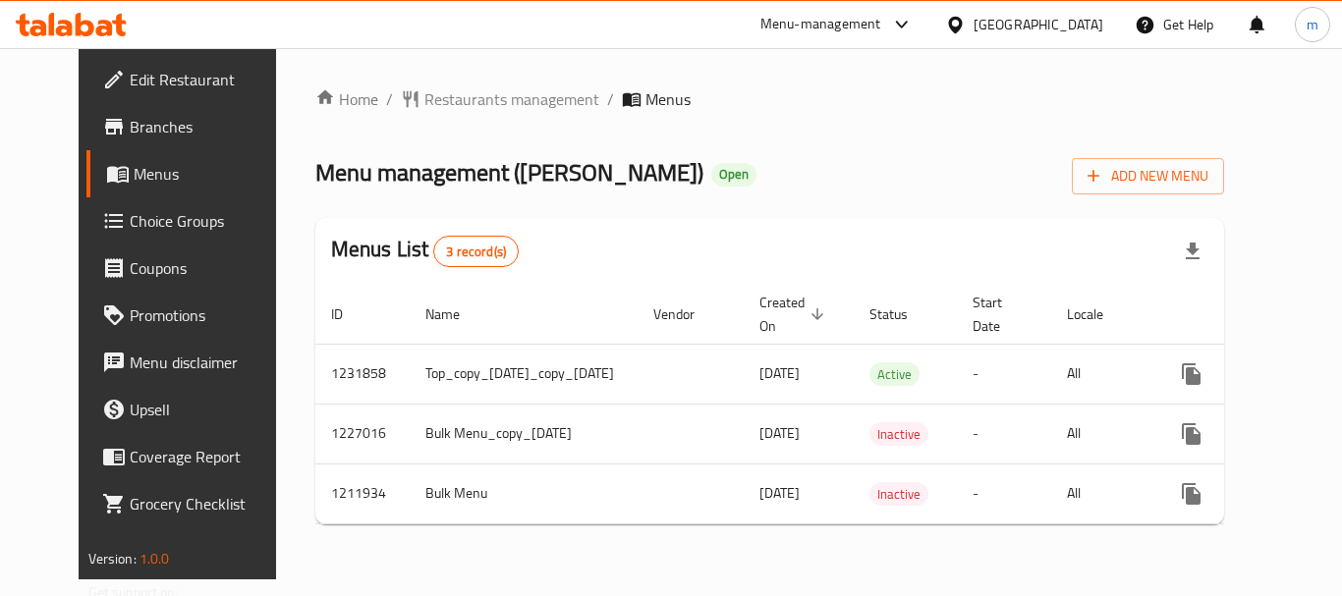
click at [484, 115] on div "Home / Restaurants management / Menus Menu management ( [PERSON_NAME] ) Open Ad…" at bounding box center [770, 313] width 910 height 453
click at [481, 100] on span "Restaurants management" at bounding box center [511, 99] width 175 height 24
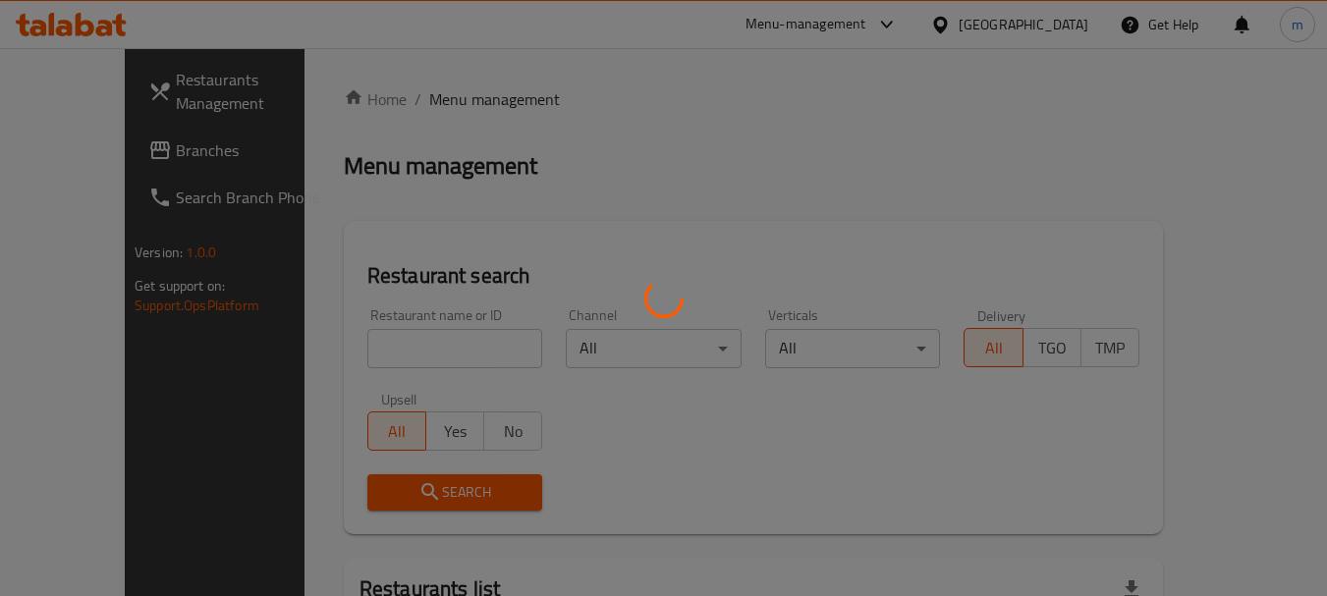
click at [352, 361] on div at bounding box center [663, 298] width 1327 height 596
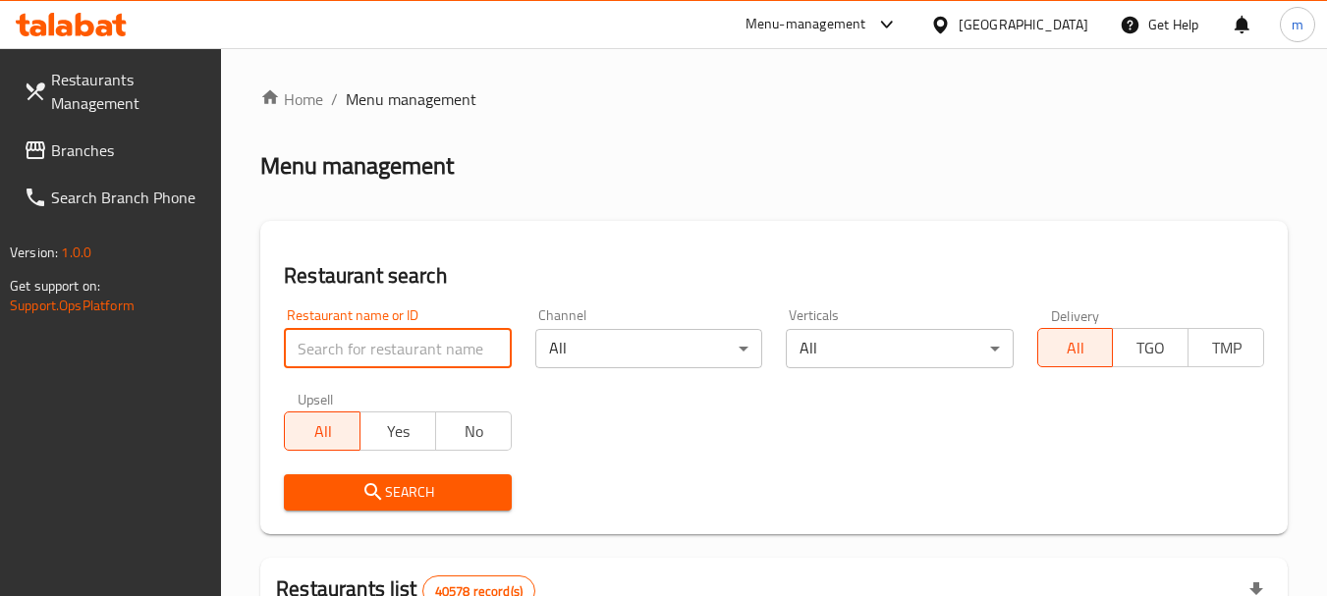
click at [352, 361] on input "search" at bounding box center [397, 348] width 227 height 39
paste input "671506"
type input "671506"
click button "Search" at bounding box center [397, 492] width 227 height 36
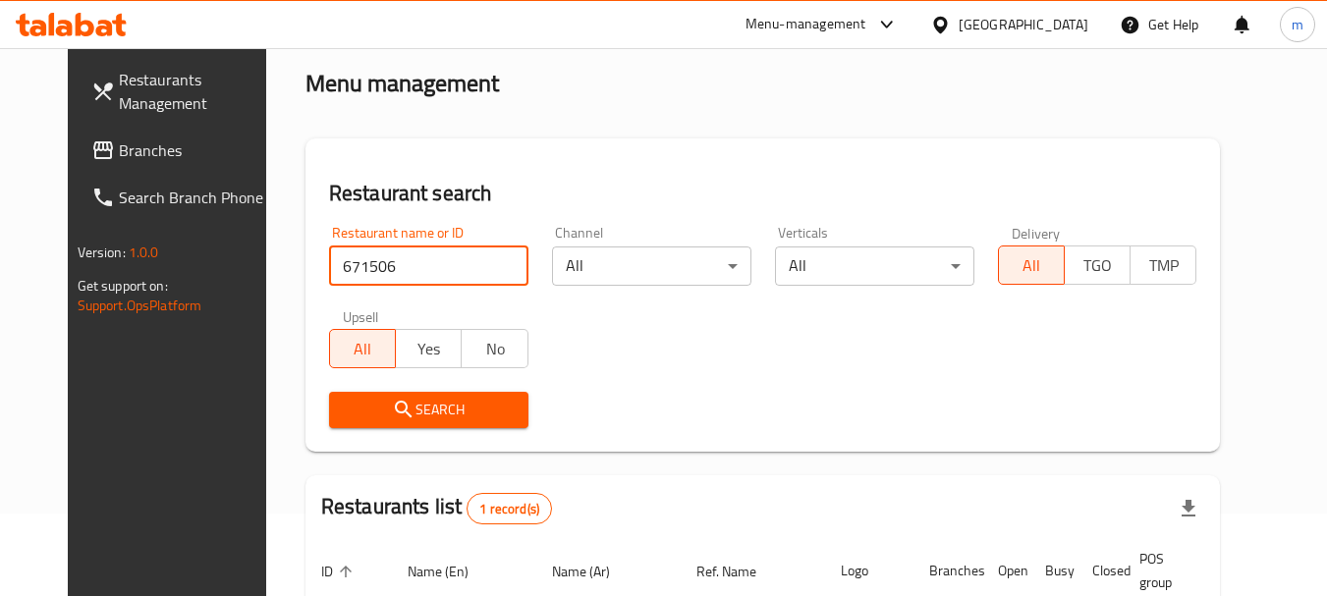
scroll to position [263, 0]
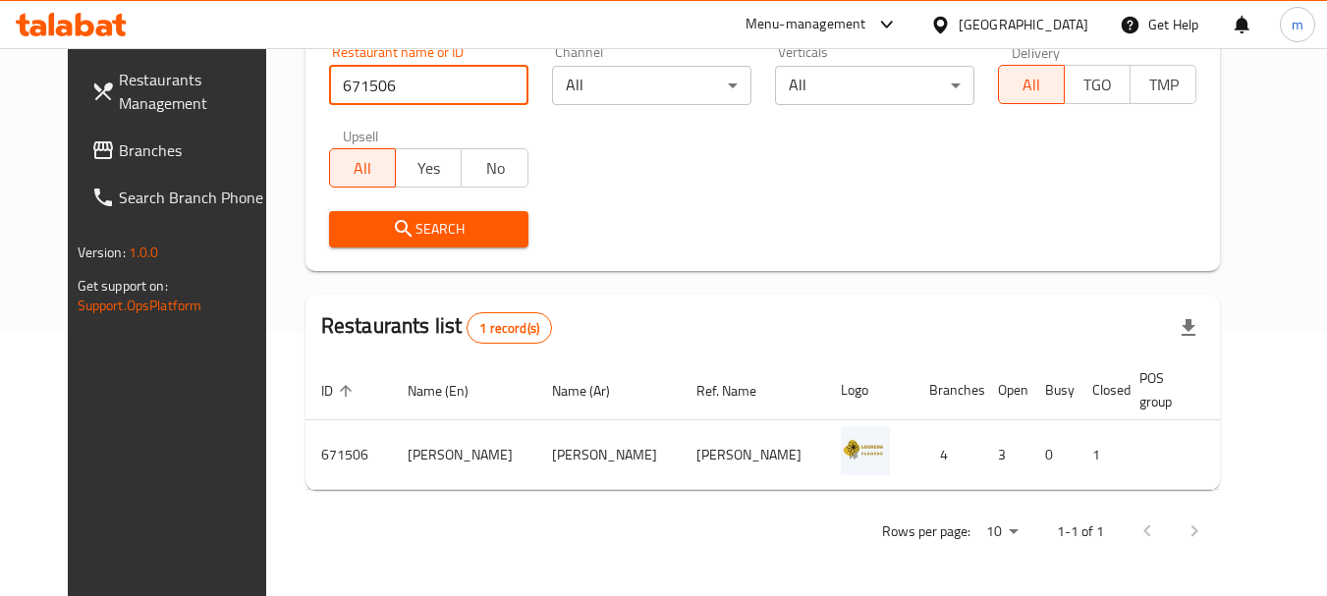
click at [147, 137] on link "Branches" at bounding box center [183, 150] width 214 height 47
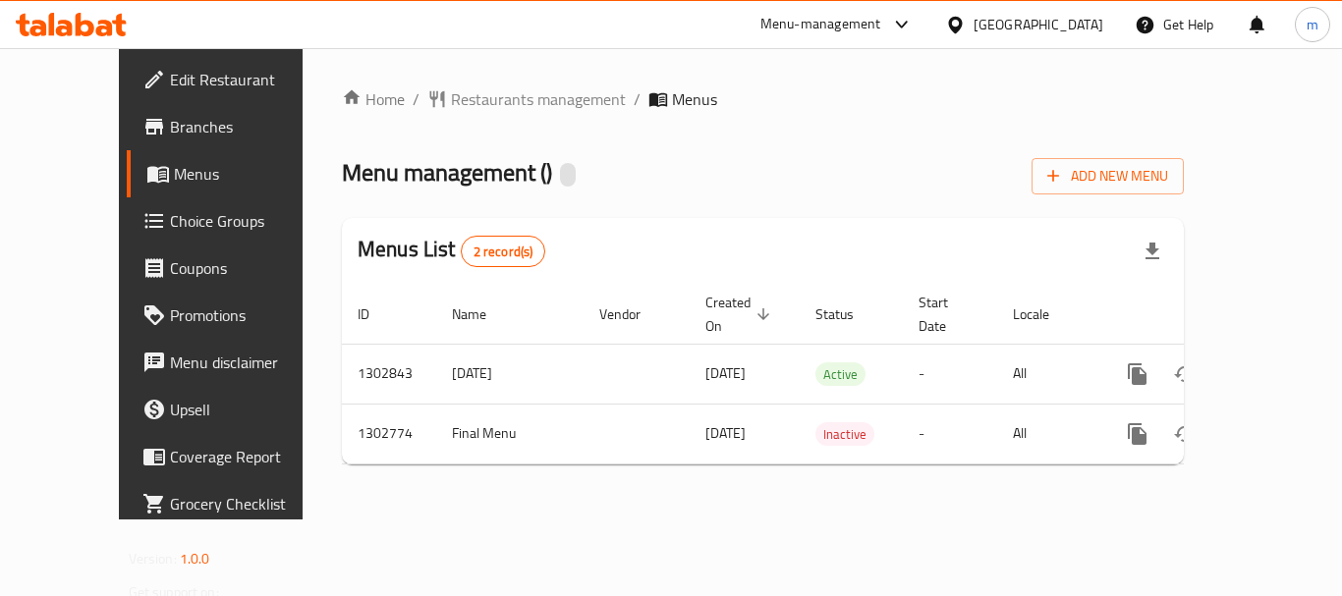
click at [451, 101] on span "Restaurants management" at bounding box center [538, 99] width 175 height 24
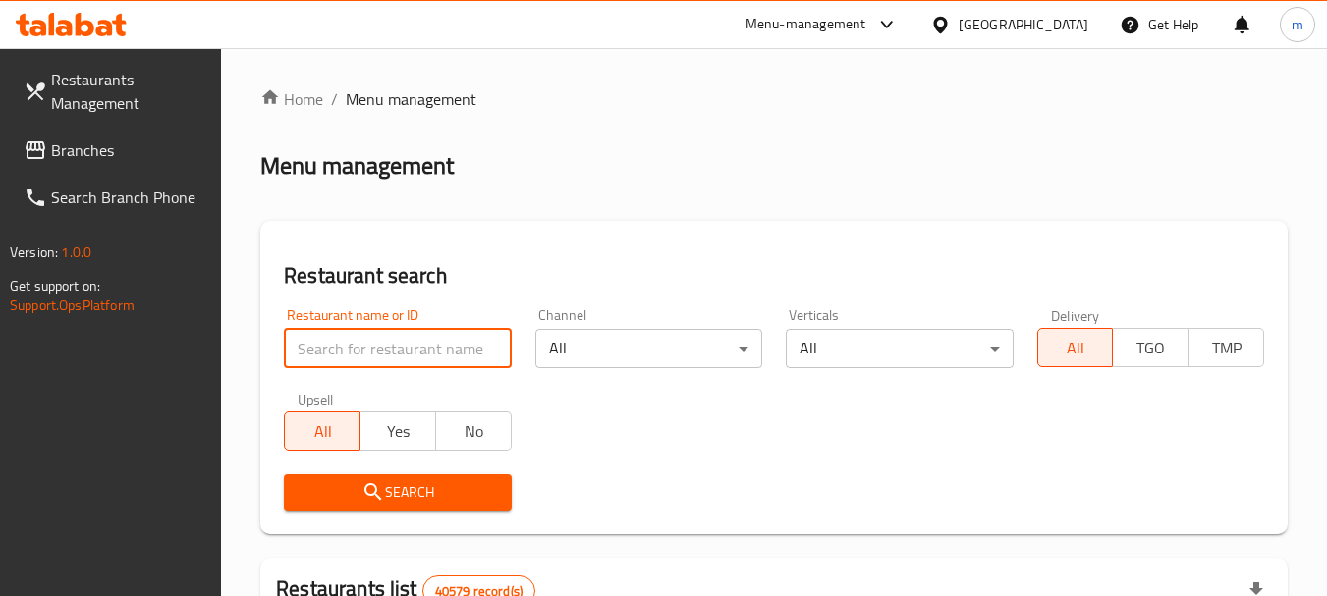
click at [378, 346] on input "search" at bounding box center [397, 348] width 227 height 39
paste input "702501"
type input "702501"
click button "Search" at bounding box center [397, 492] width 227 height 36
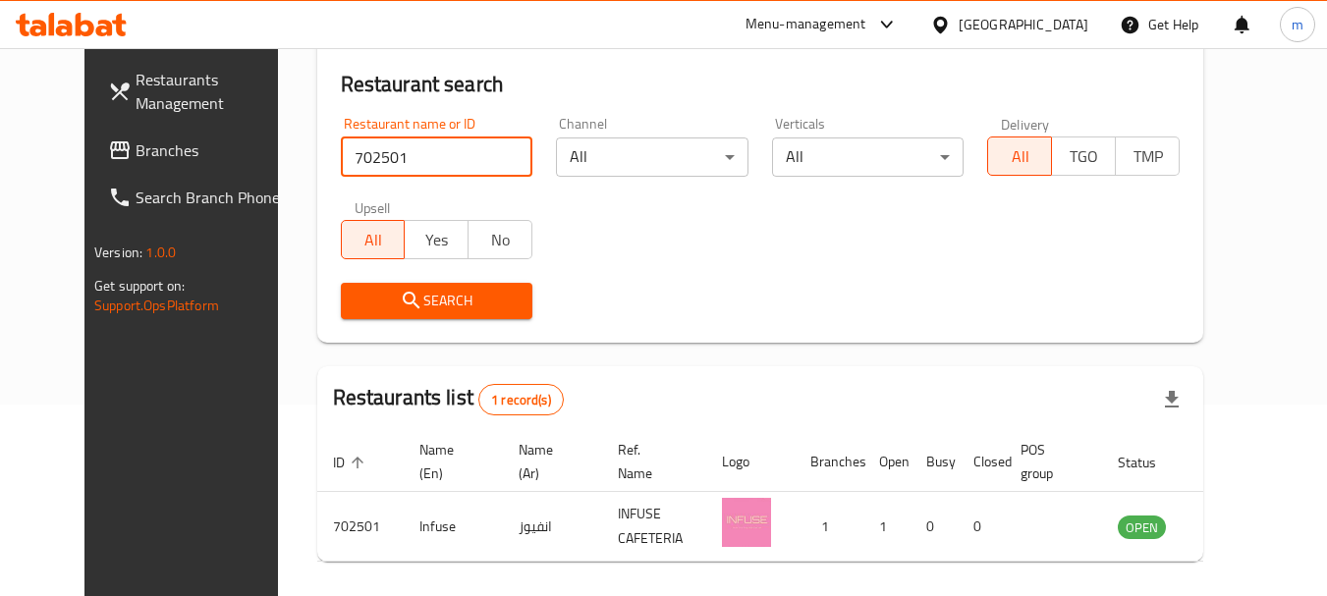
scroll to position [263, 0]
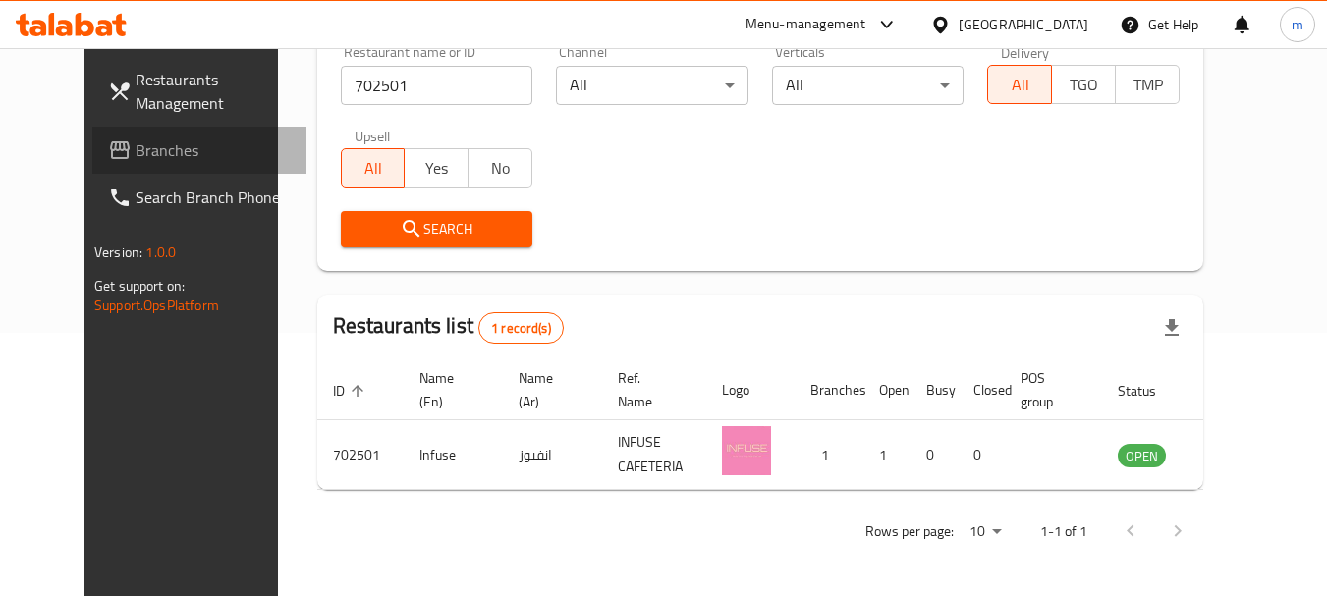
click at [132, 132] on link "Branches" at bounding box center [199, 150] width 214 height 47
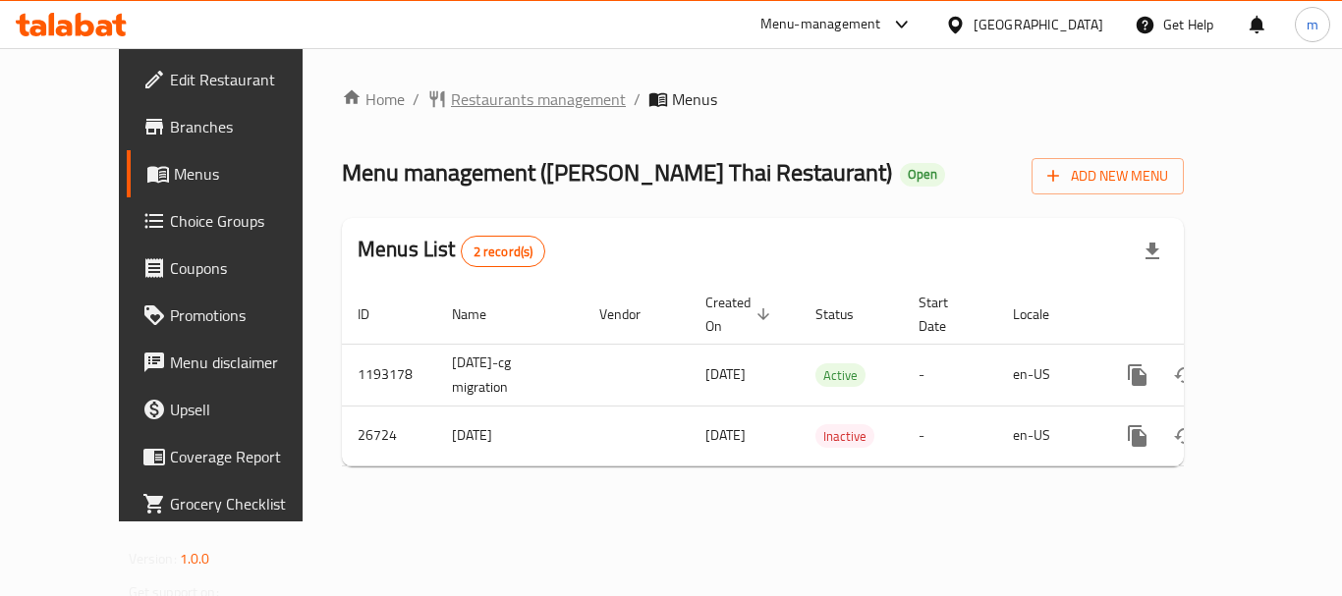
click at [451, 105] on span "Restaurants management" at bounding box center [538, 99] width 175 height 24
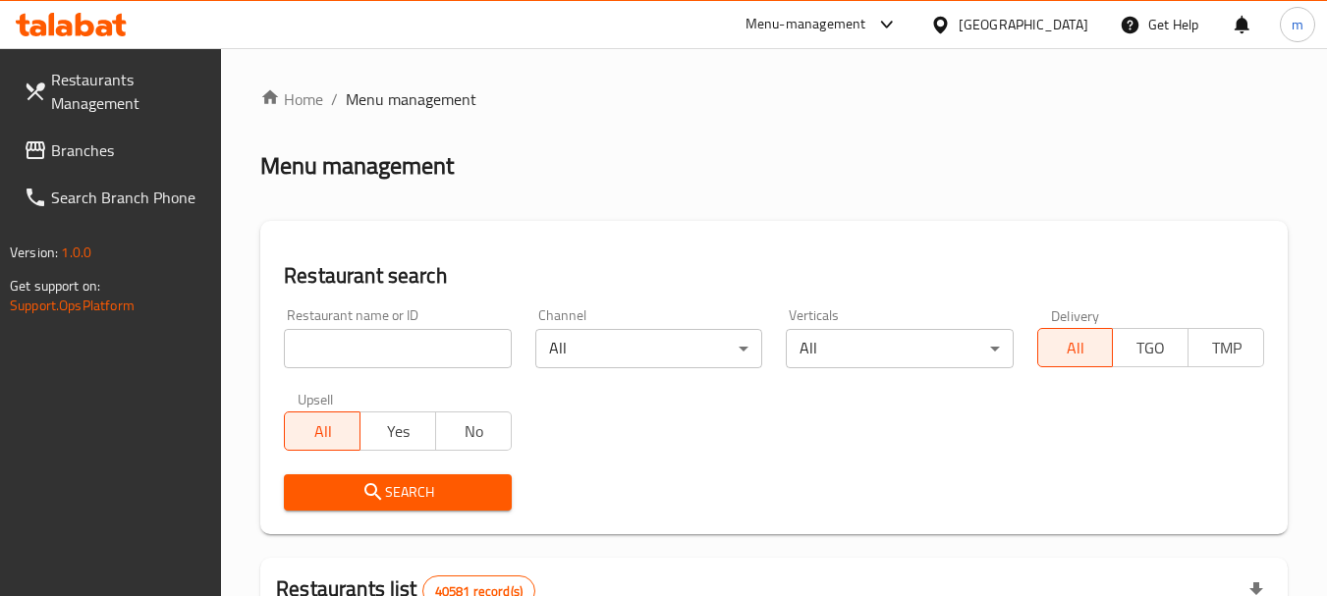
click at [414, 339] on input "search" at bounding box center [397, 348] width 227 height 39
paste input "13921"
type input "13921"
click button "Search" at bounding box center [397, 492] width 227 height 36
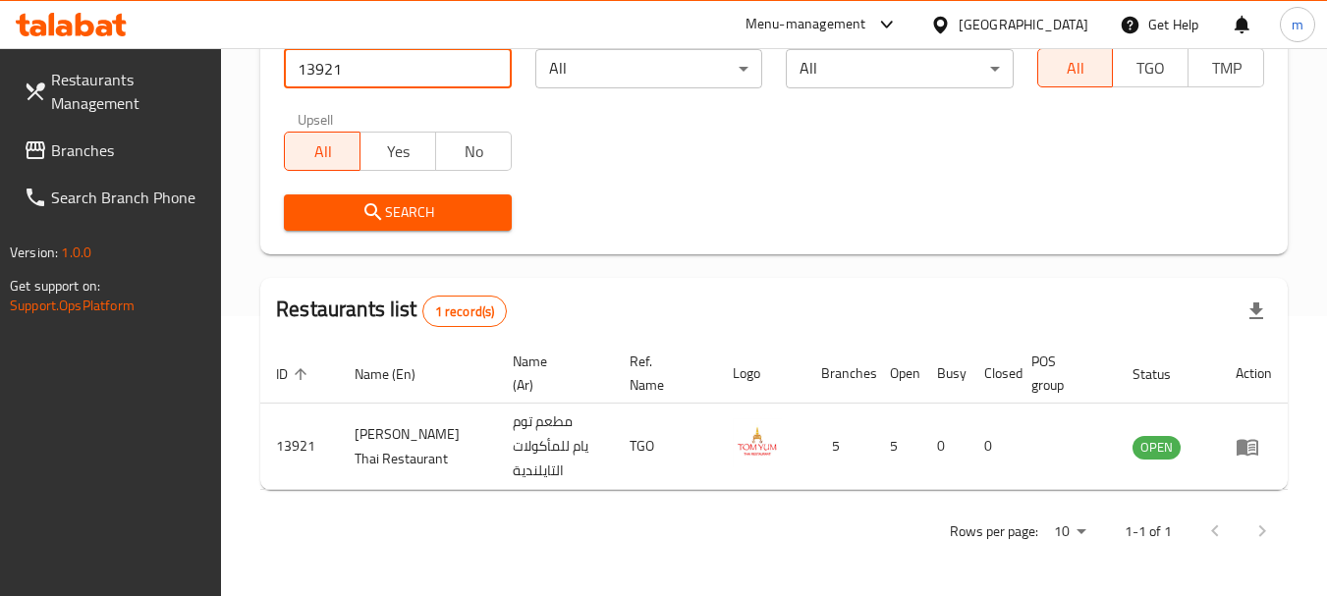
scroll to position [280, 0]
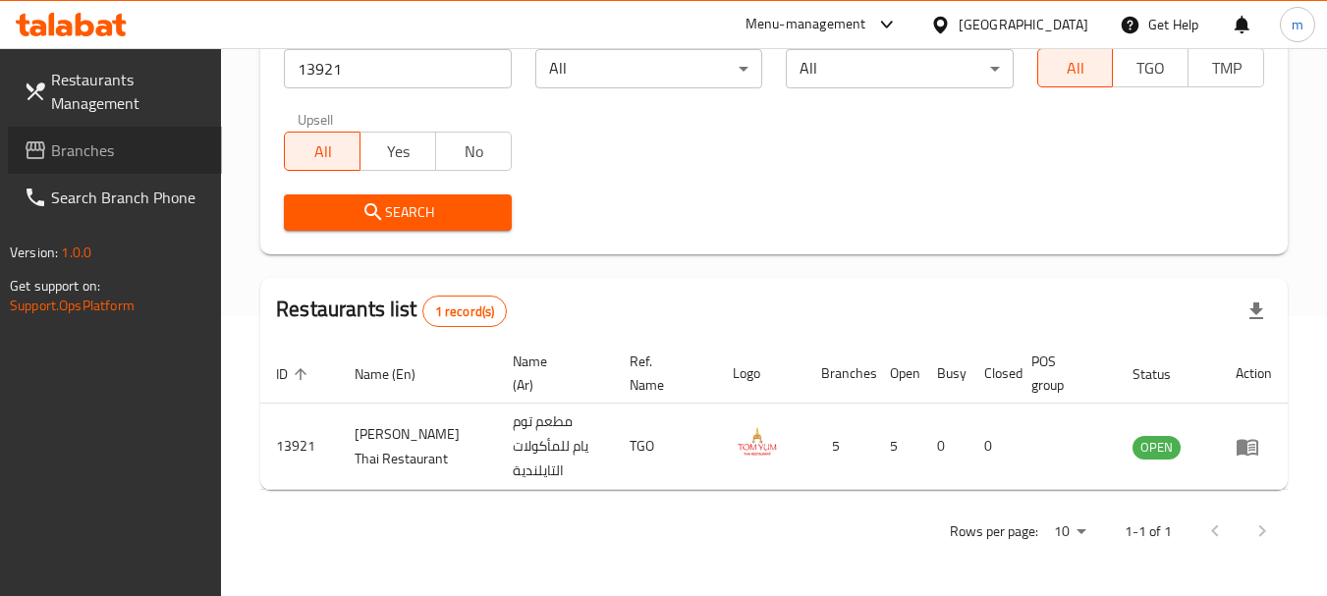
click at [62, 143] on span "Branches" at bounding box center [128, 150] width 155 height 24
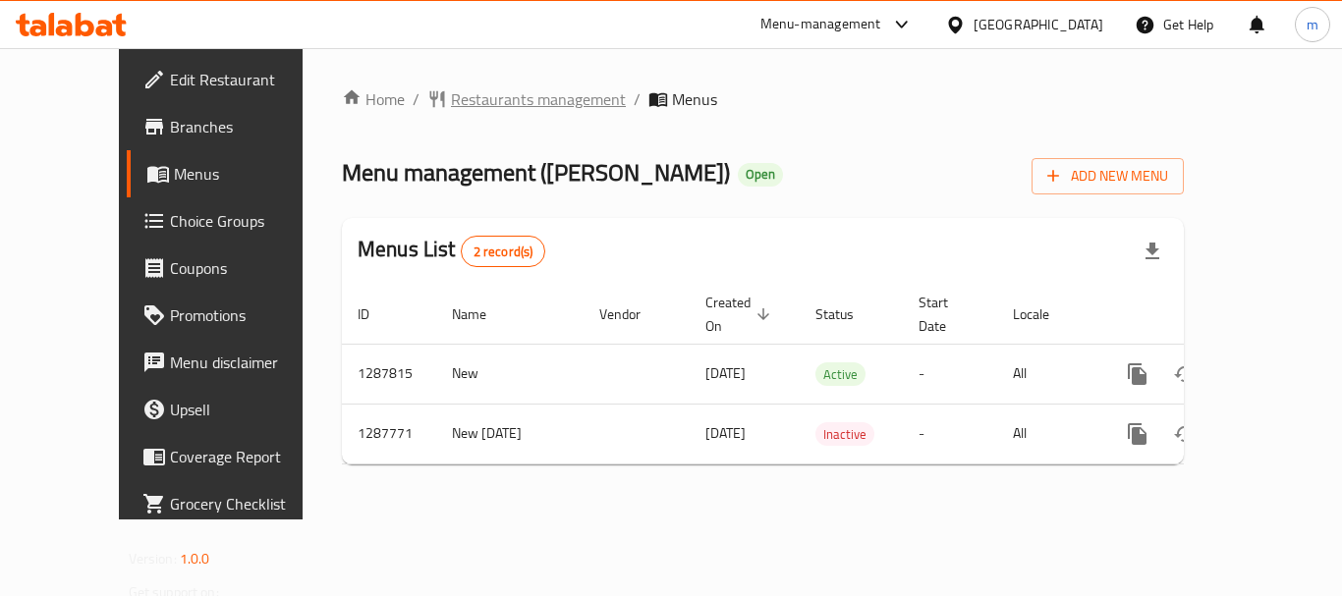
click at [456, 99] on span "Restaurants management" at bounding box center [538, 99] width 175 height 24
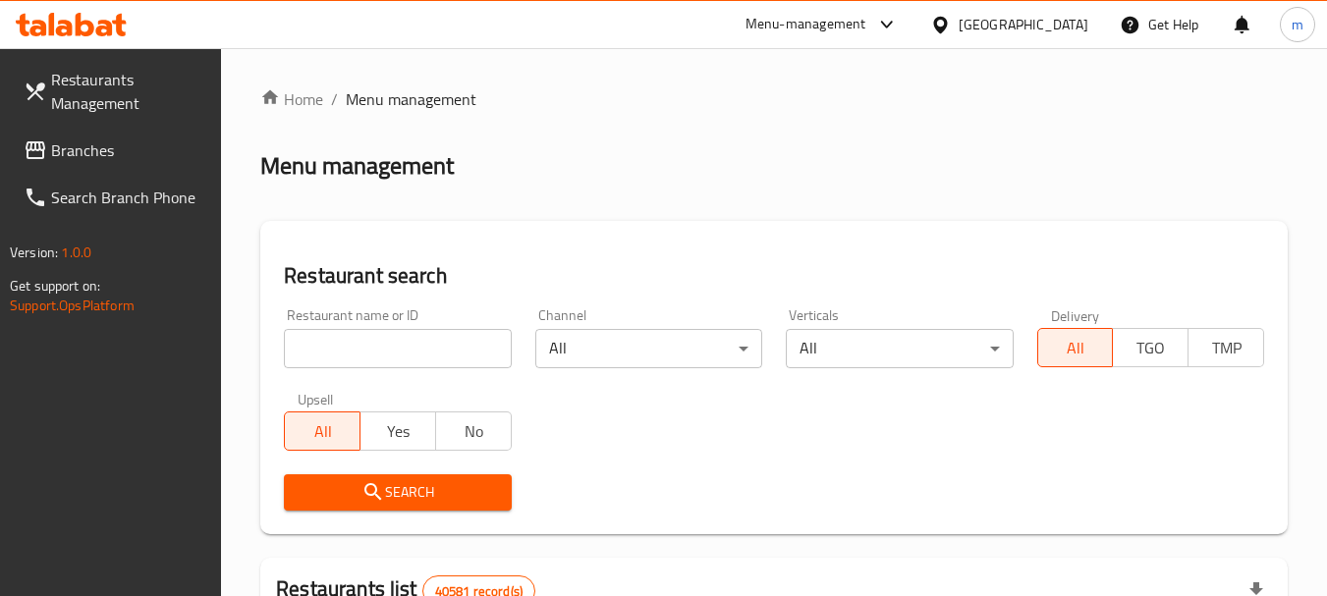
click at [411, 353] on input "search" at bounding box center [397, 348] width 227 height 39
paste input "696852"
type input "696852"
click button "Search" at bounding box center [397, 492] width 227 height 36
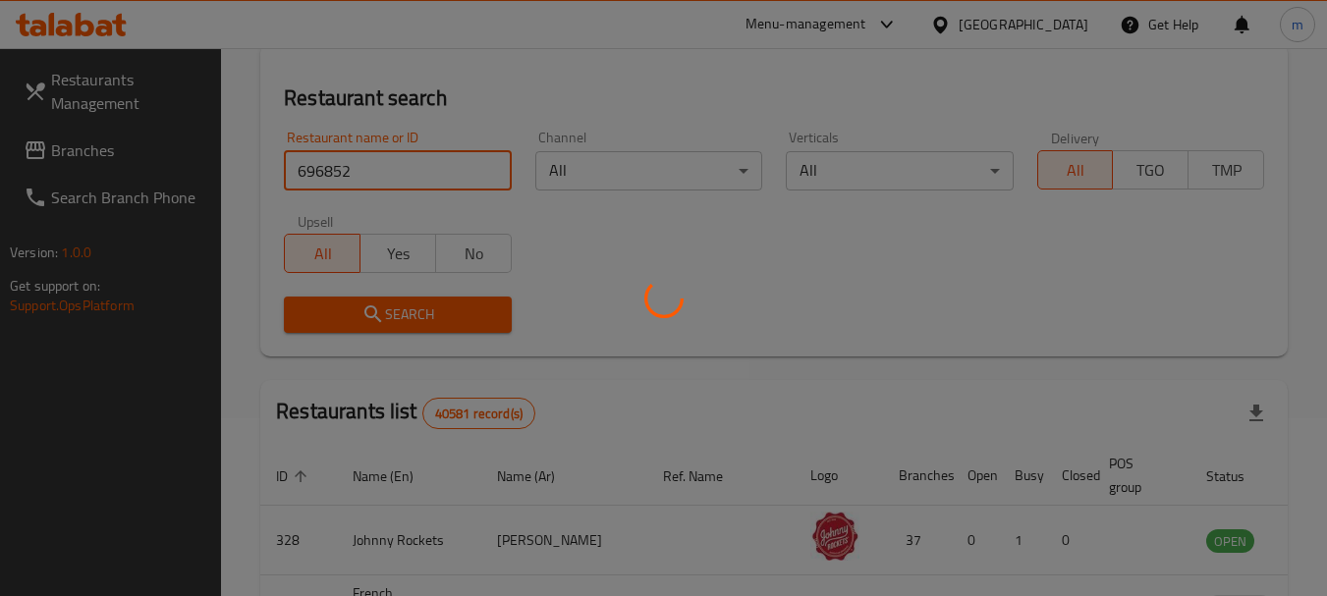
scroll to position [295, 0]
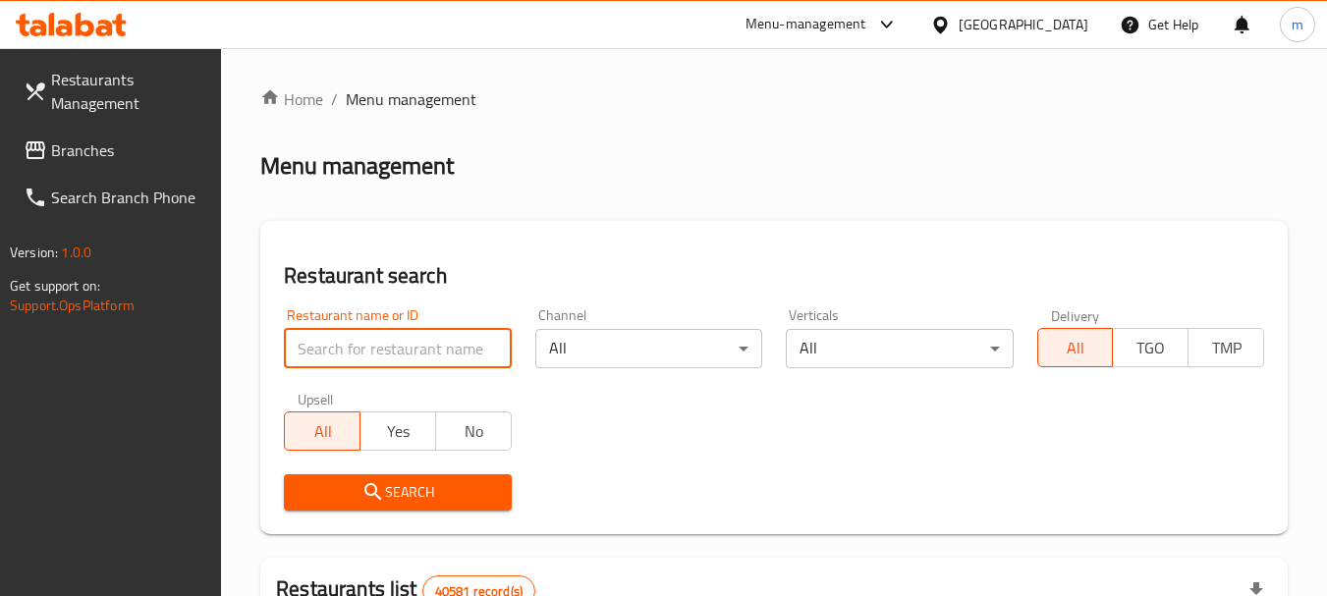
click at [373, 338] on input "search" at bounding box center [397, 348] width 227 height 39
paste input "696852"
type input "696852"
click button "Search" at bounding box center [397, 492] width 227 height 36
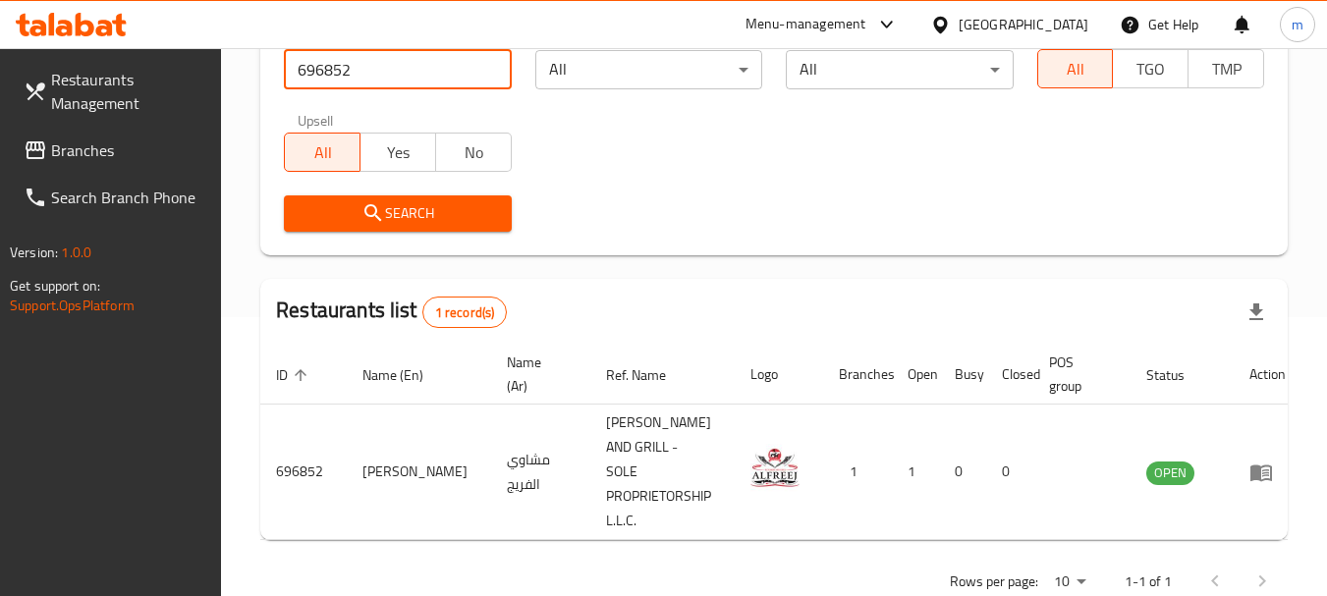
scroll to position [304, 0]
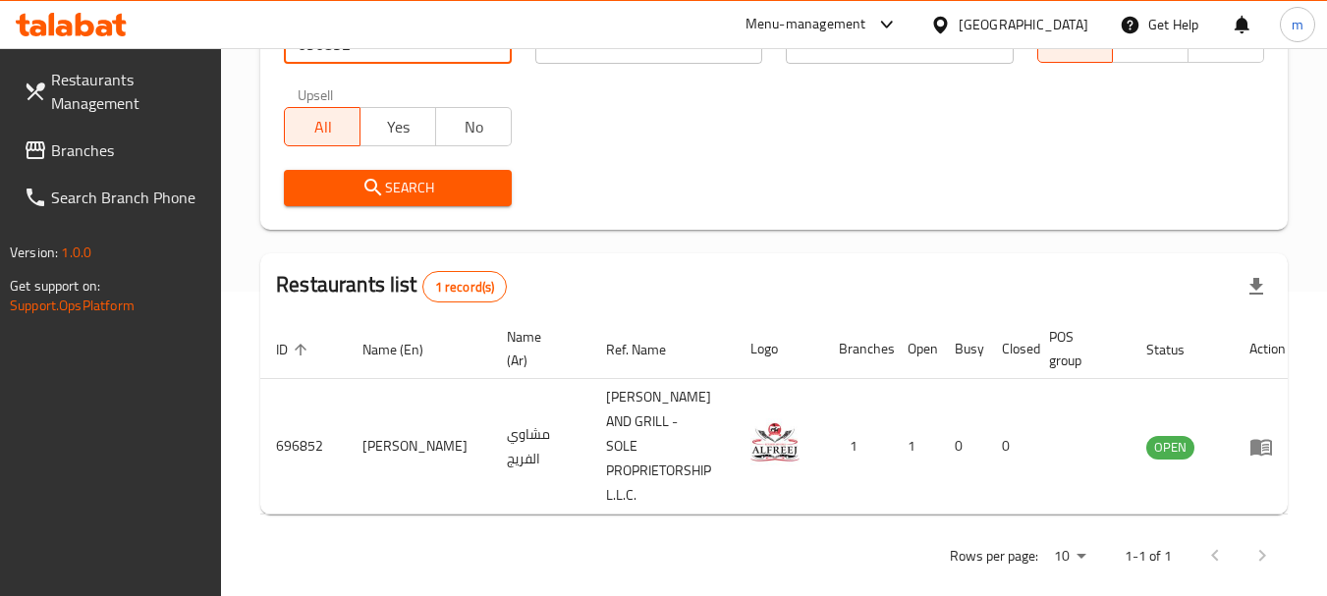
click at [1033, 21] on div "[GEOGRAPHIC_DATA]" at bounding box center [1024, 25] width 130 height 22
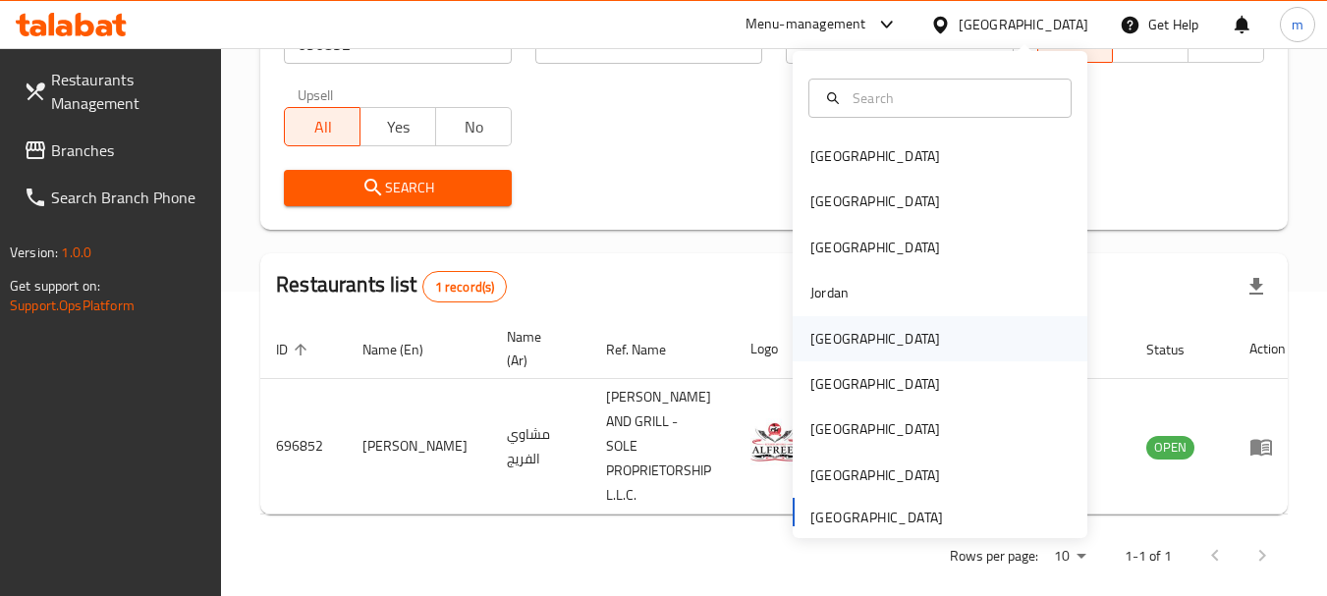
click at [822, 335] on div "[GEOGRAPHIC_DATA]" at bounding box center [875, 339] width 130 height 22
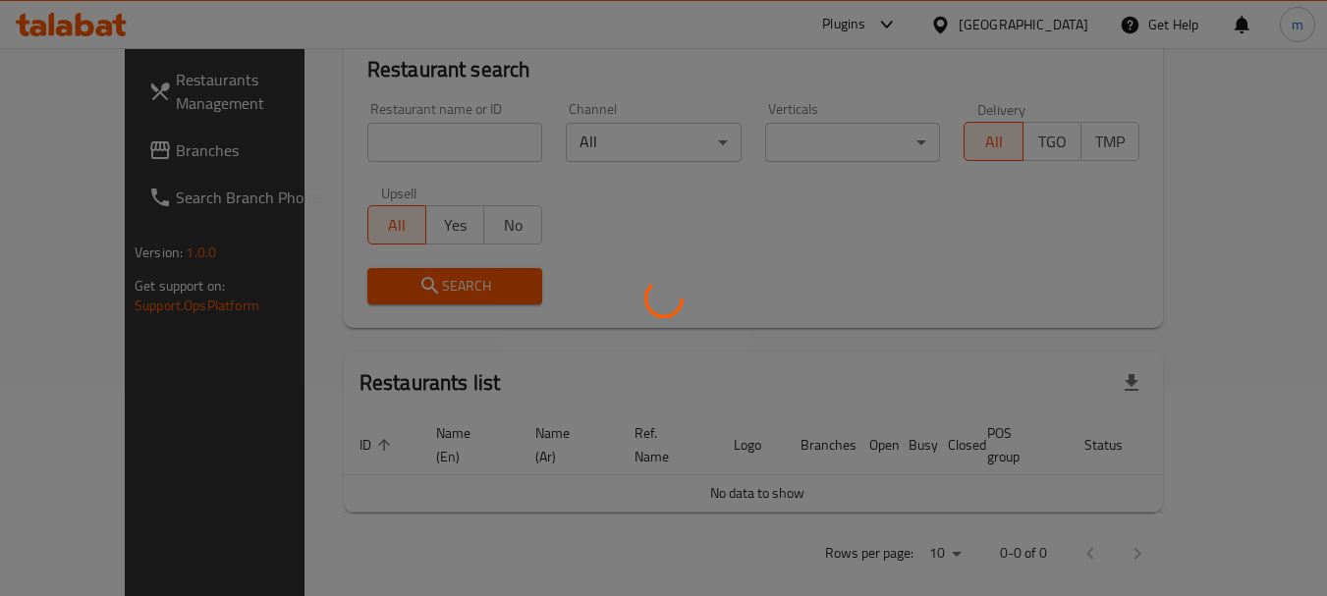
scroll to position [304, 0]
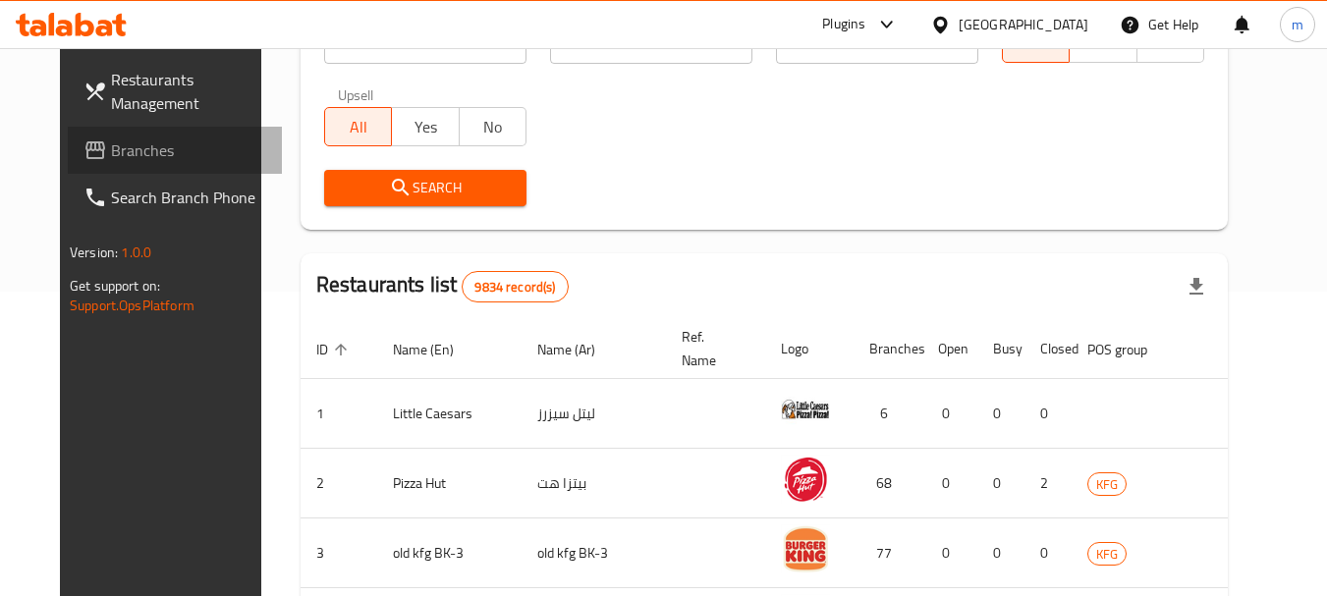
click at [111, 153] on span "Branches" at bounding box center [188, 150] width 155 height 24
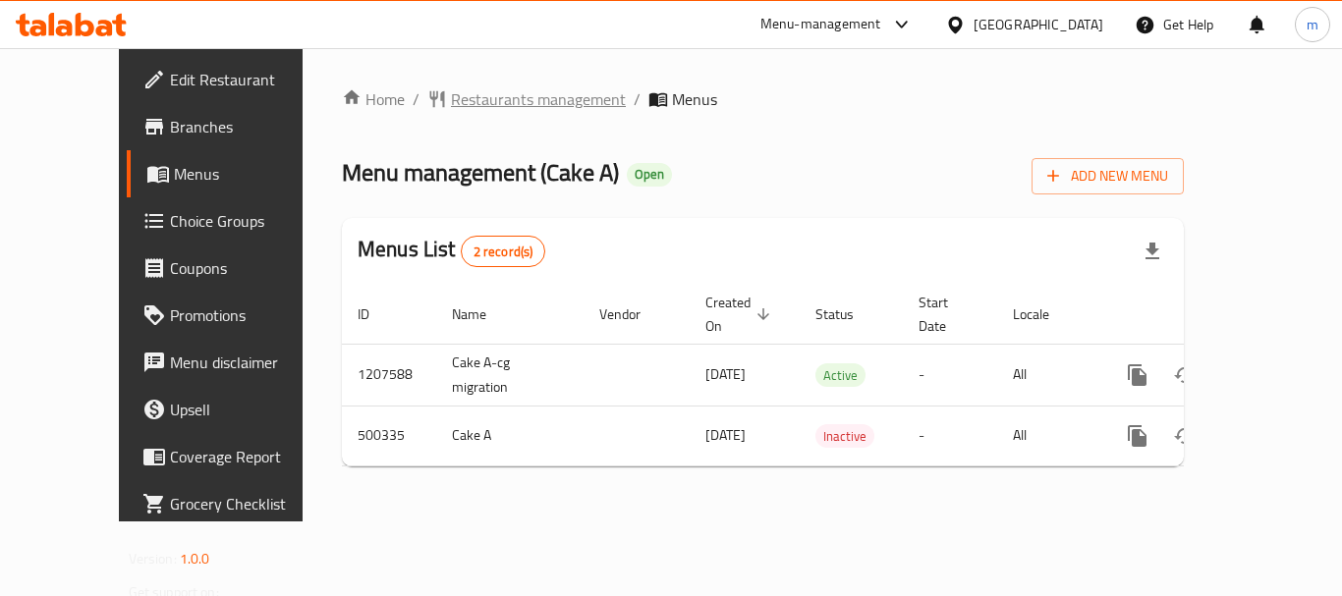
click at [458, 96] on span "Restaurants management" at bounding box center [538, 99] width 175 height 24
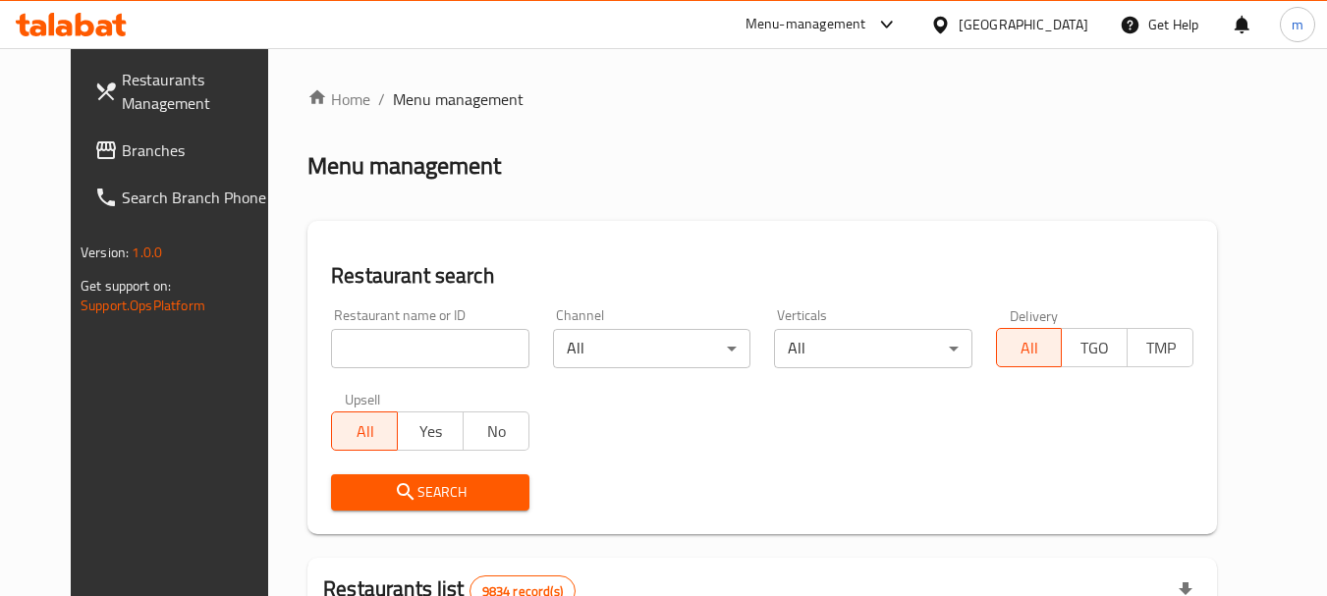
click at [352, 354] on input "search" at bounding box center [429, 348] width 197 height 39
paste input "634562"
type input "634562"
click button "Search" at bounding box center [429, 492] width 197 height 36
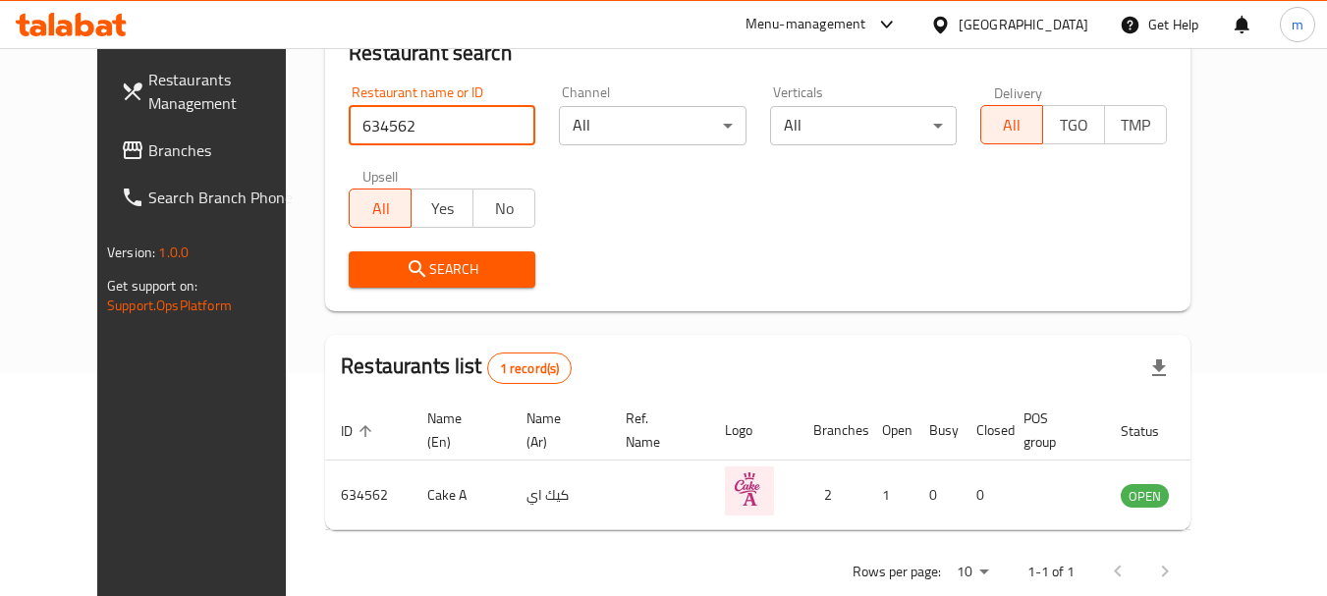
scroll to position [263, 0]
